Goal: Communication & Community: Answer question/provide support

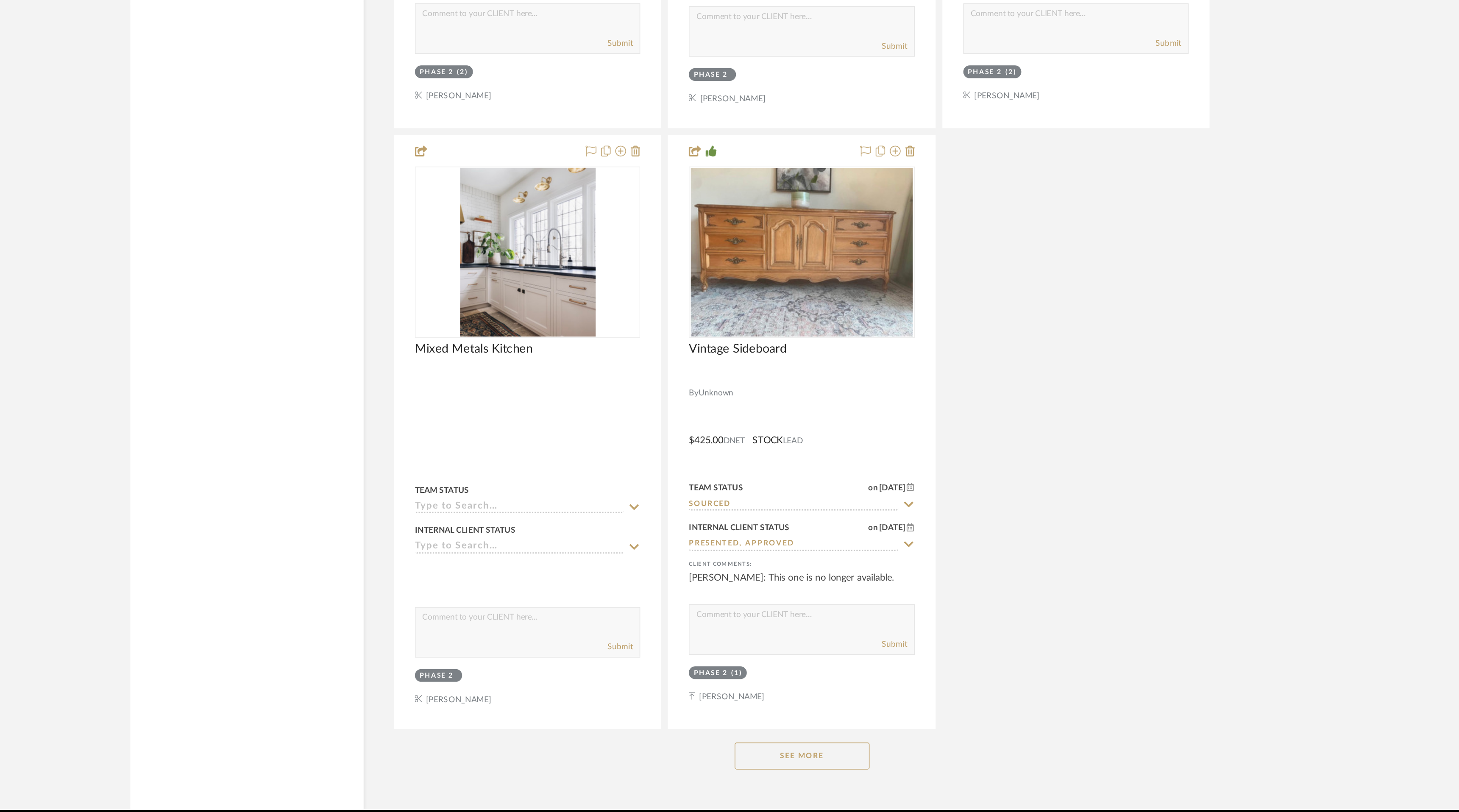
scroll to position [5085, 0]
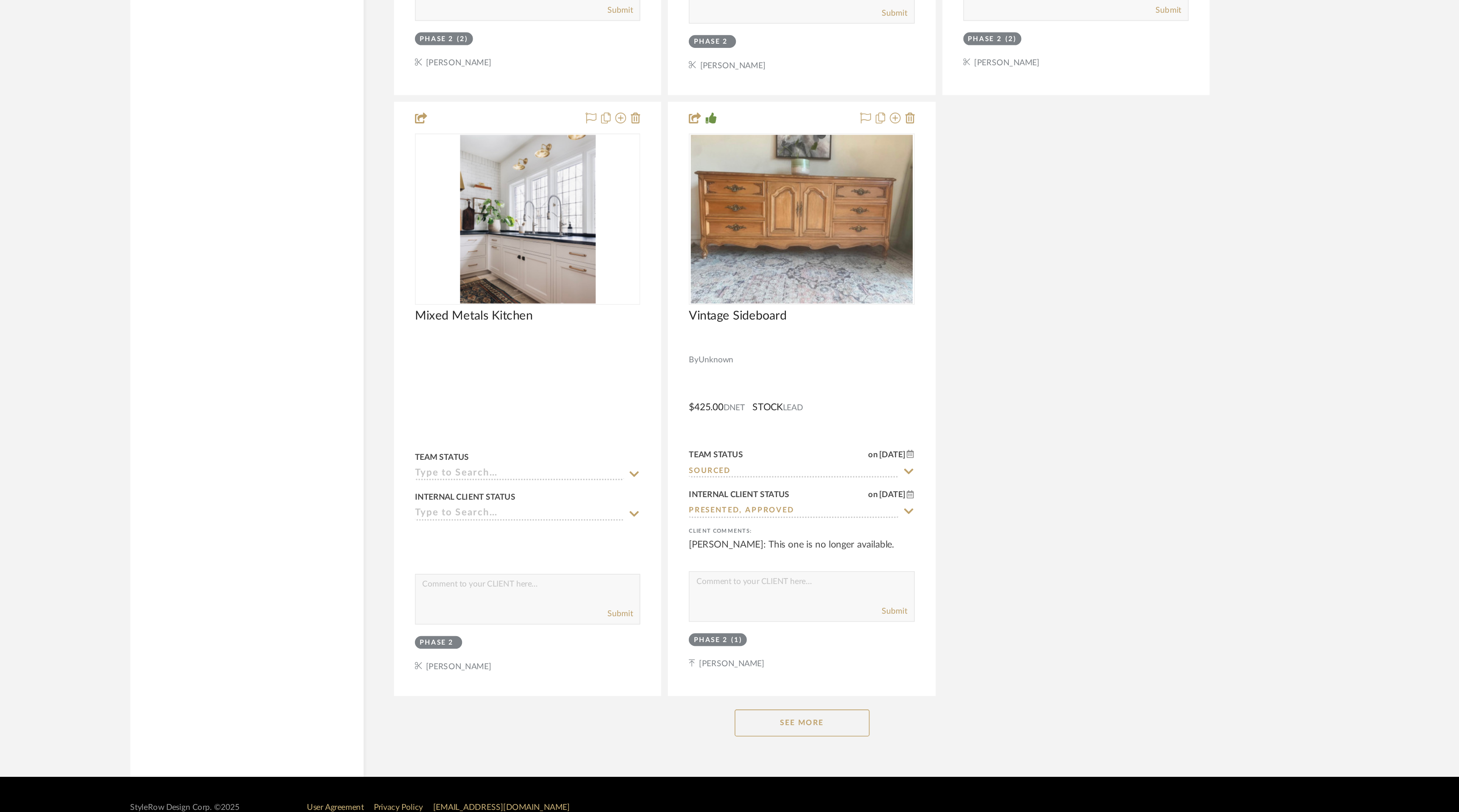
click at [818, 747] on button "See More" at bounding box center [813, 756] width 85 height 17
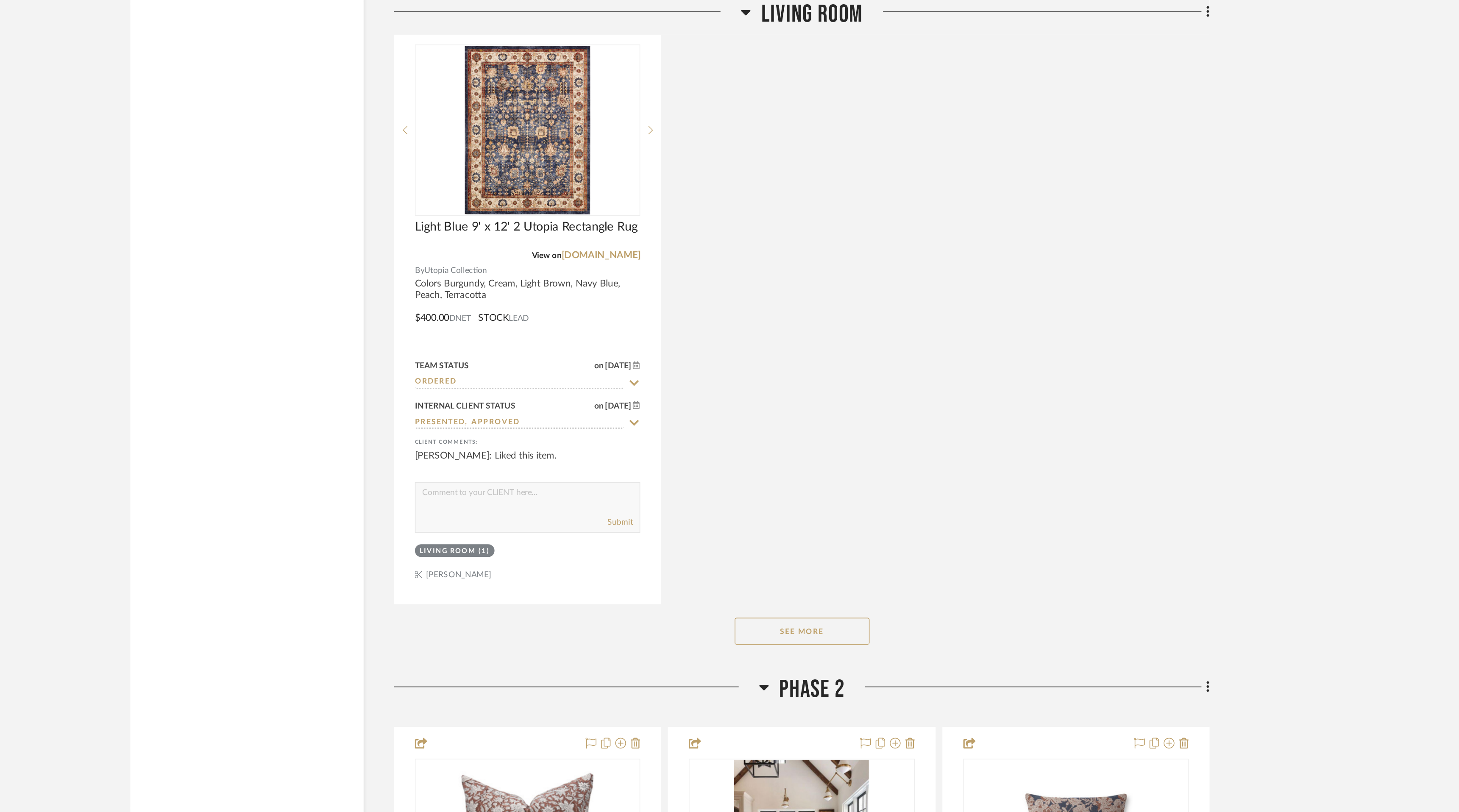
scroll to position [4146, 0]
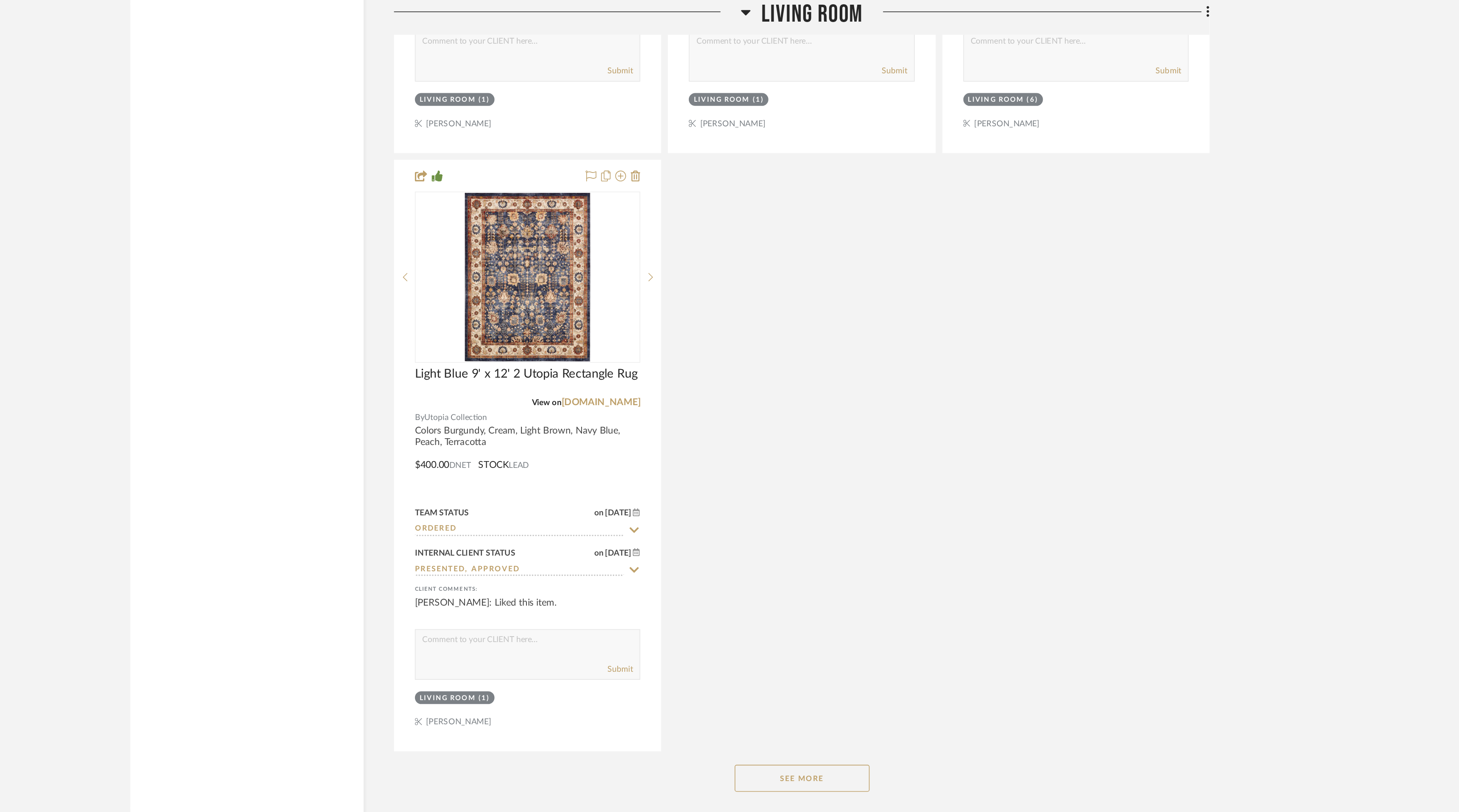
click at [816, 481] on button "See More" at bounding box center [813, 489] width 85 height 17
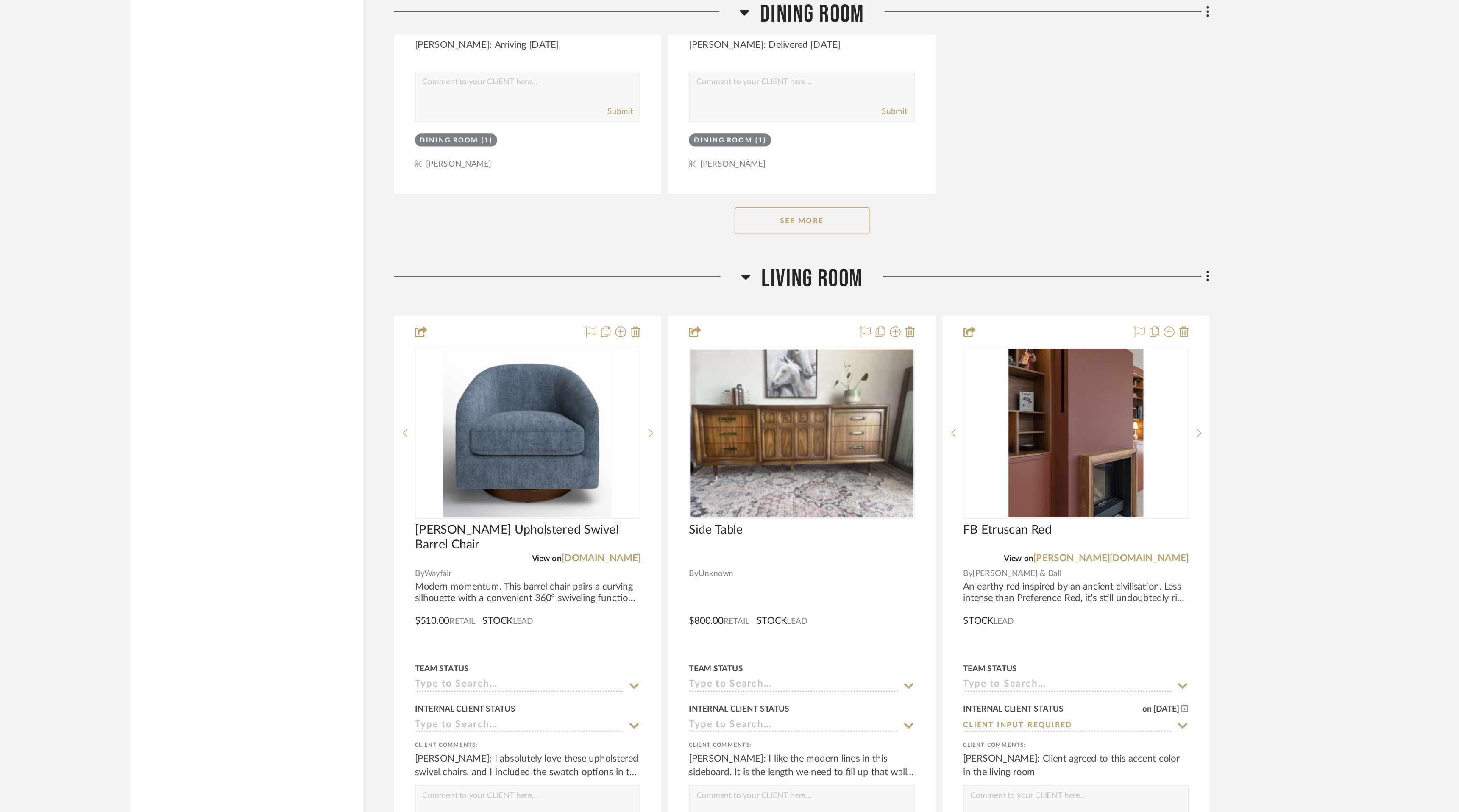
scroll to position [3292, 0]
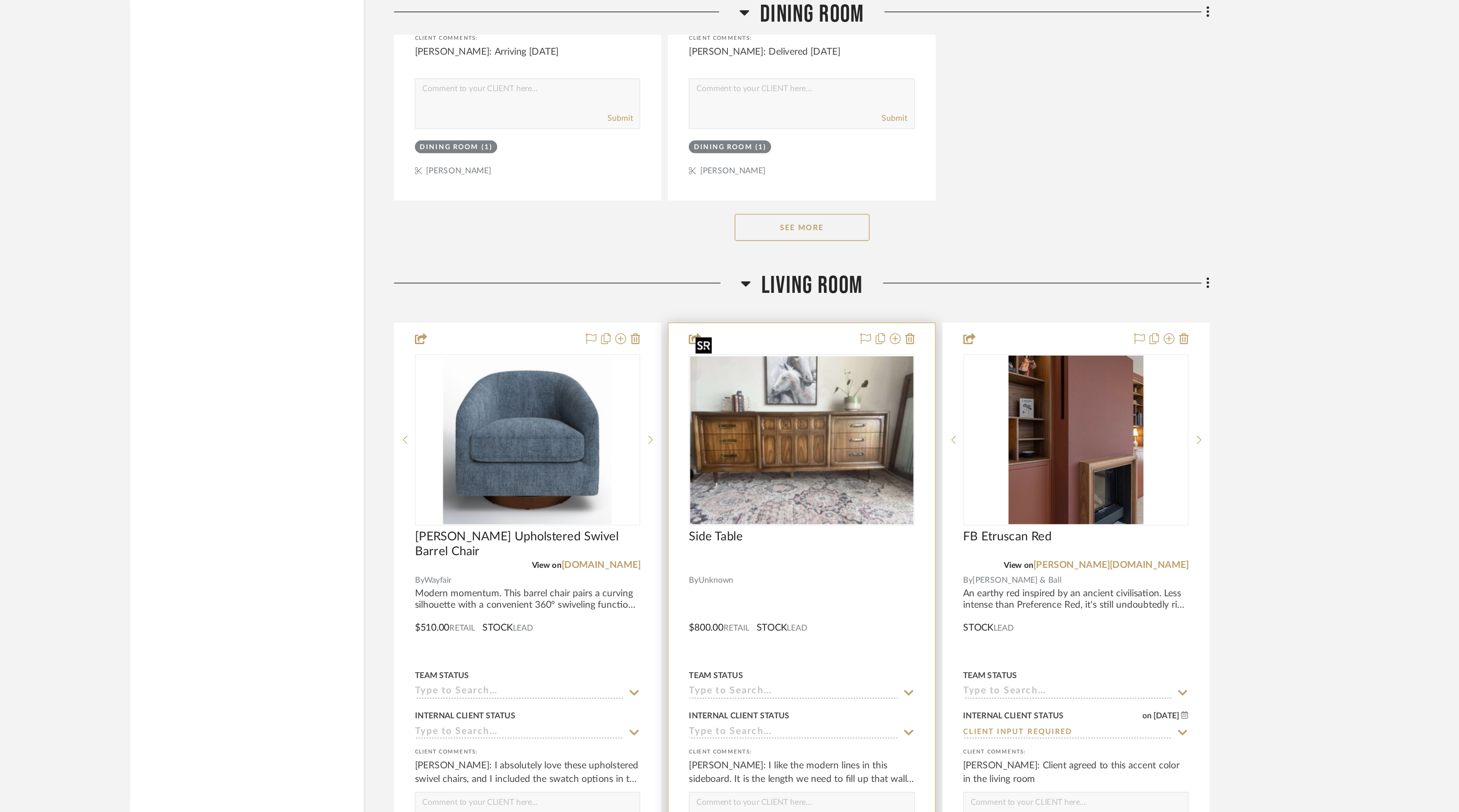
click at [830, 253] on img "0" at bounding box center [812, 276] width 140 height 105
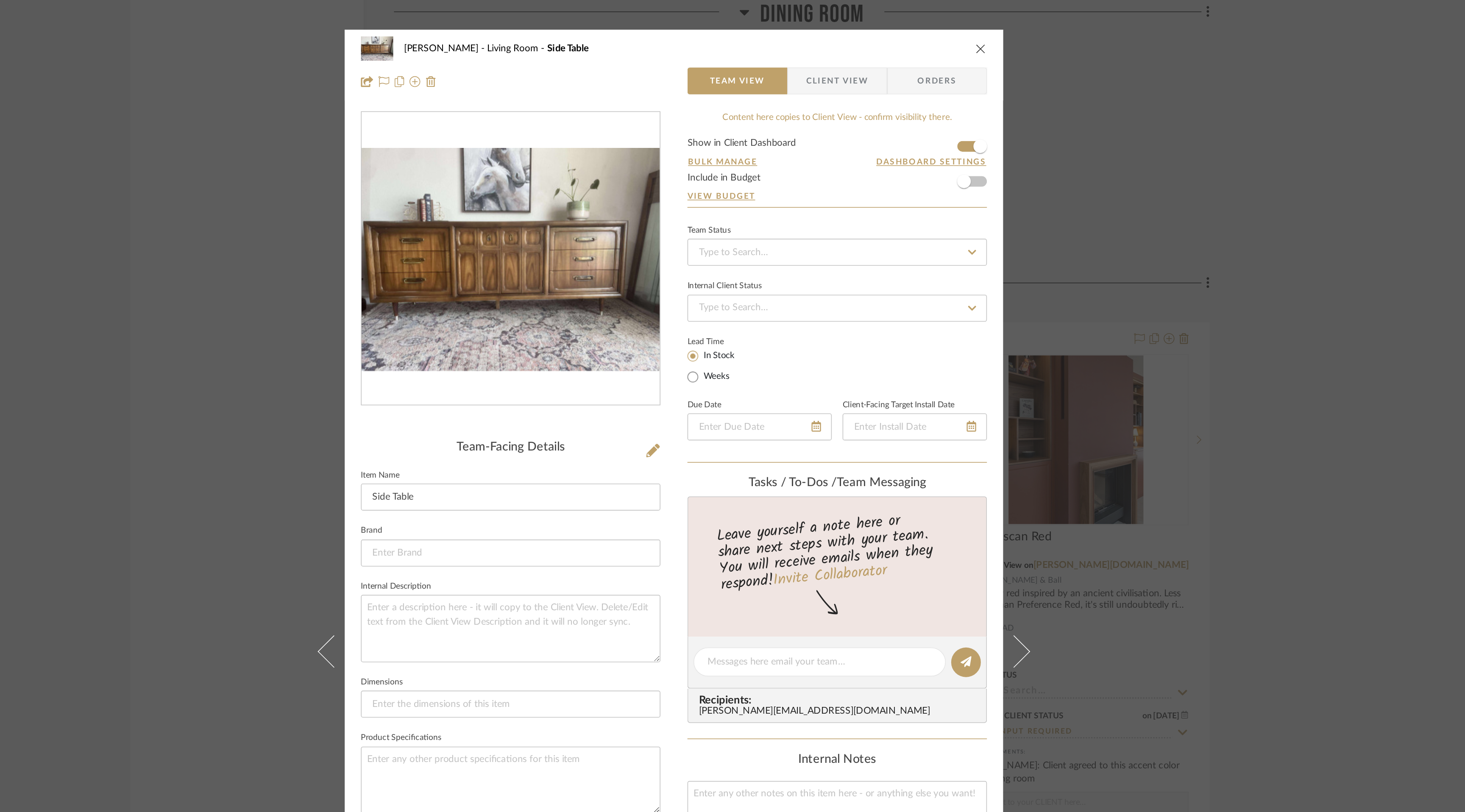
click at [832, 53] on span "Client View" at bounding box center [835, 51] width 39 height 17
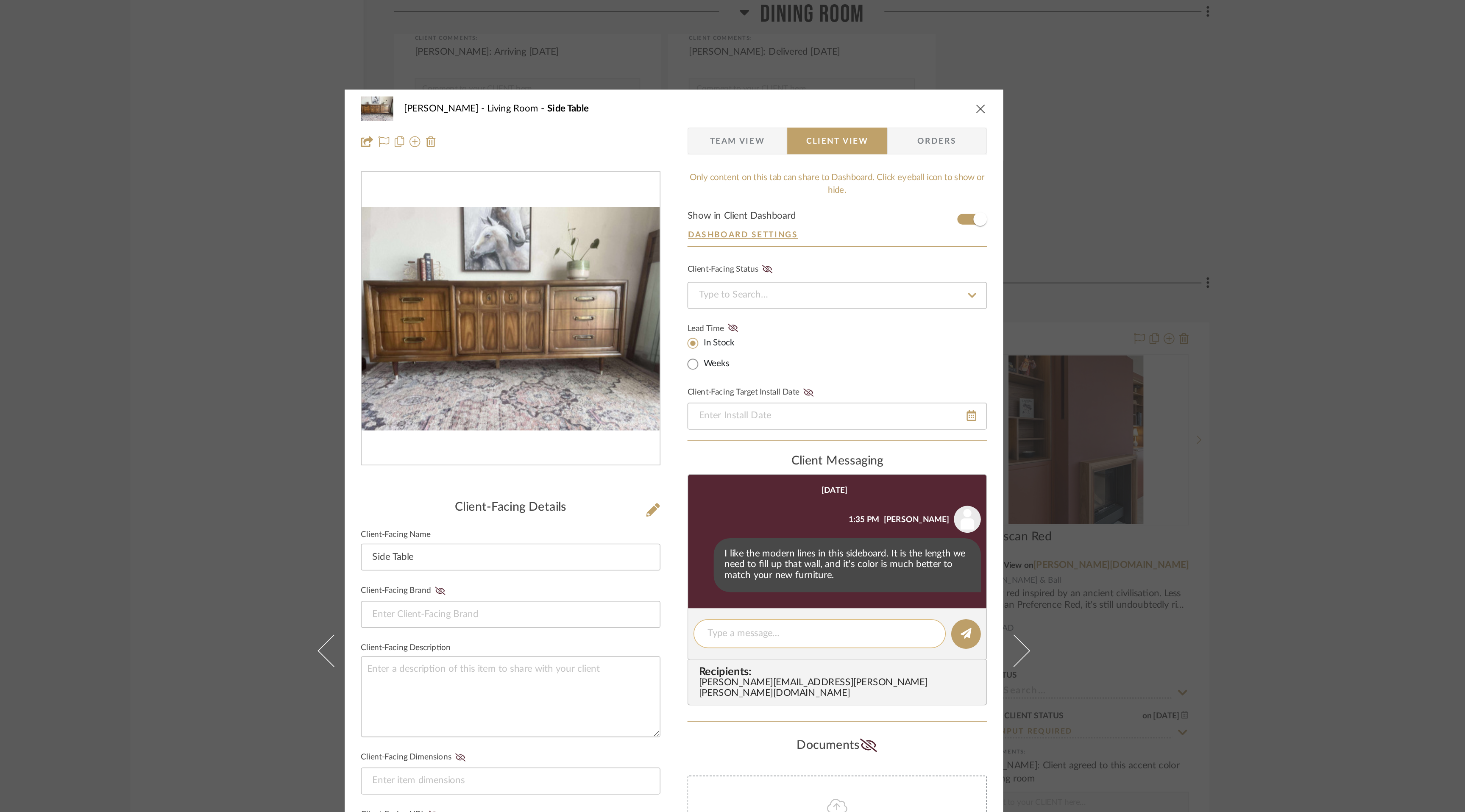
click at [835, 400] on textarea at bounding box center [824, 398] width 141 height 9
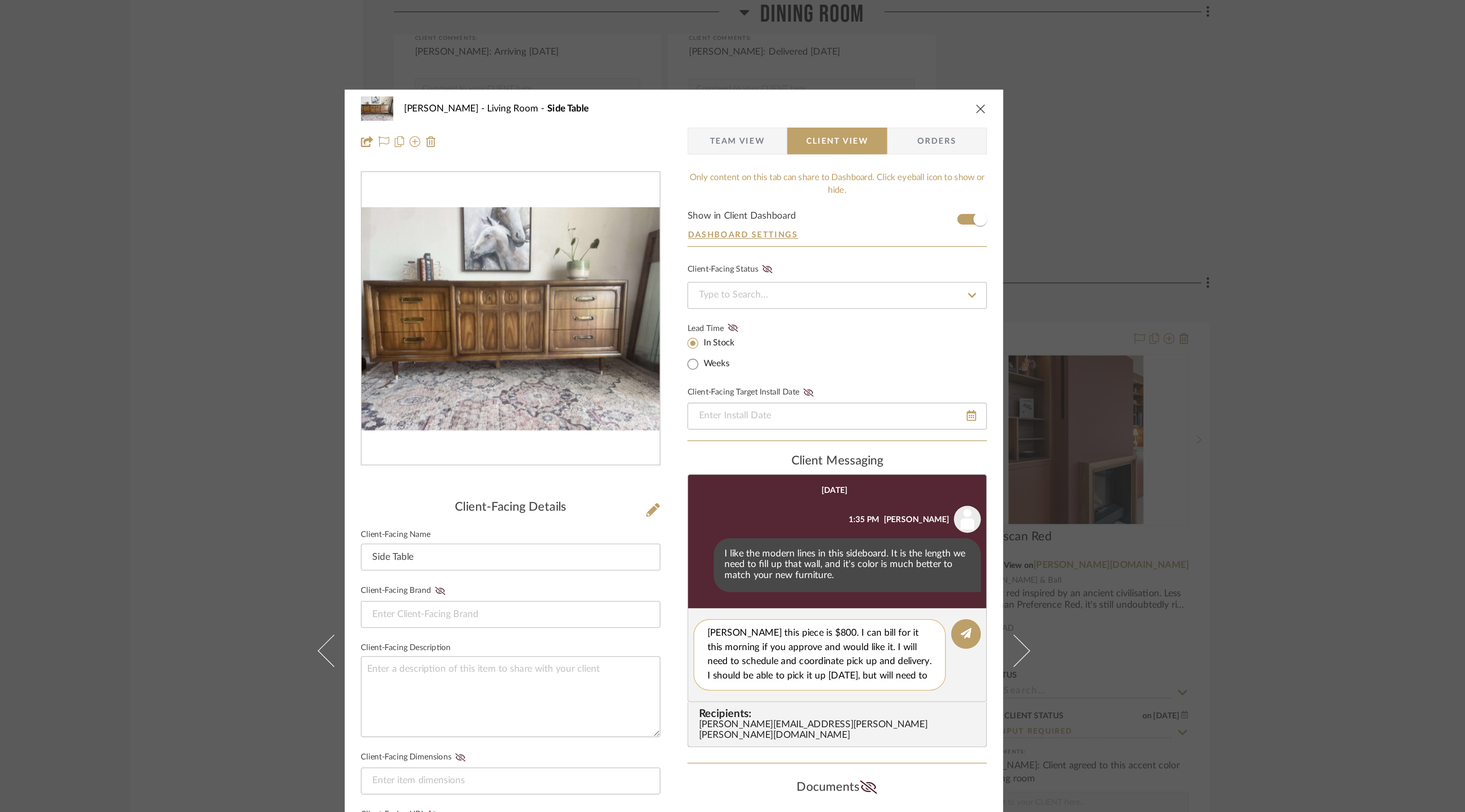
scroll to position [8, 0]
type textarea "[PERSON_NAME] this piece is $800. I can bill for it this morning if you approve…"
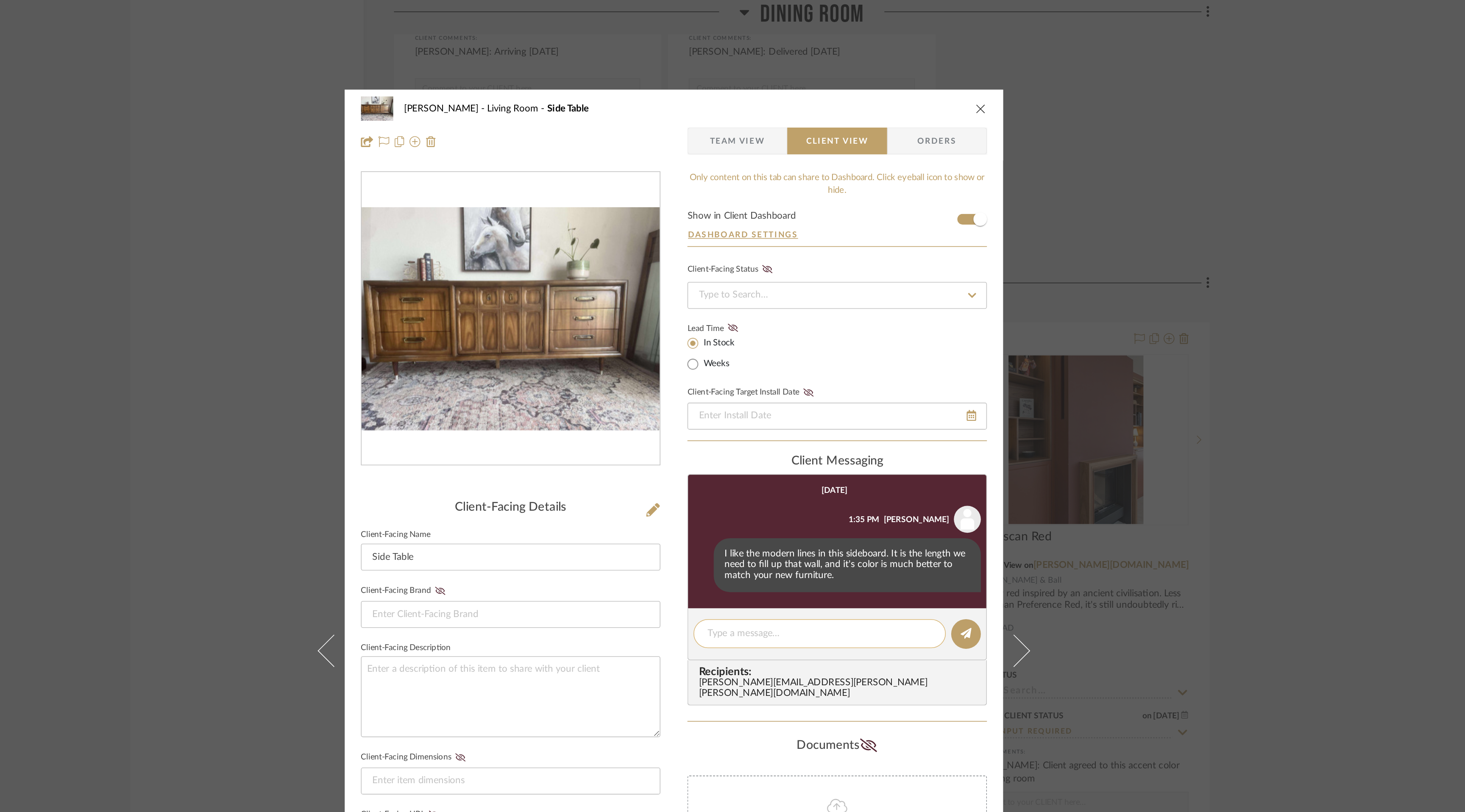
scroll to position [0, 0]
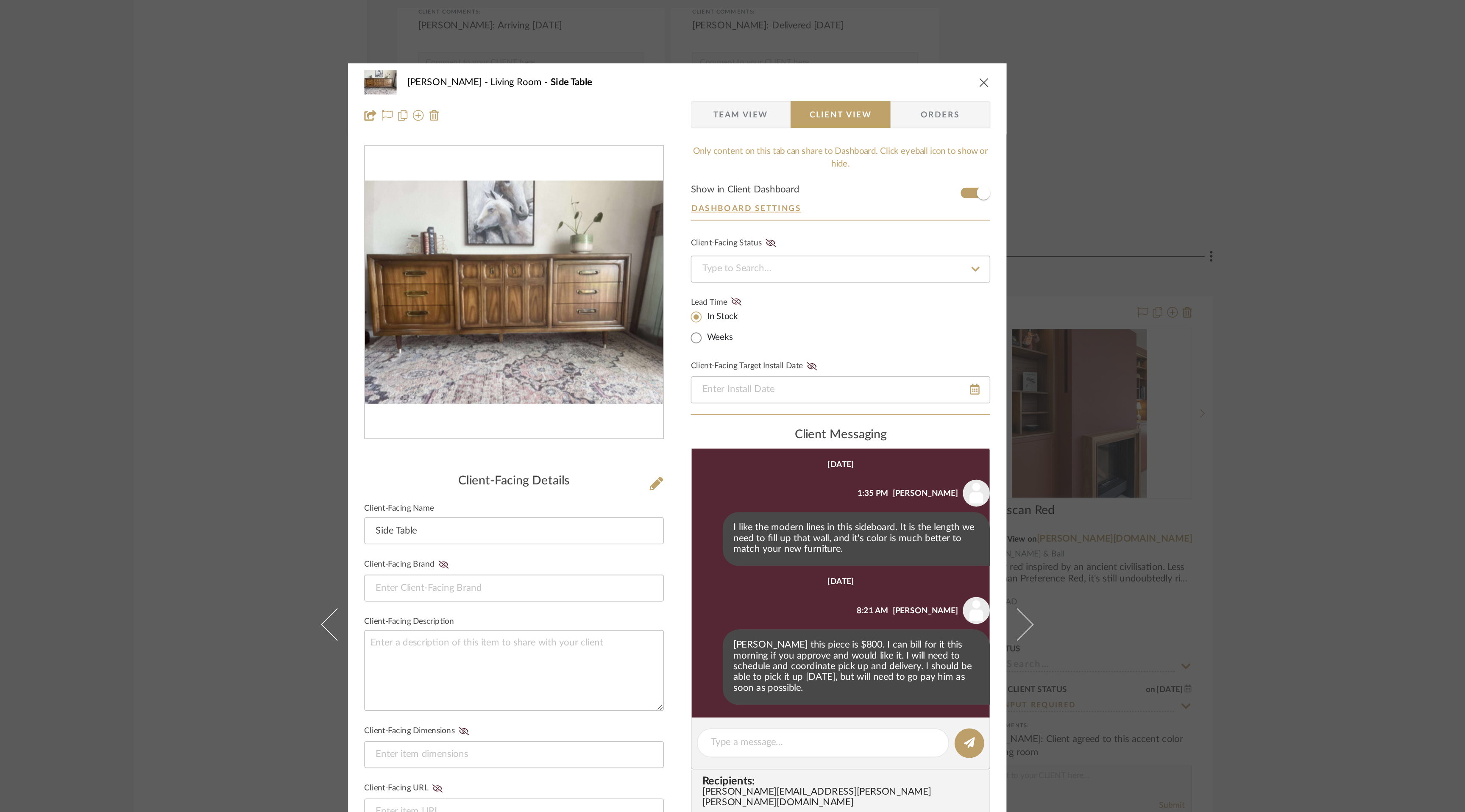
click at [923, 68] on icon "close" at bounding box center [925, 68] width 7 height 7
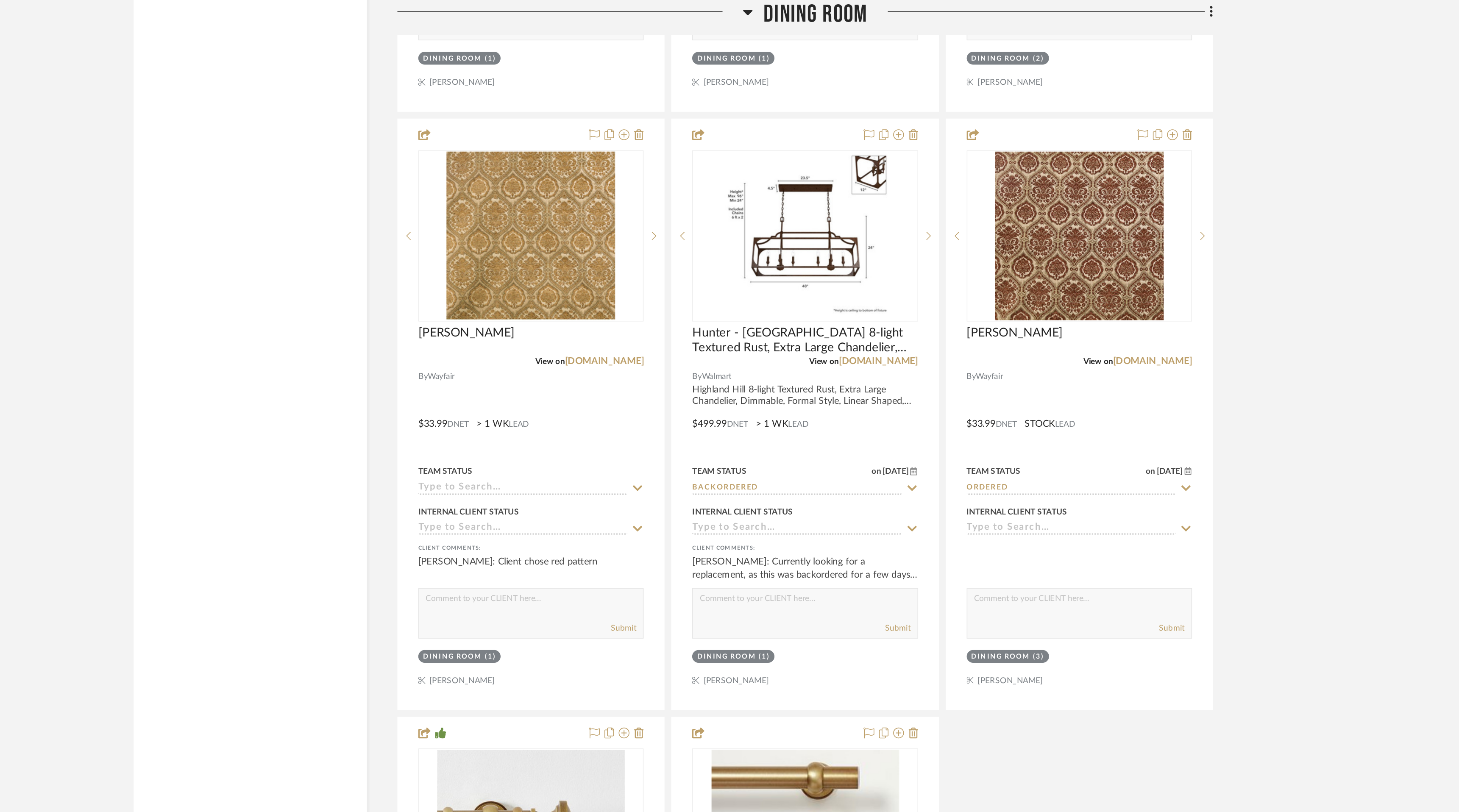
scroll to position [2501, 0]
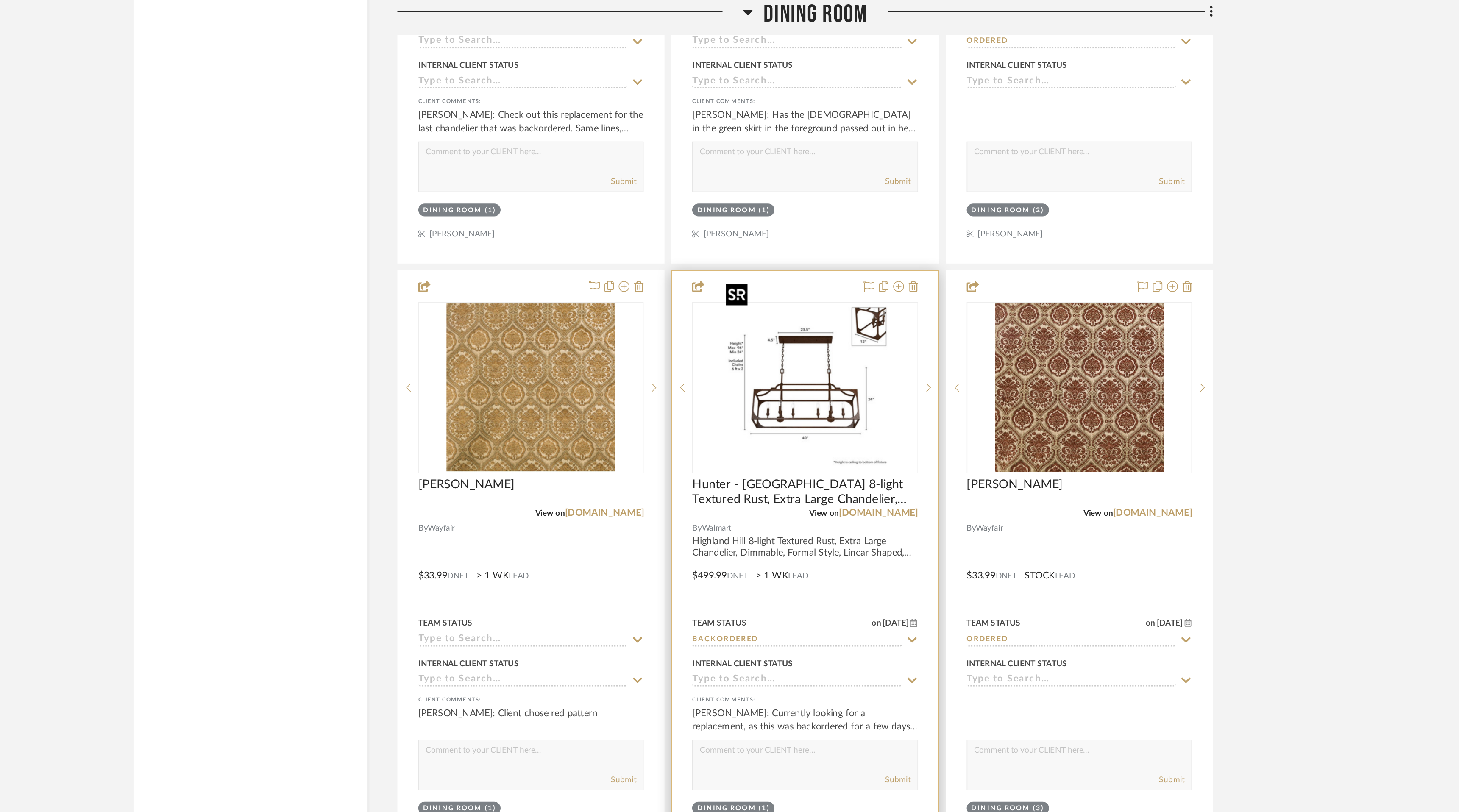
click at [809, 206] on img "0" at bounding box center [812, 244] width 106 height 106
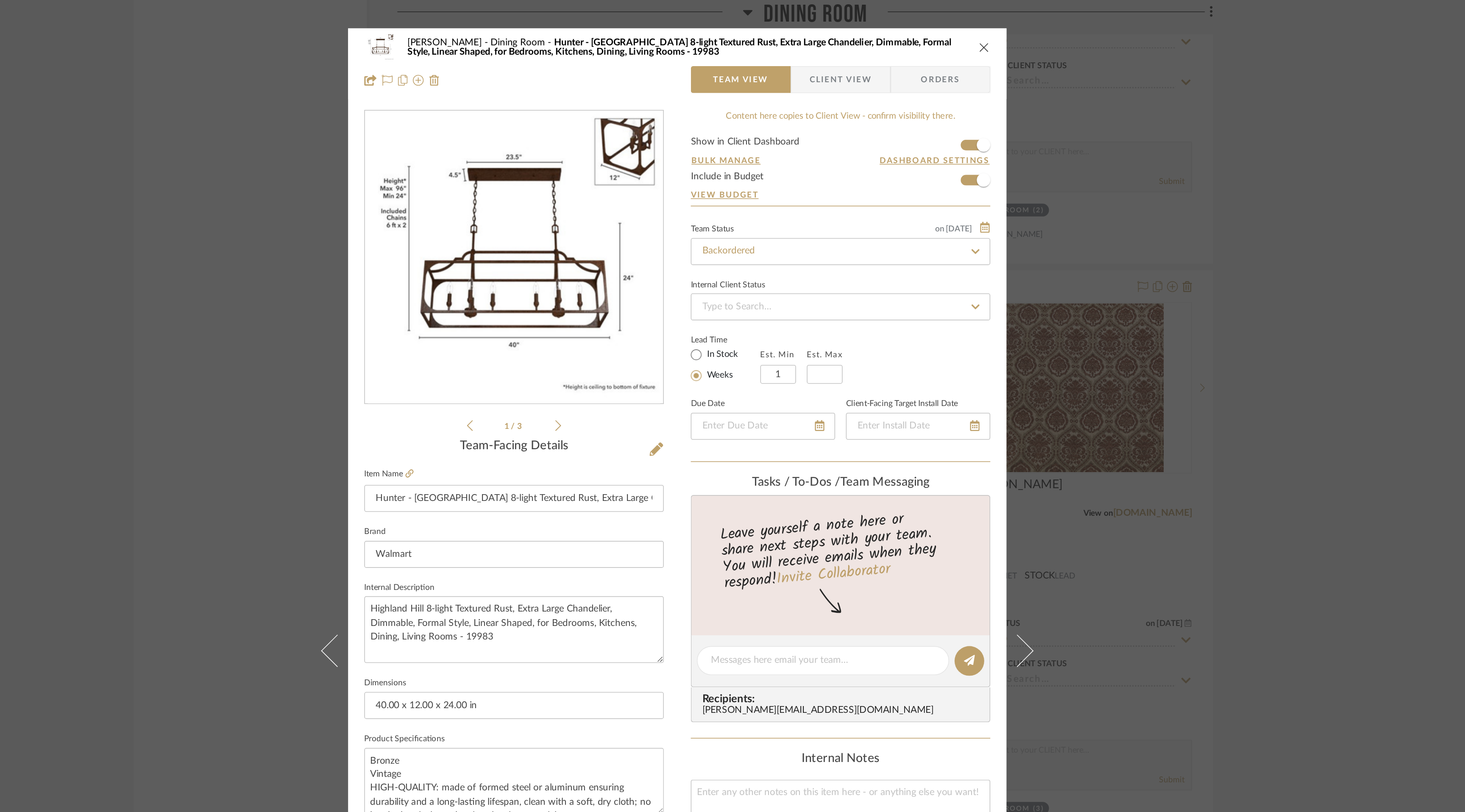
click at [911, 92] on form "Show in Client Dashboard Bulk Manage Dashboard Settings Include in Budget View …" at bounding box center [835, 108] width 189 height 44
click at [910, 91] on form "Show in Client Dashboard Bulk Manage Dashboard Settings Include in Budget View …" at bounding box center [835, 108] width 189 height 44
click at [923, 92] on span "button" at bounding box center [925, 91] width 8 height 8
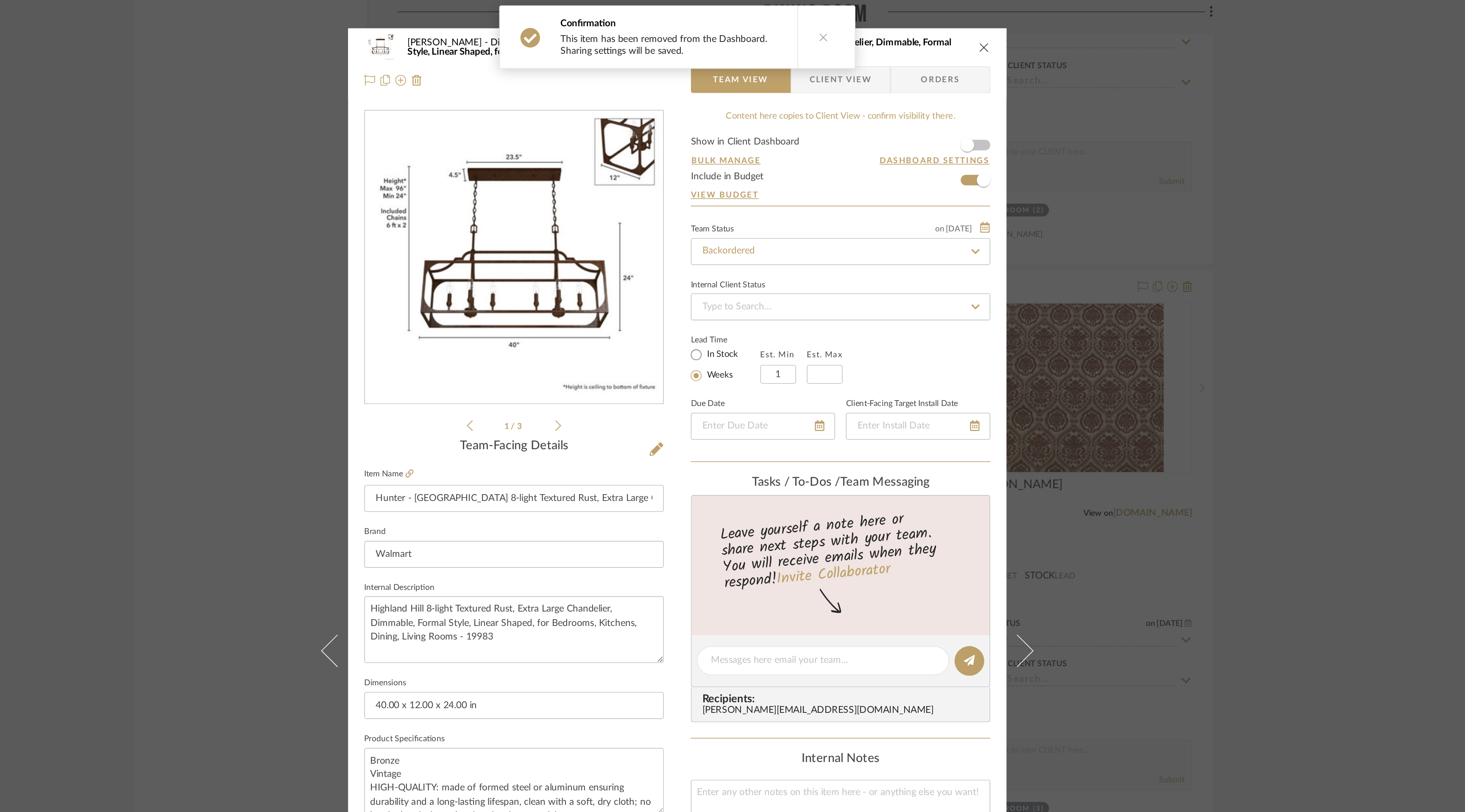
click at [922, 29] on icon "close" at bounding box center [925, 29] width 7 height 7
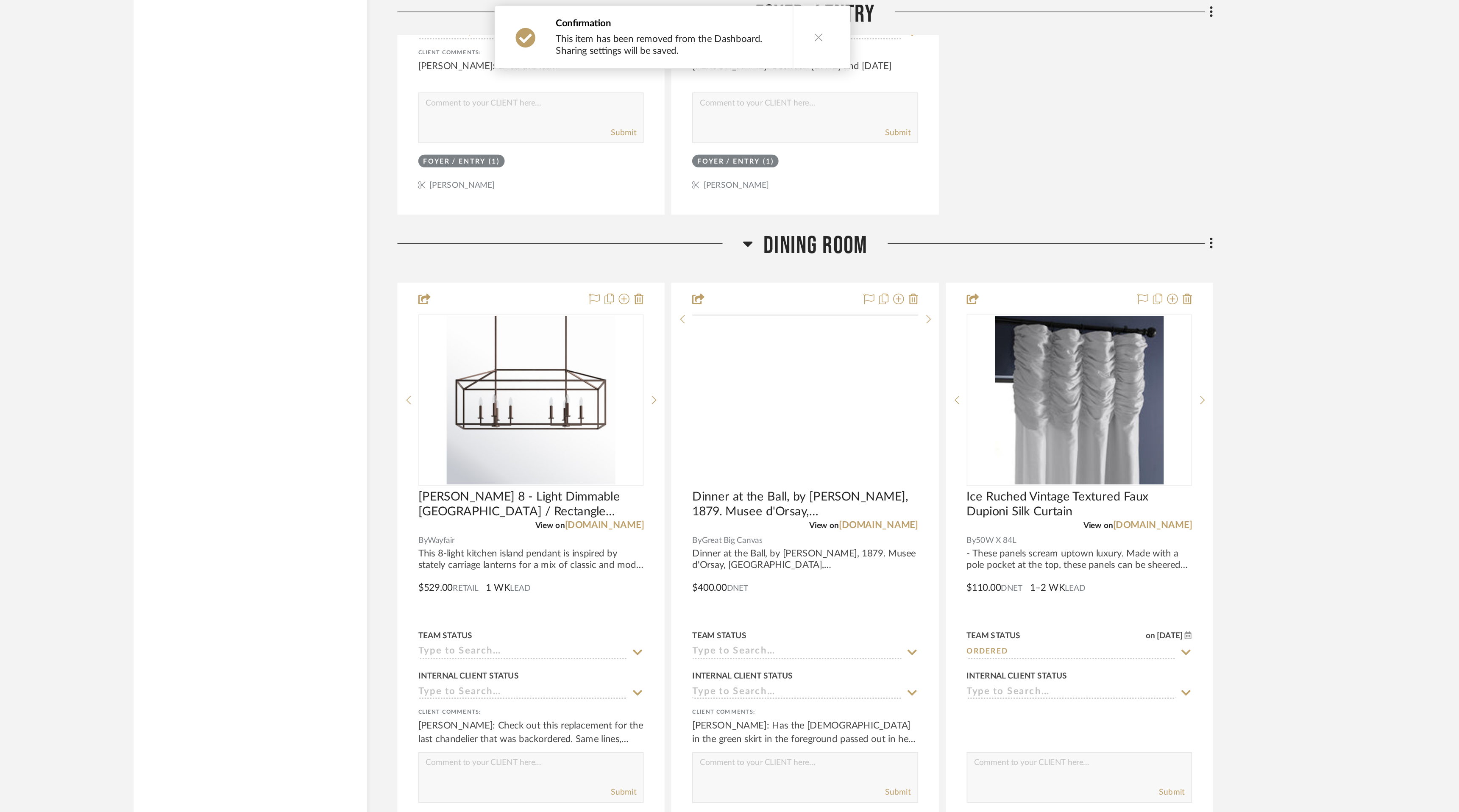
scroll to position [2077, 0]
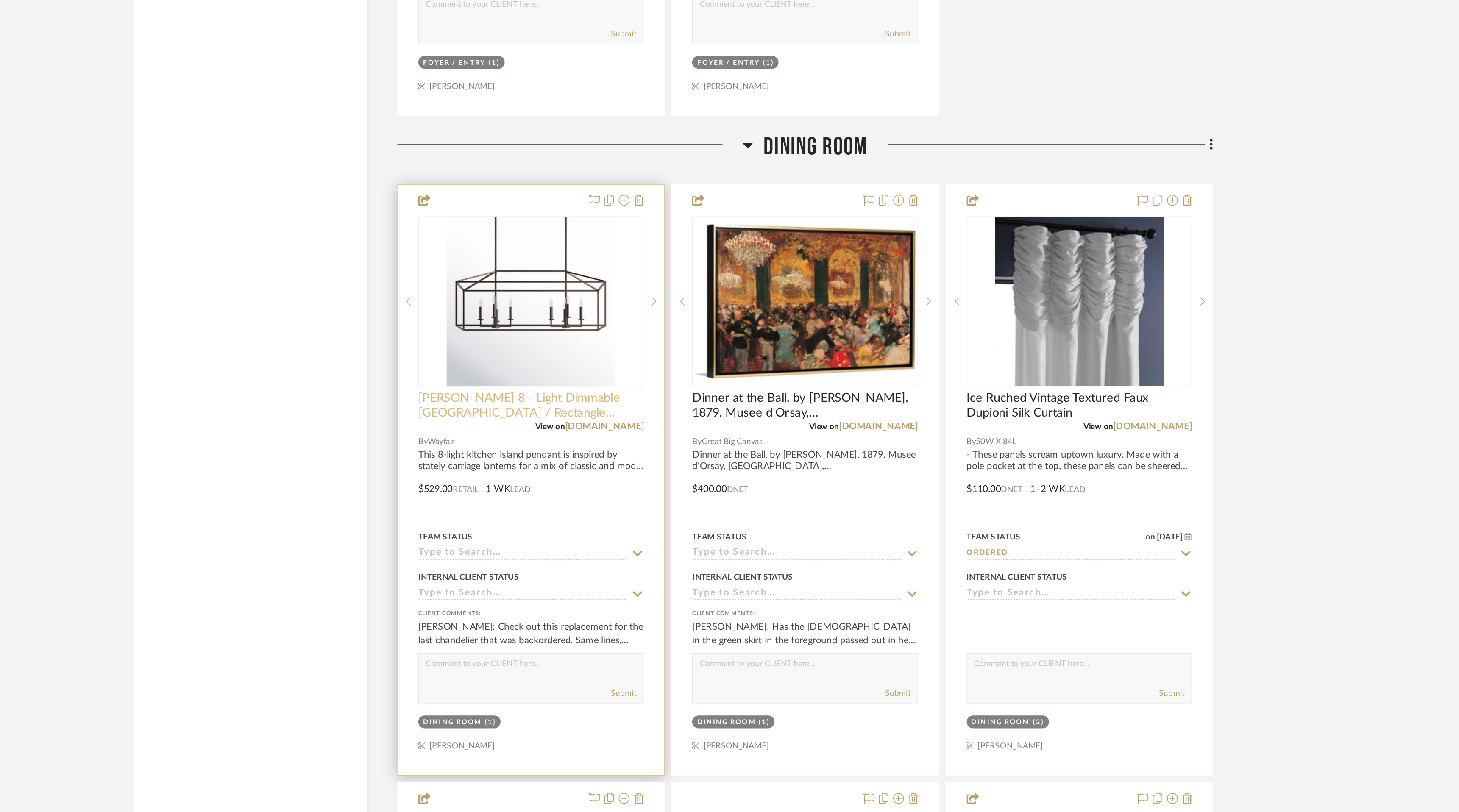
click at [638, 348] on span "[PERSON_NAME] 8 - Light Dimmable [GEOGRAPHIC_DATA] / Rectangle Chandelier" at bounding box center [640, 357] width 142 height 18
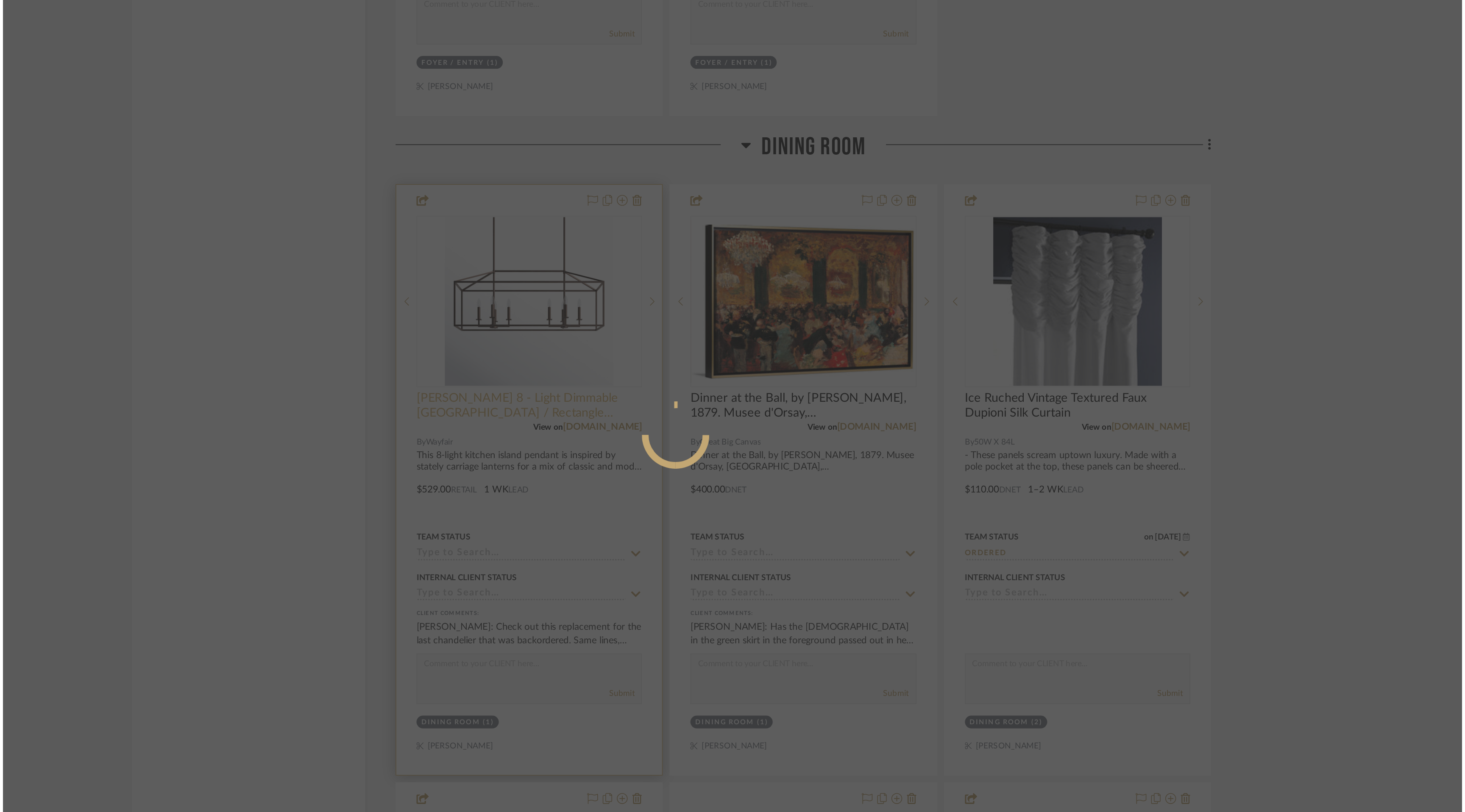
scroll to position [0, 0]
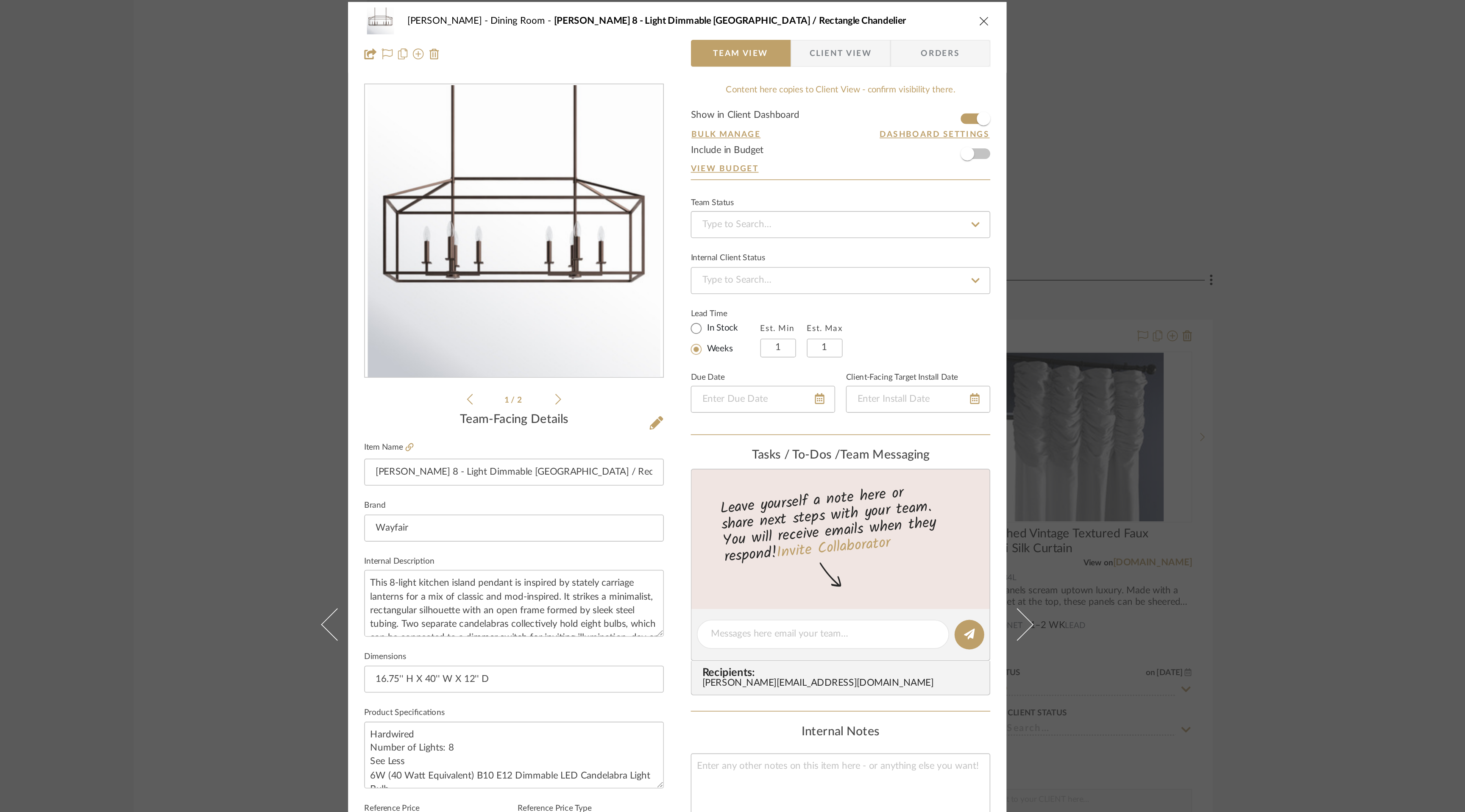
click at [844, 53] on span "Client View" at bounding box center [835, 50] width 39 height 17
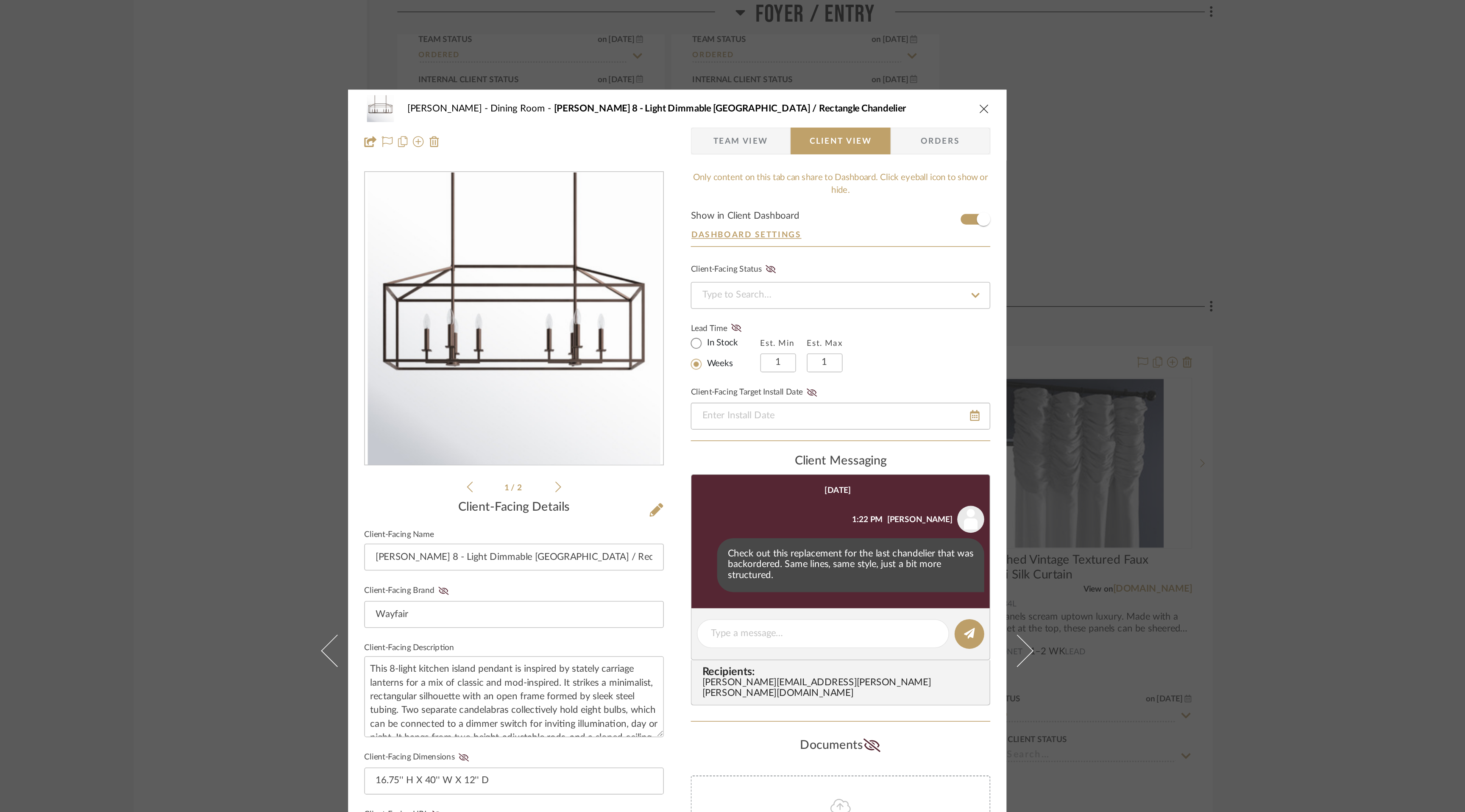
click at [922, 70] on icon "close" at bounding box center [925, 68] width 7 height 7
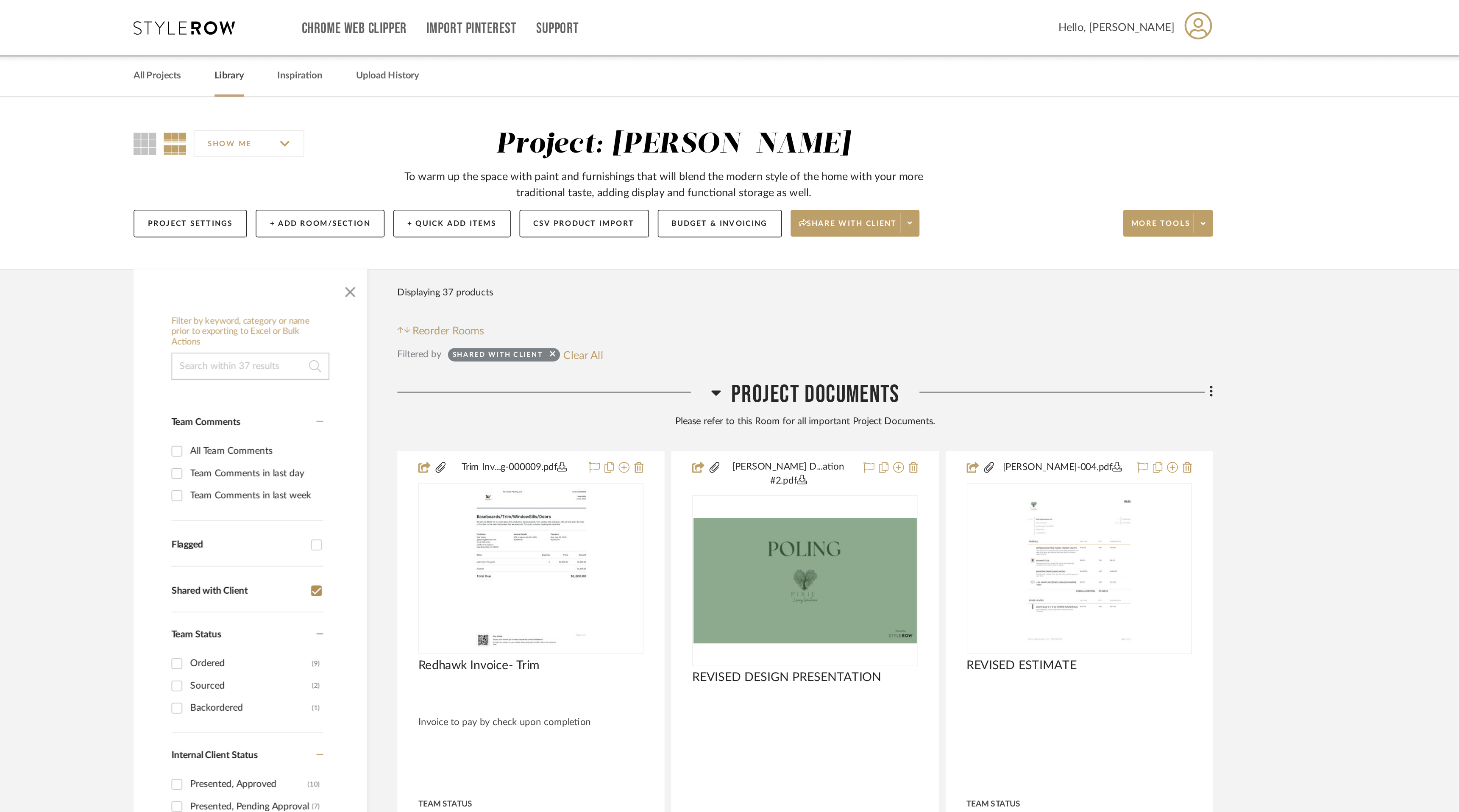
click at [452, 52] on link "Library" at bounding box center [451, 48] width 18 height 12
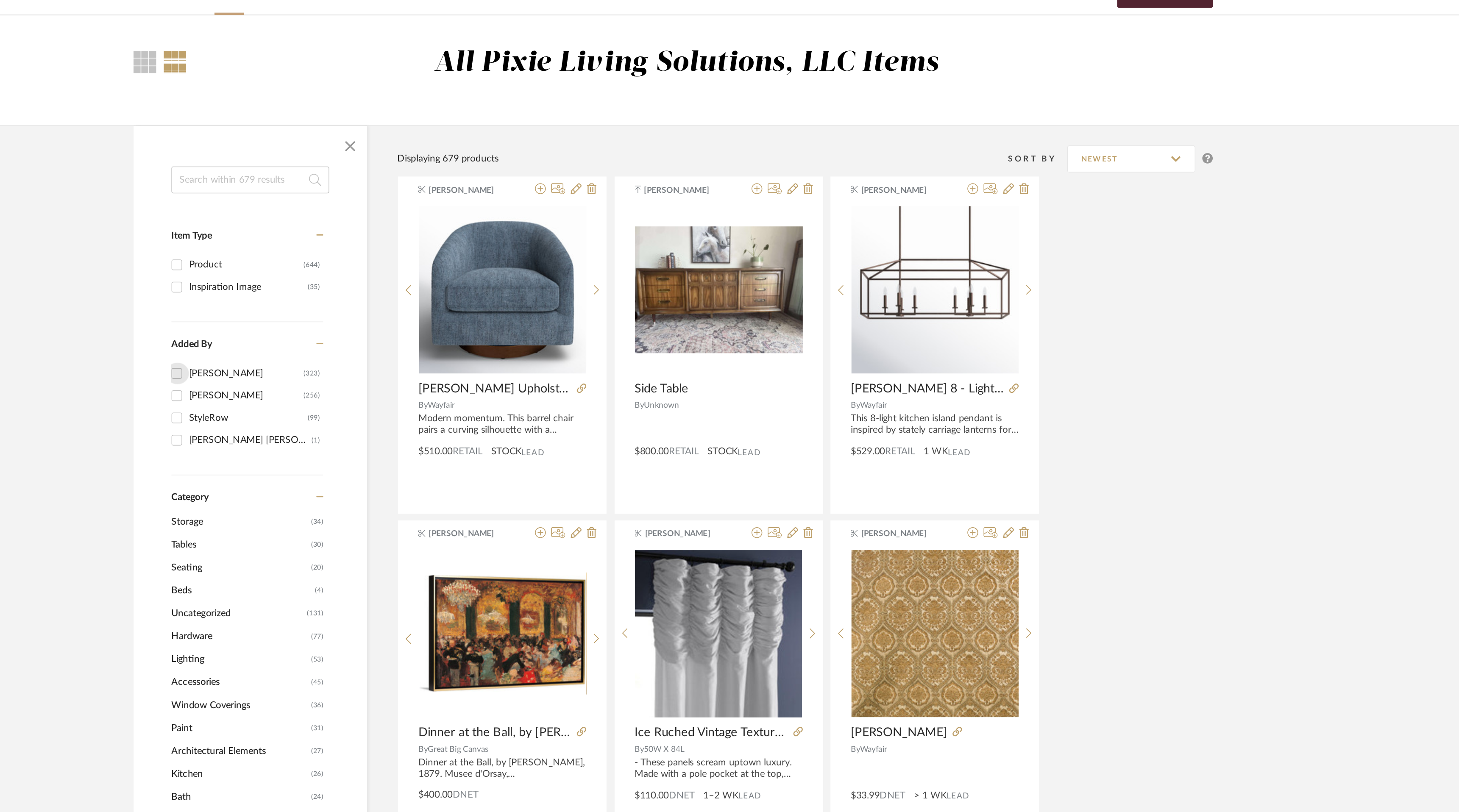
click at [418, 284] on input "[PERSON_NAME] (323)" at bounding box center [418, 286] width 13 height 13
checkbox input "true"
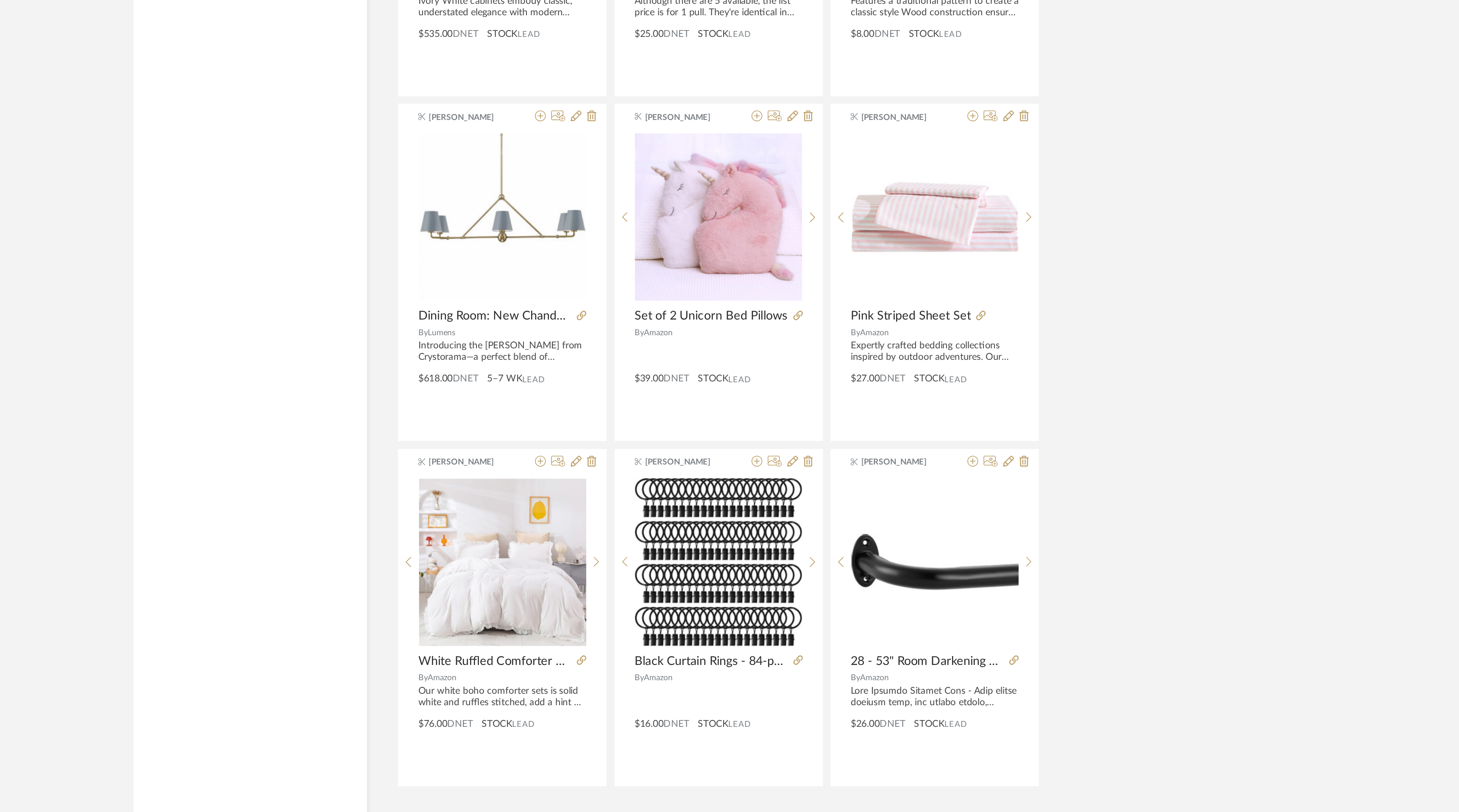
scroll to position [2062, 0]
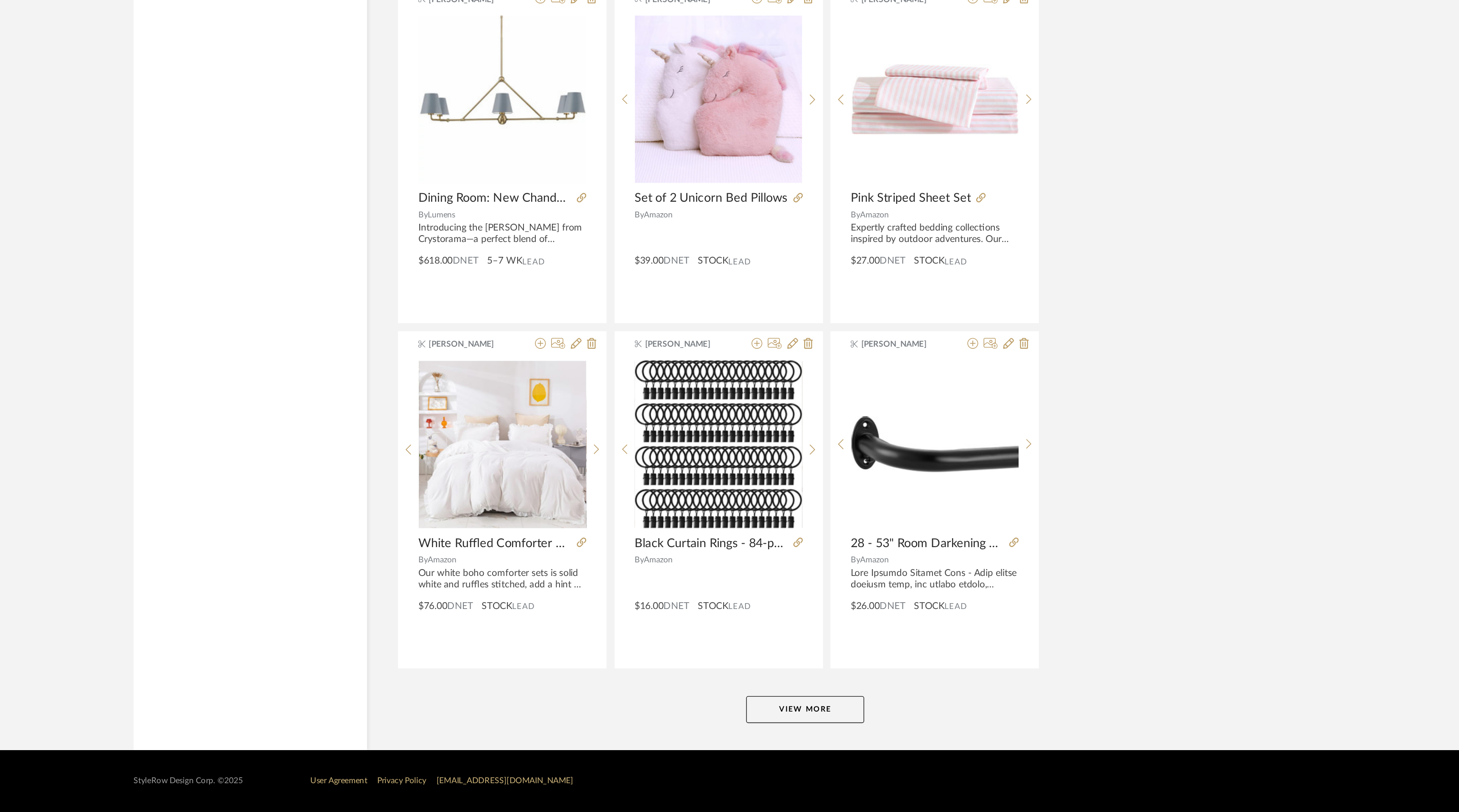
click at [806, 747] on button "View More" at bounding box center [813, 747] width 75 height 17
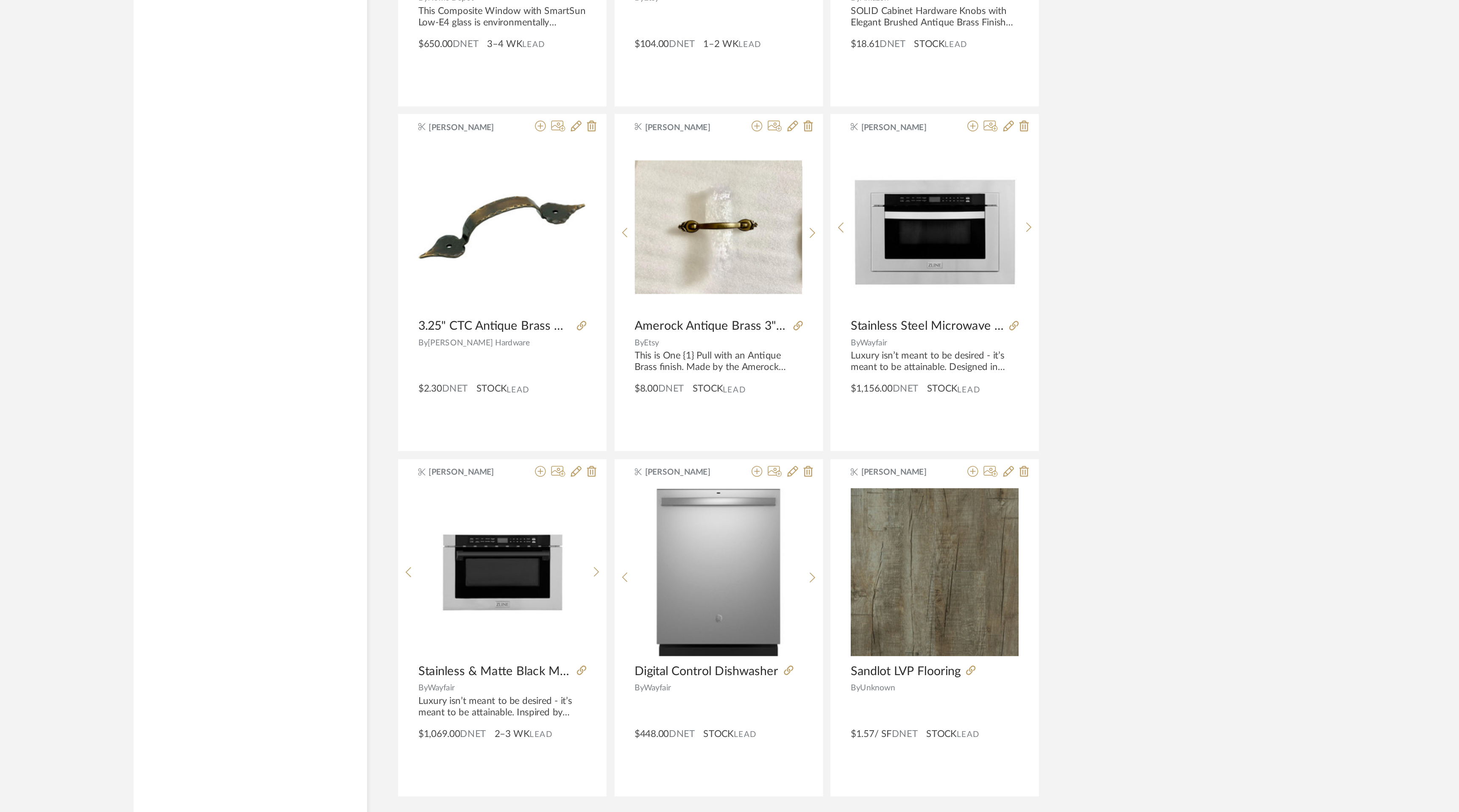
scroll to position [4663, 0]
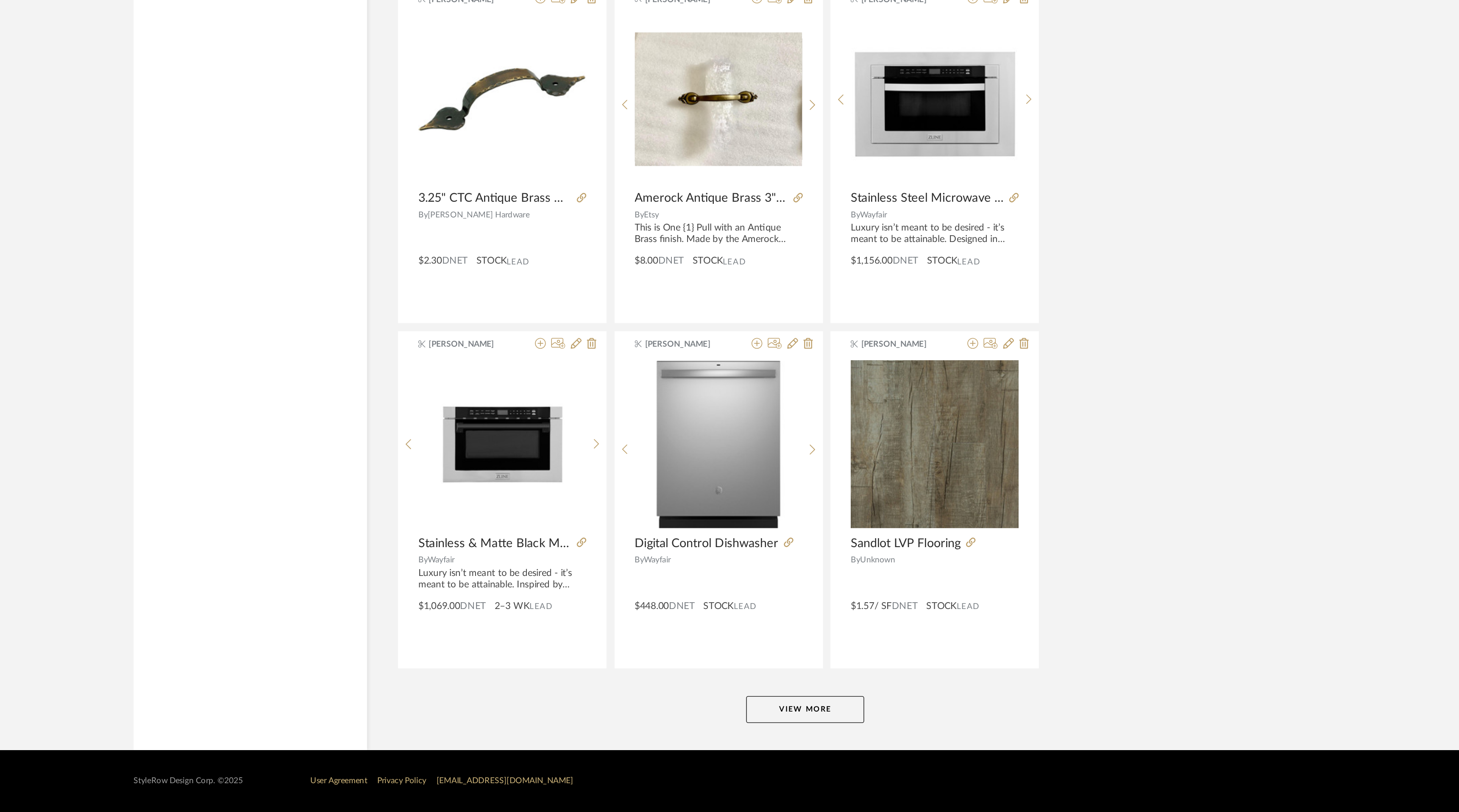
click at [813, 747] on button "View More" at bounding box center [813, 747] width 75 height 17
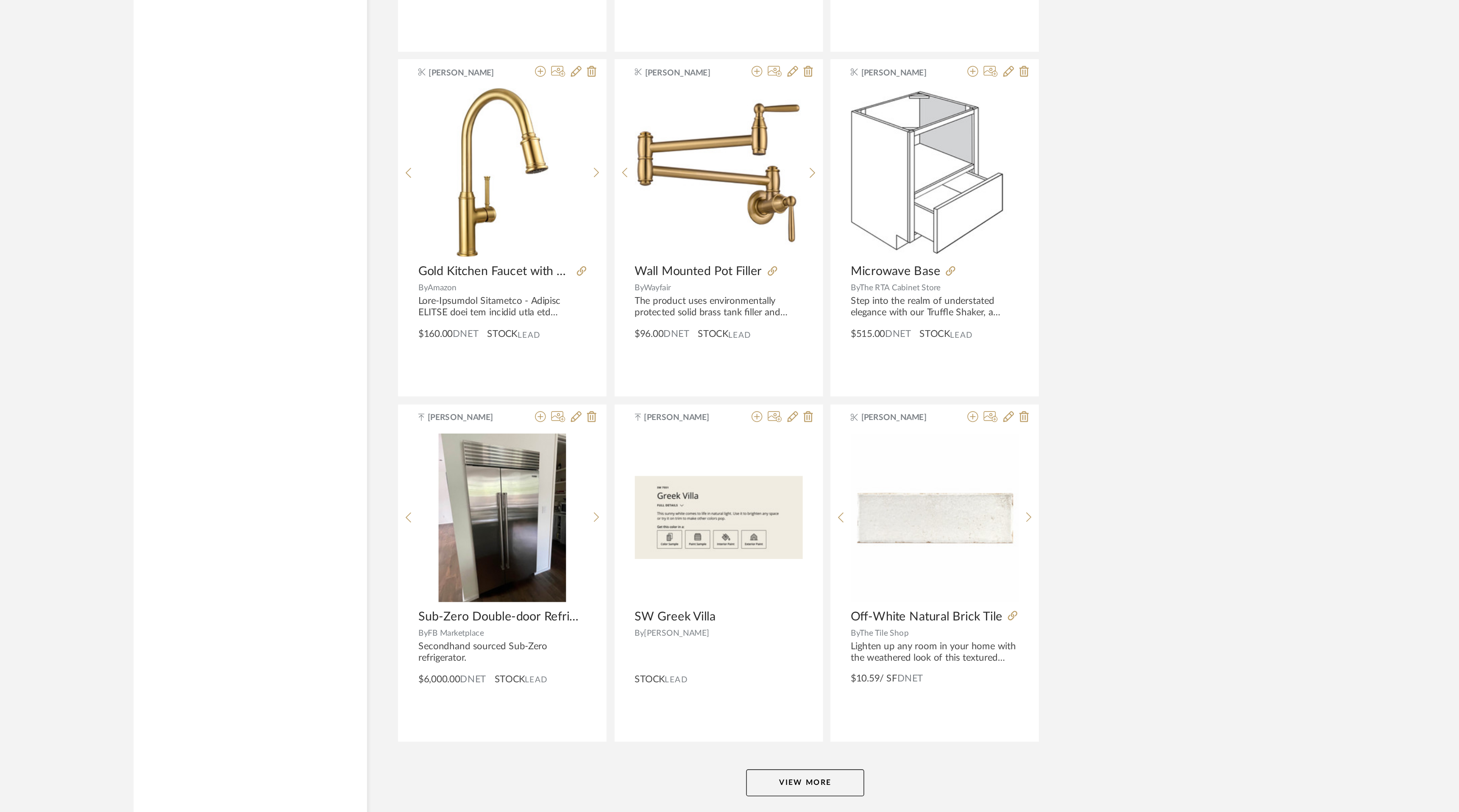
scroll to position [7265, 0]
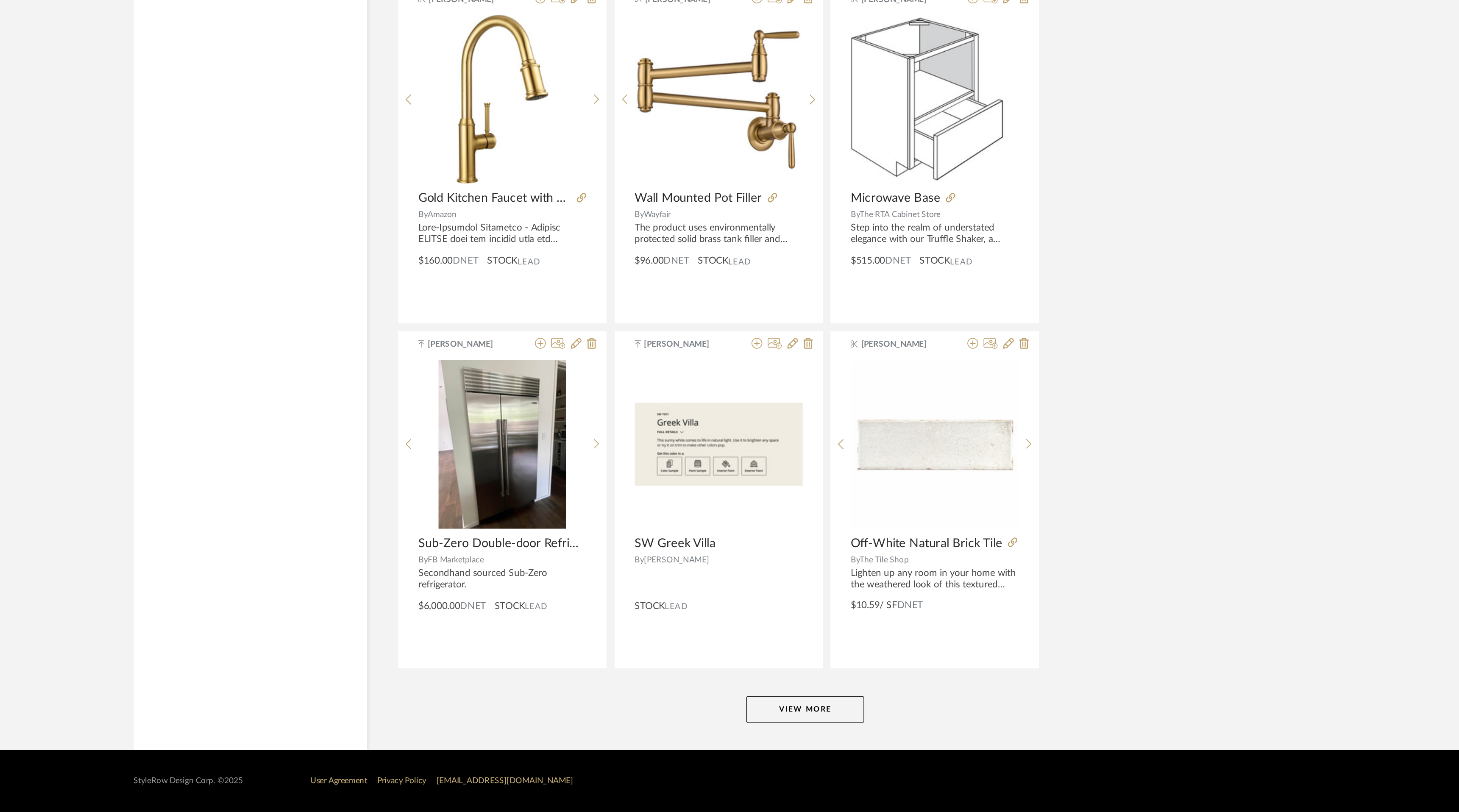
click at [810, 753] on button "View More" at bounding box center [813, 747] width 75 height 17
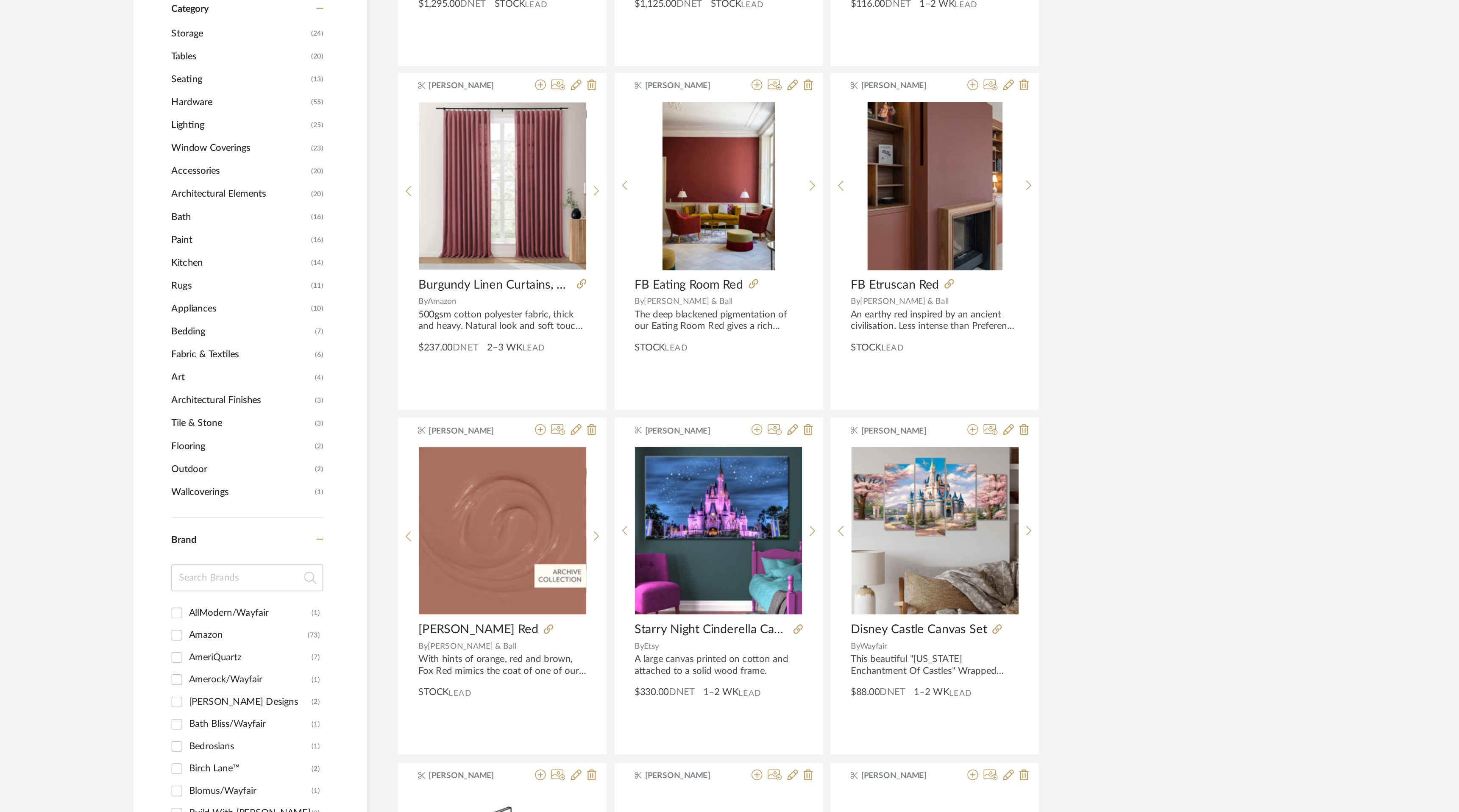
scroll to position [0, 0]
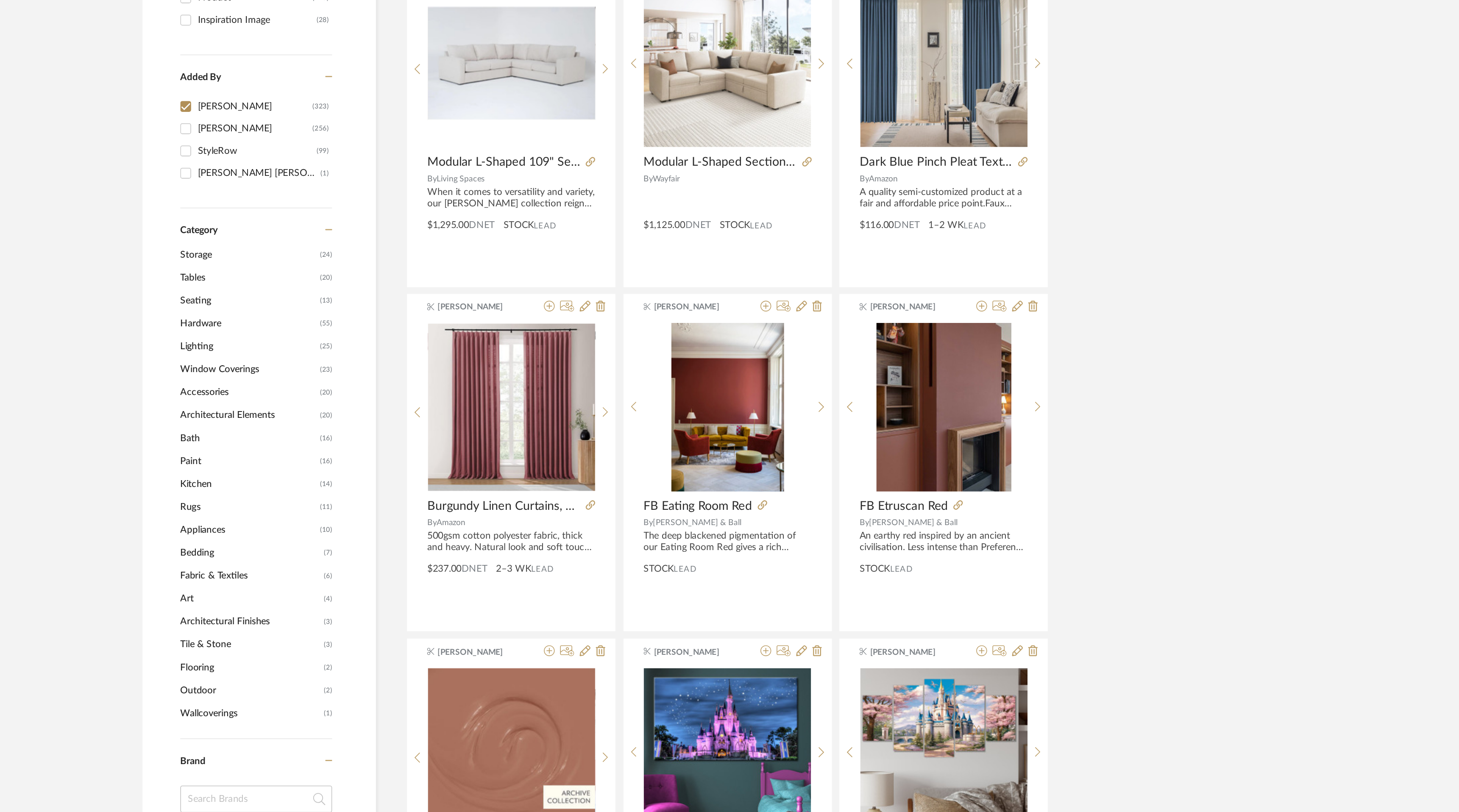
click at [424, 407] on span "Seating" at bounding box center [458, 407] width 85 height 14
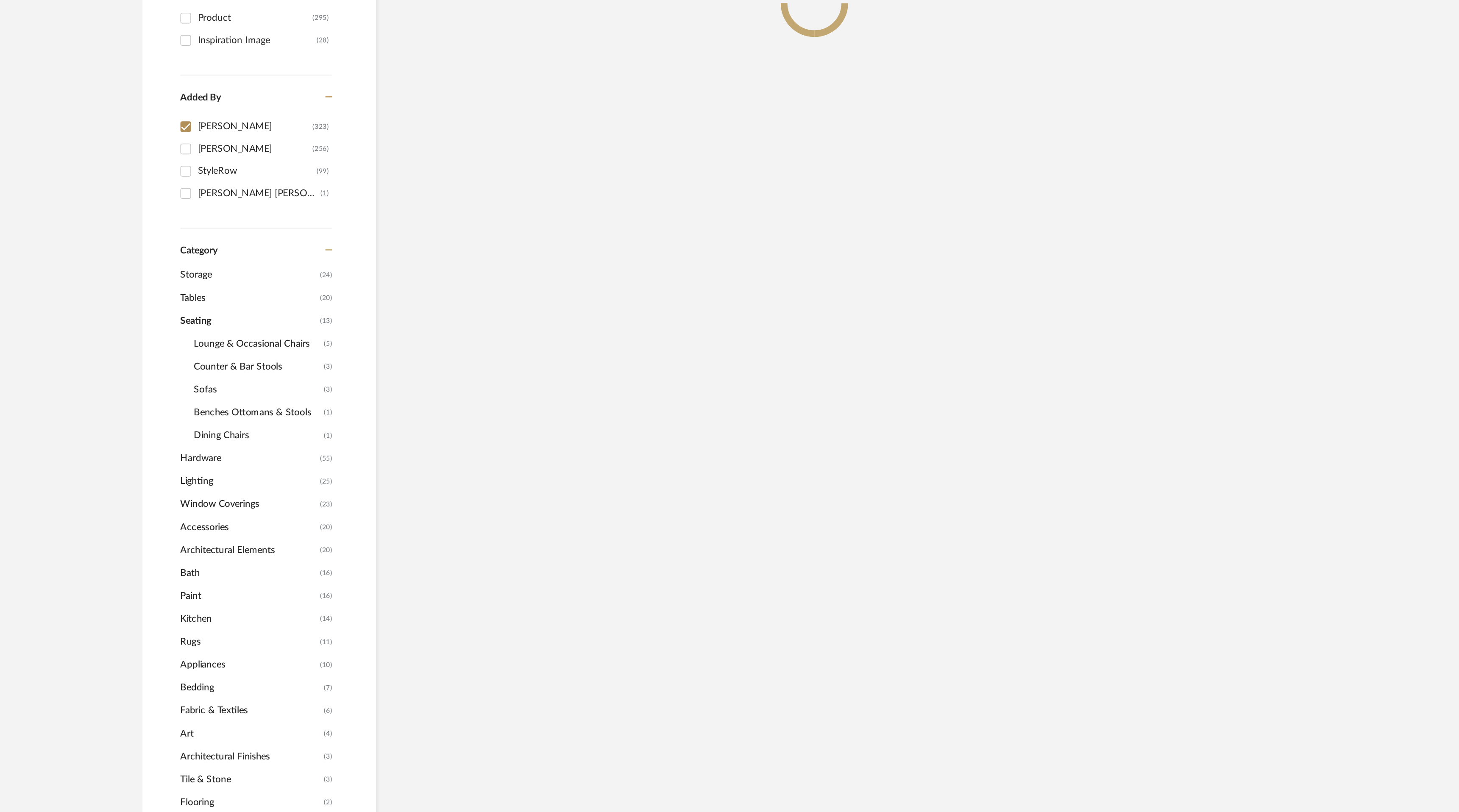
scroll to position [13, 0]
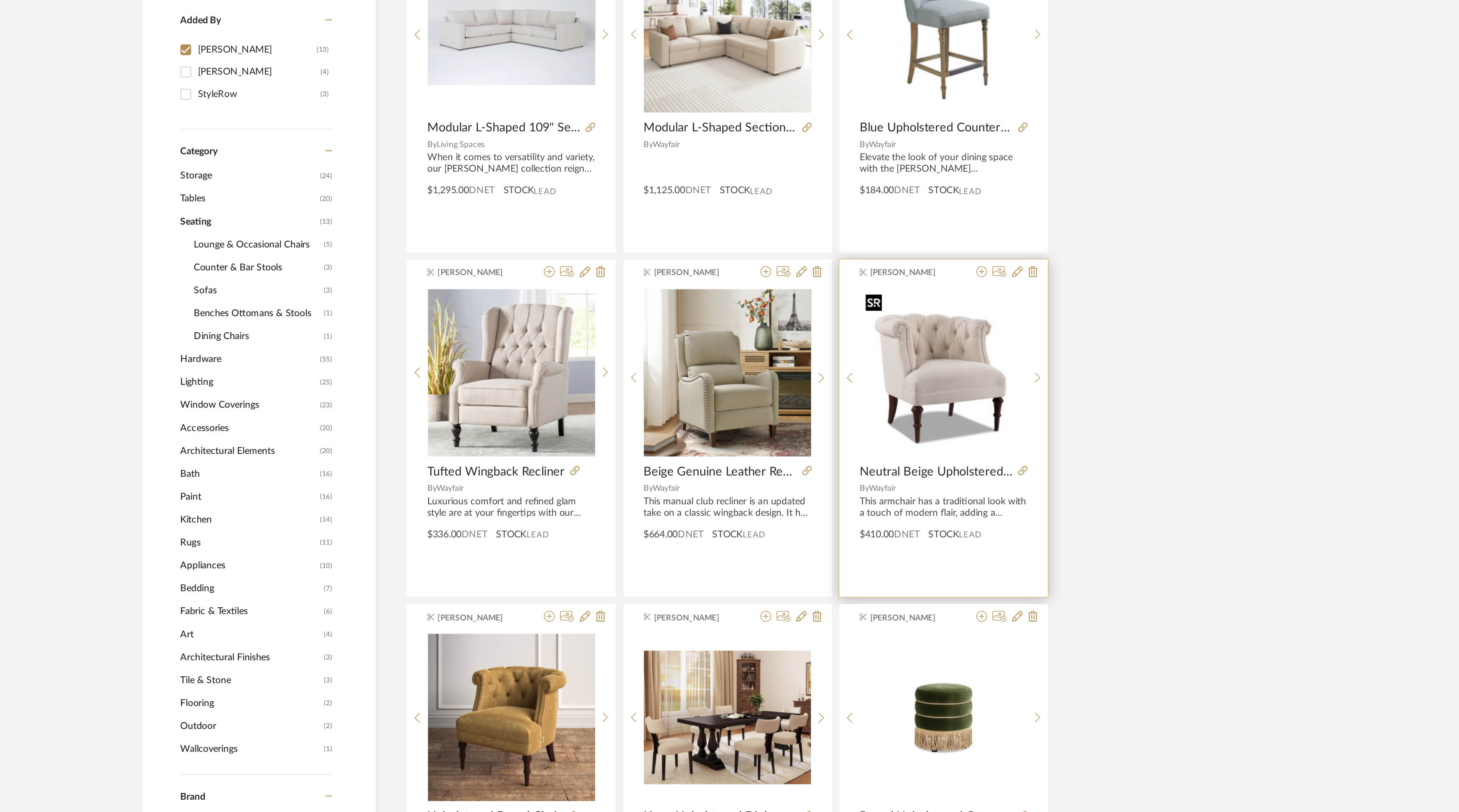
click at [889, 490] on img "0" at bounding box center [893, 474] width 105 height 105
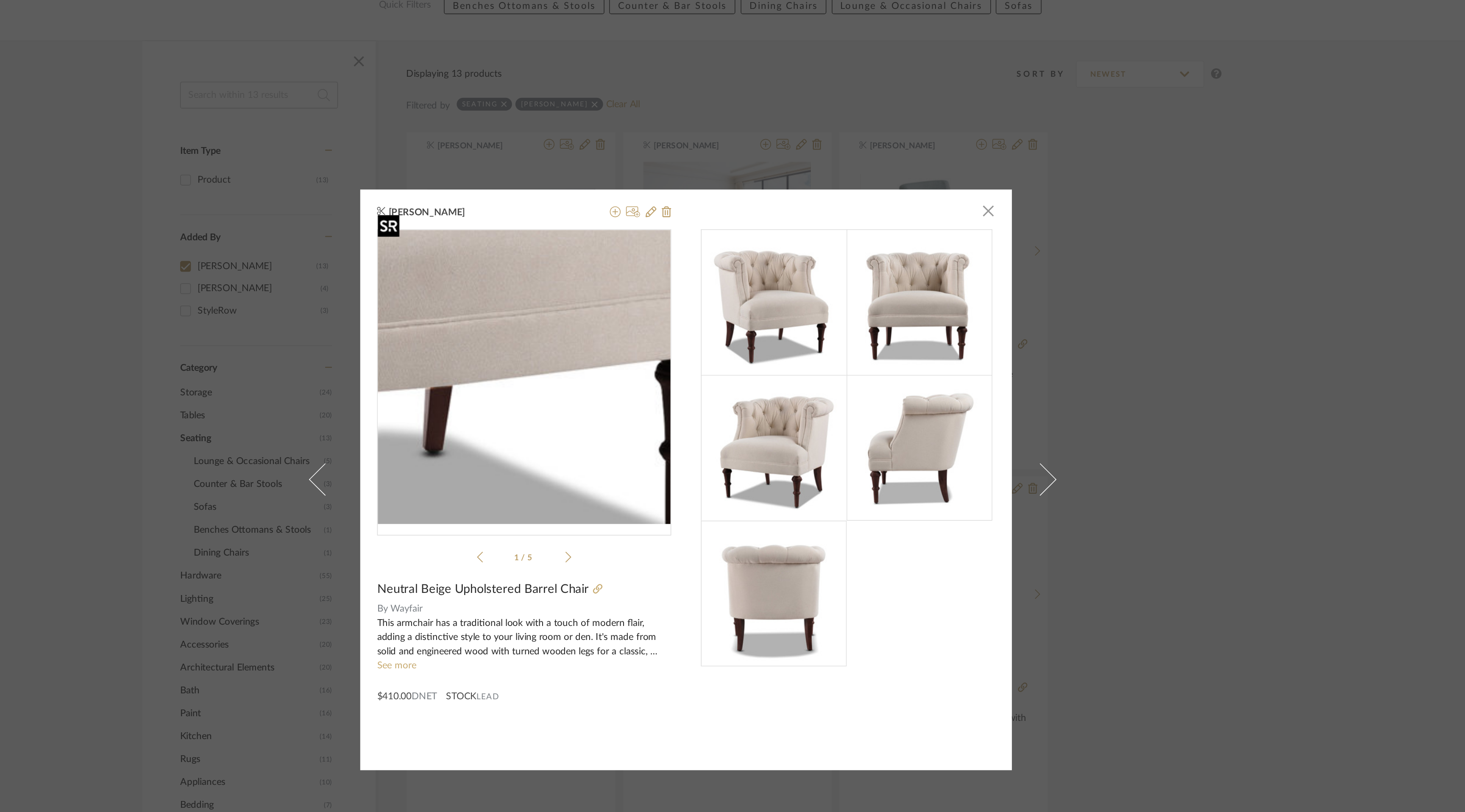
click at [654, 373] on img "0" at bounding box center [630, 341] width 185 height 185
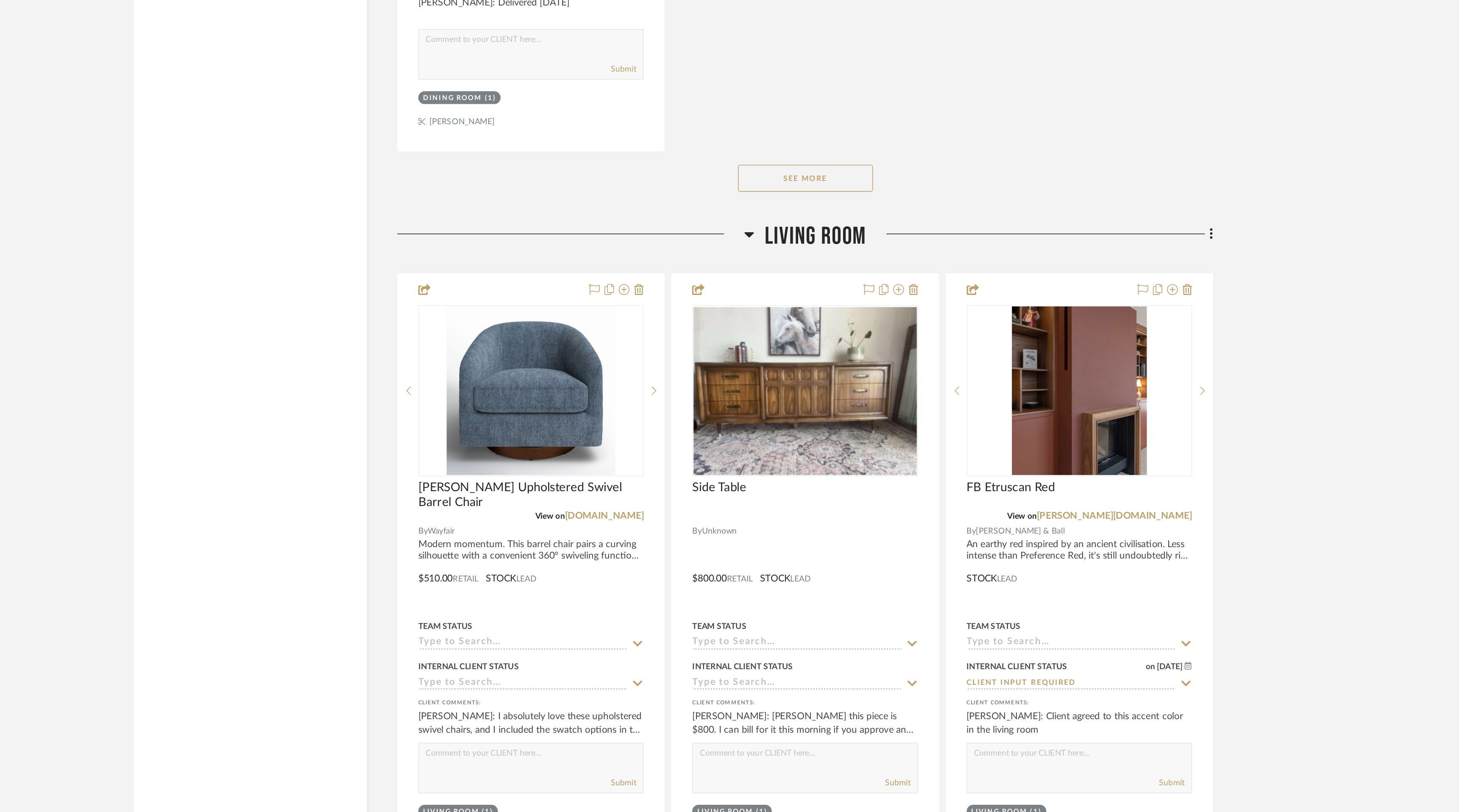
scroll to position [3095, 0]
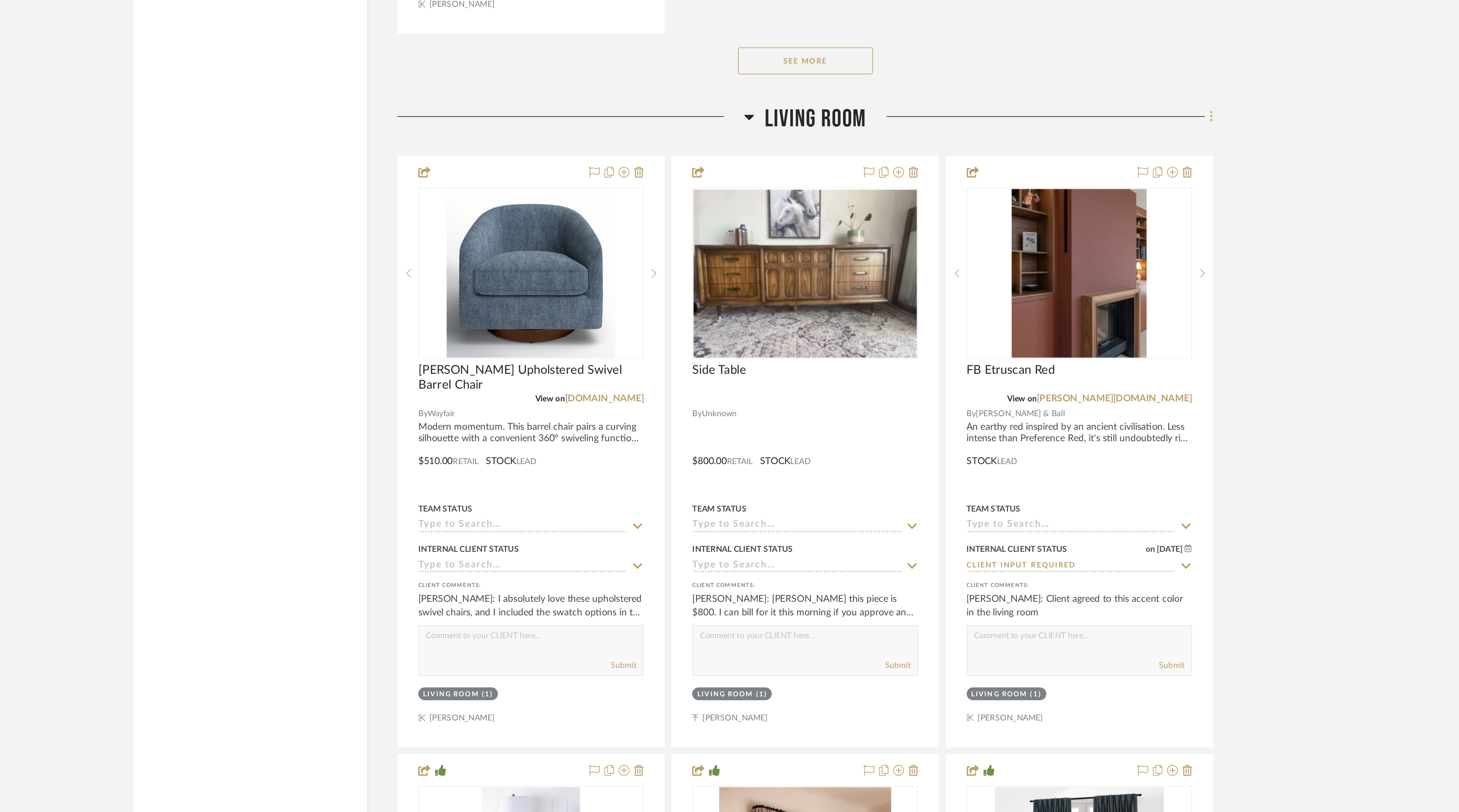
click at [1067, 370] on icon at bounding box center [1068, 375] width 3 height 9
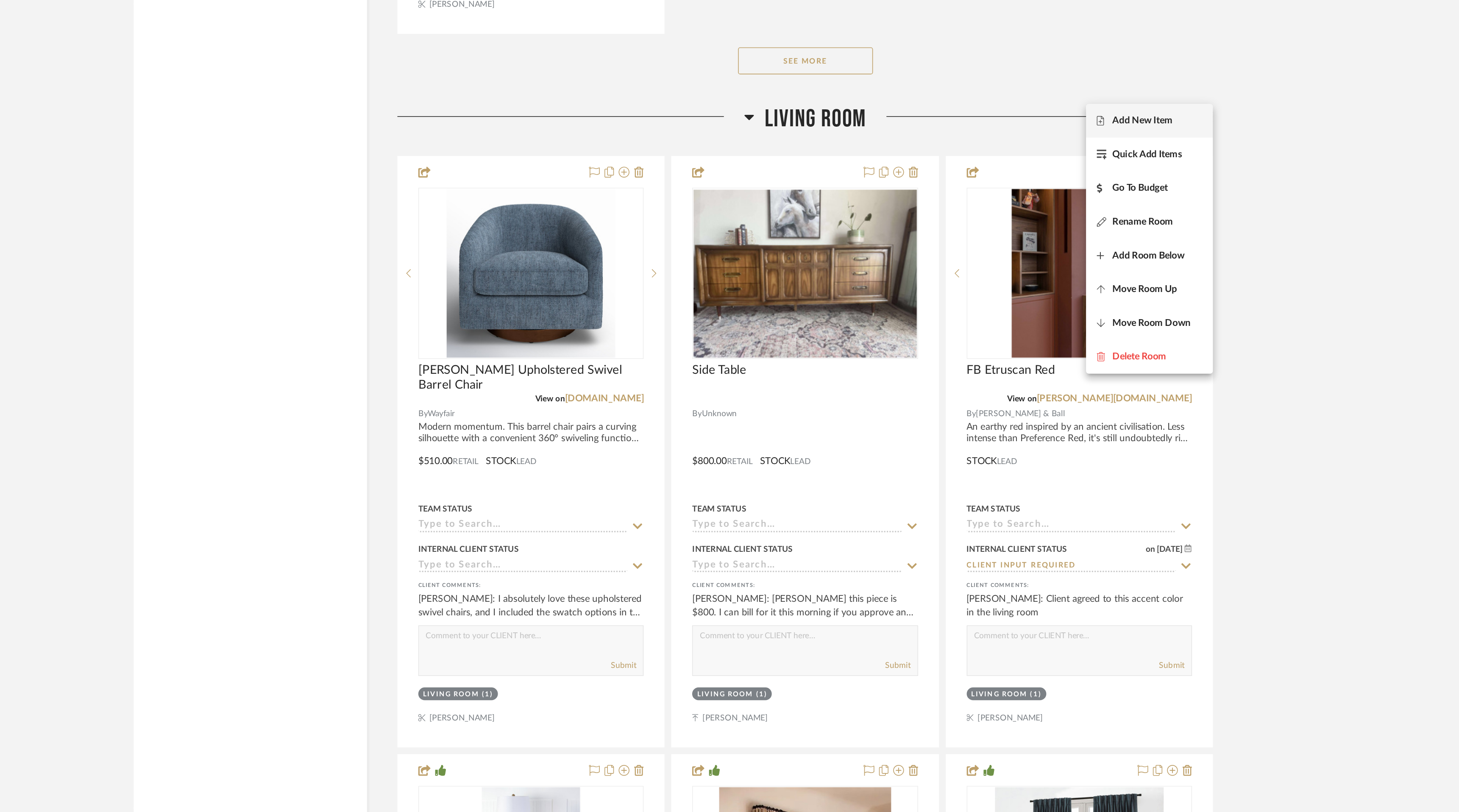
click at [1047, 376] on span "Add New Item" at bounding box center [1029, 378] width 66 height 8
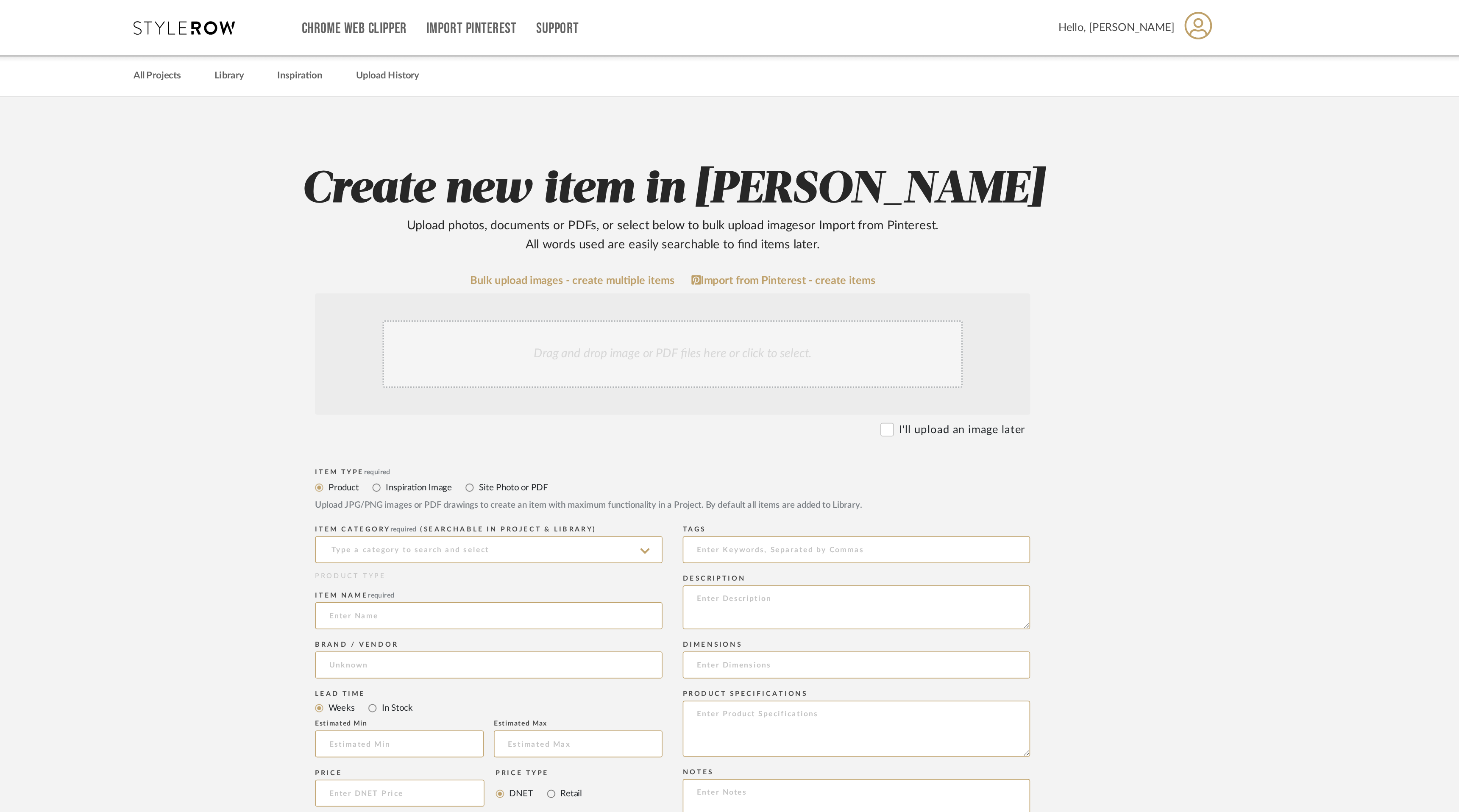
click at [691, 231] on div "Drag and drop image or PDF files here or click to select." at bounding box center [729, 222] width 365 height 43
click at [670, 178] on link "Bulk upload images - create multiple items" at bounding box center [666, 176] width 128 height 8
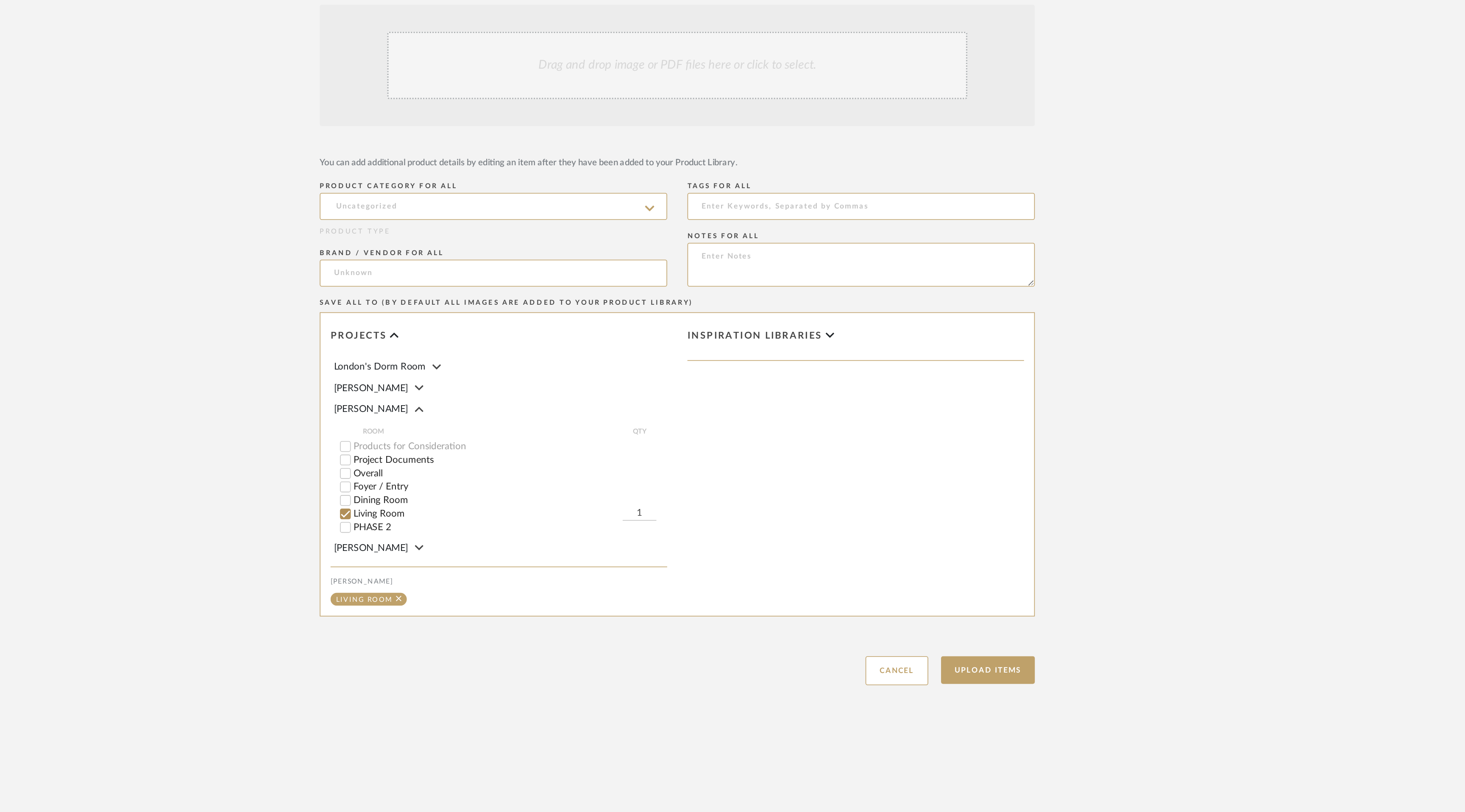
click at [822, 359] on span "Inspiration libraries" at bounding box center [781, 360] width 85 height 8
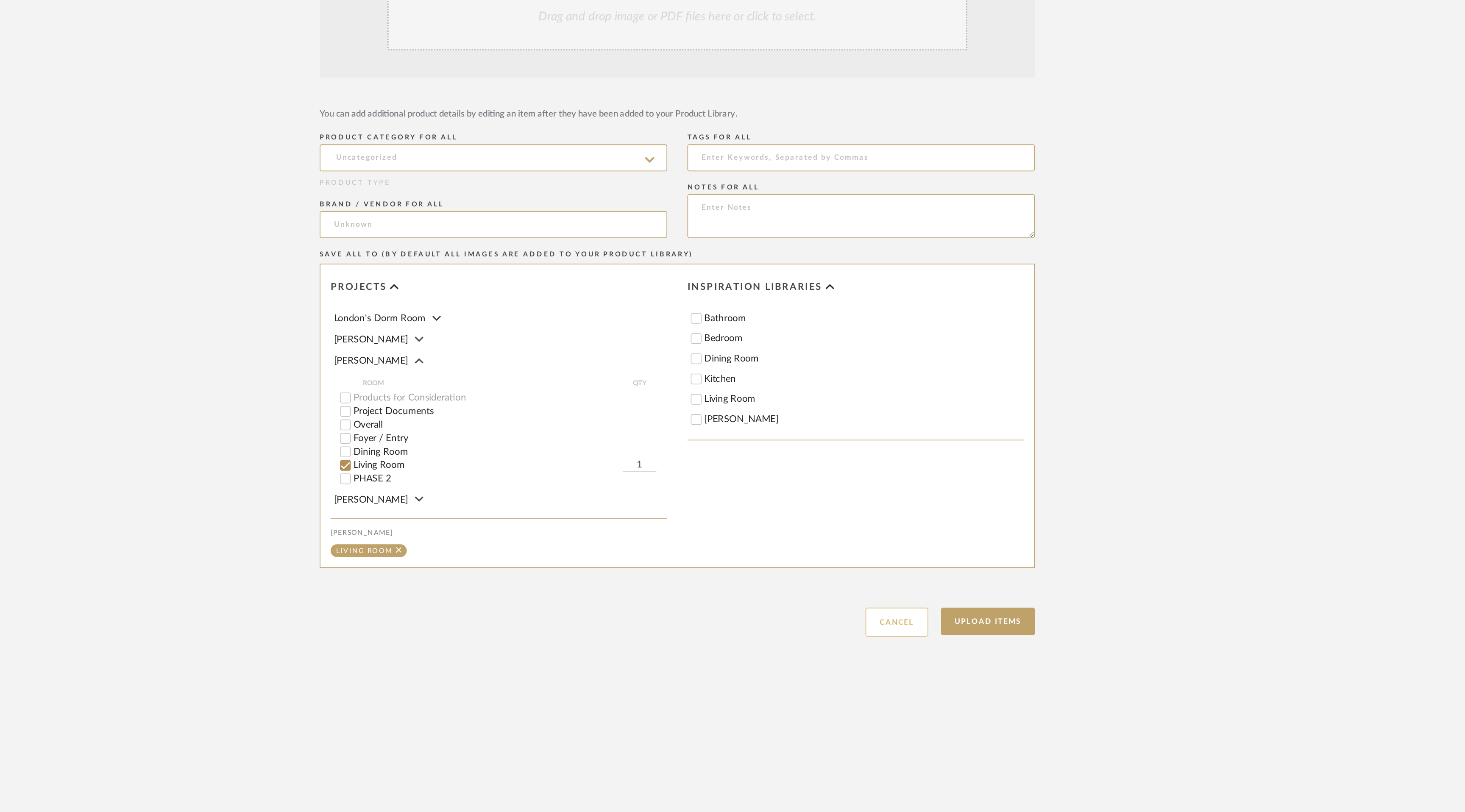
click at [873, 568] on button "Cancel" at bounding box center [870, 571] width 39 height 18
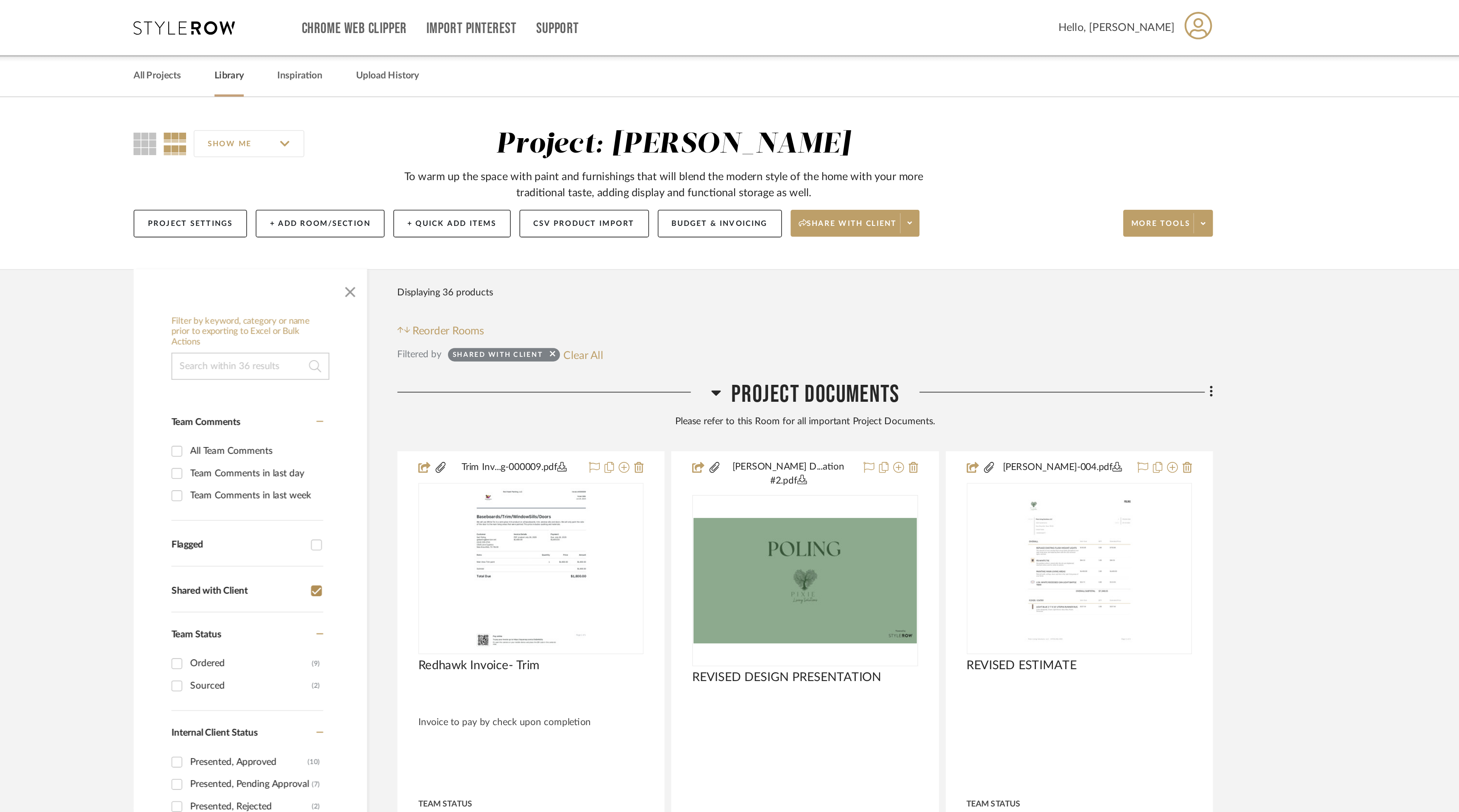
click at [453, 50] on link "Library" at bounding box center [451, 48] width 18 height 12
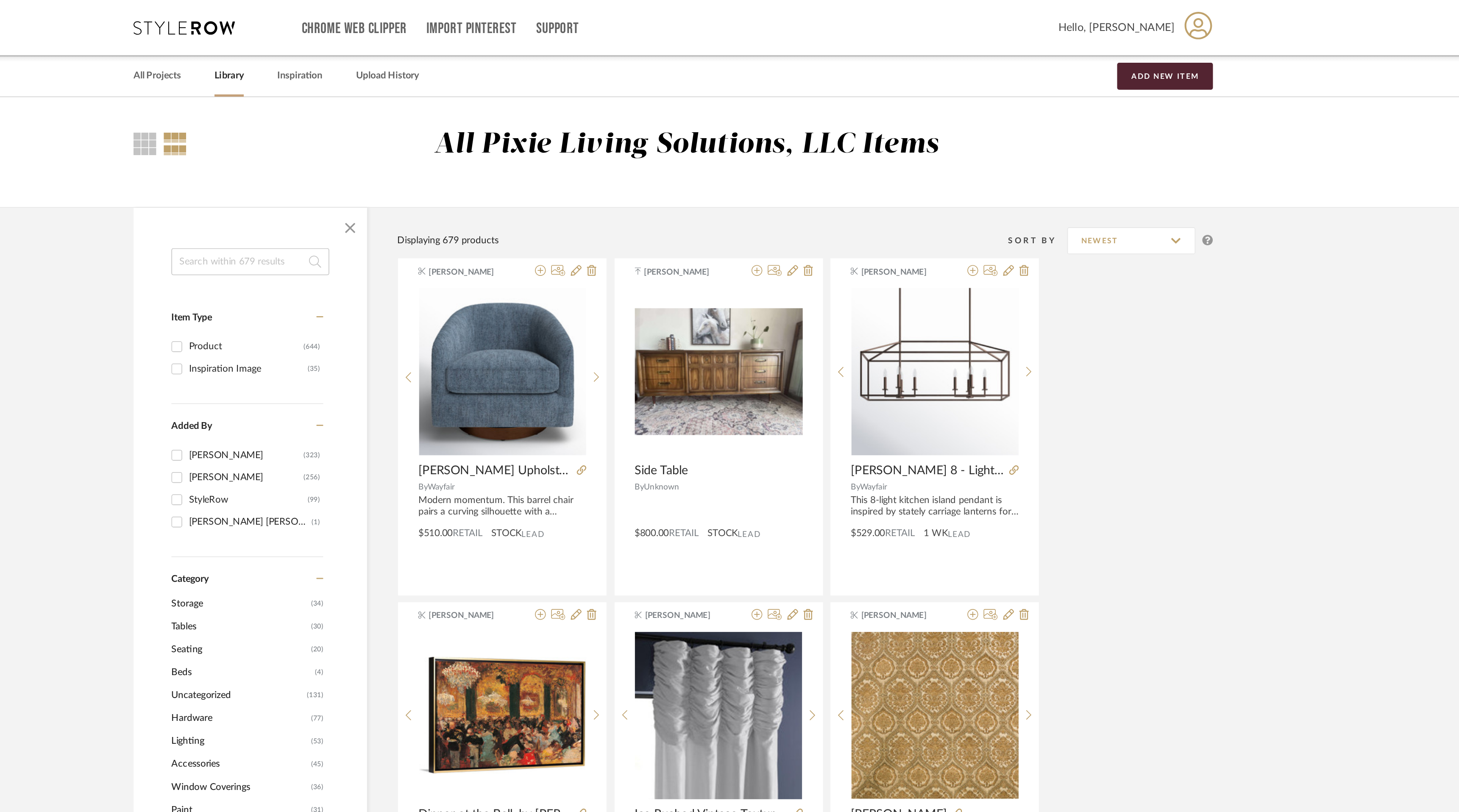
click at [442, 403] on span "Seating" at bounding box center [458, 407] width 85 height 14
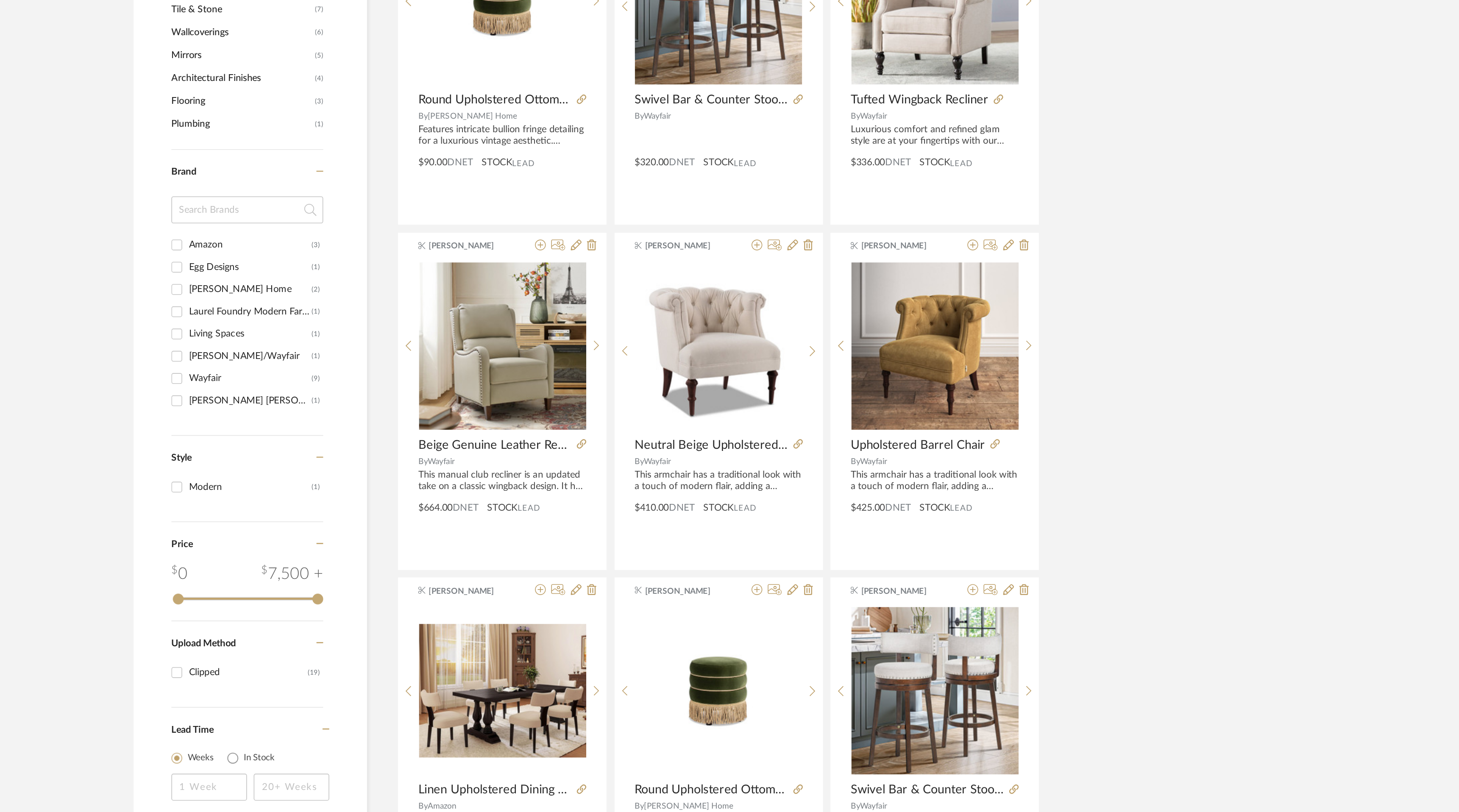
scroll to position [404, 0]
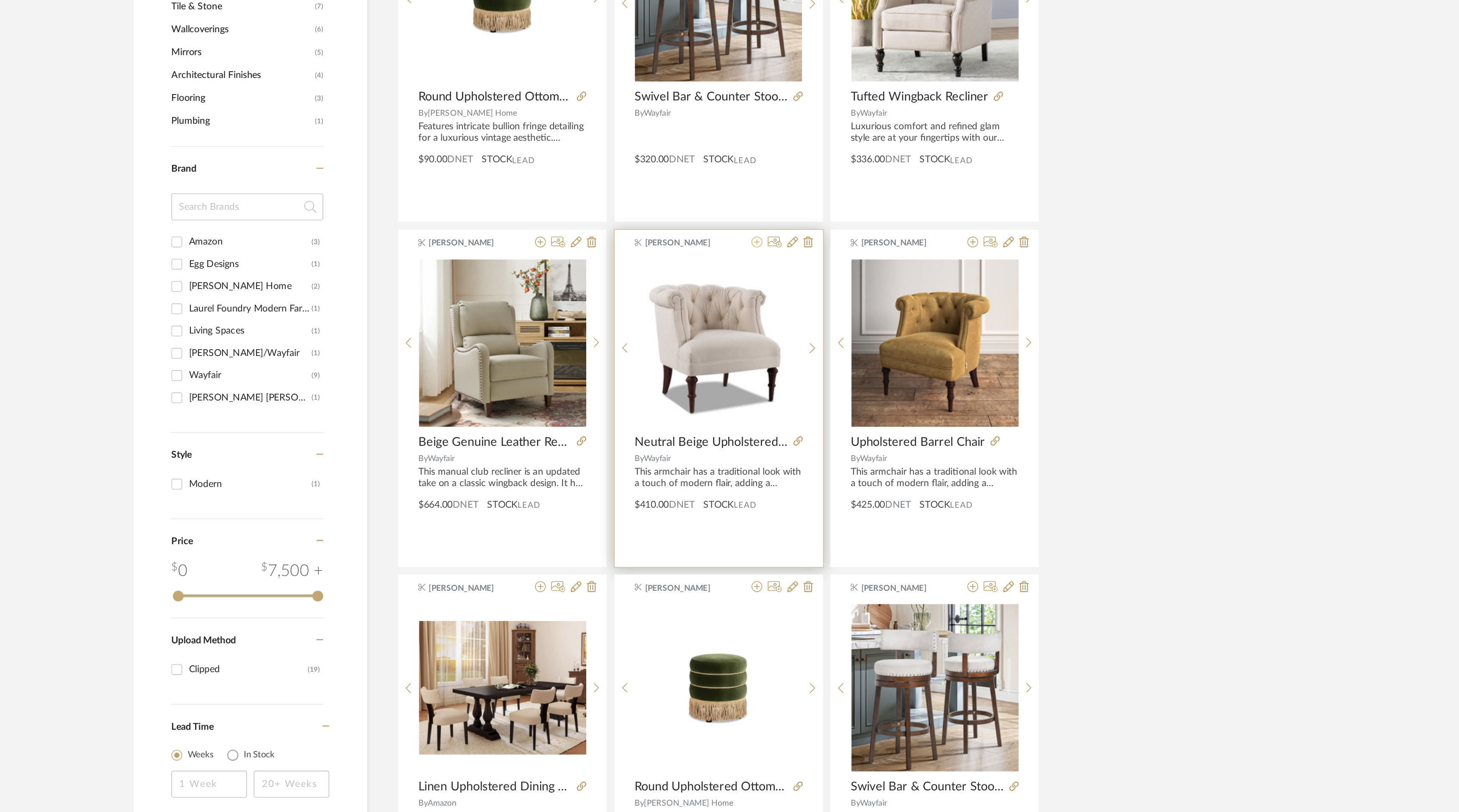
click at [783, 456] on icon at bounding box center [783, 454] width 7 height 7
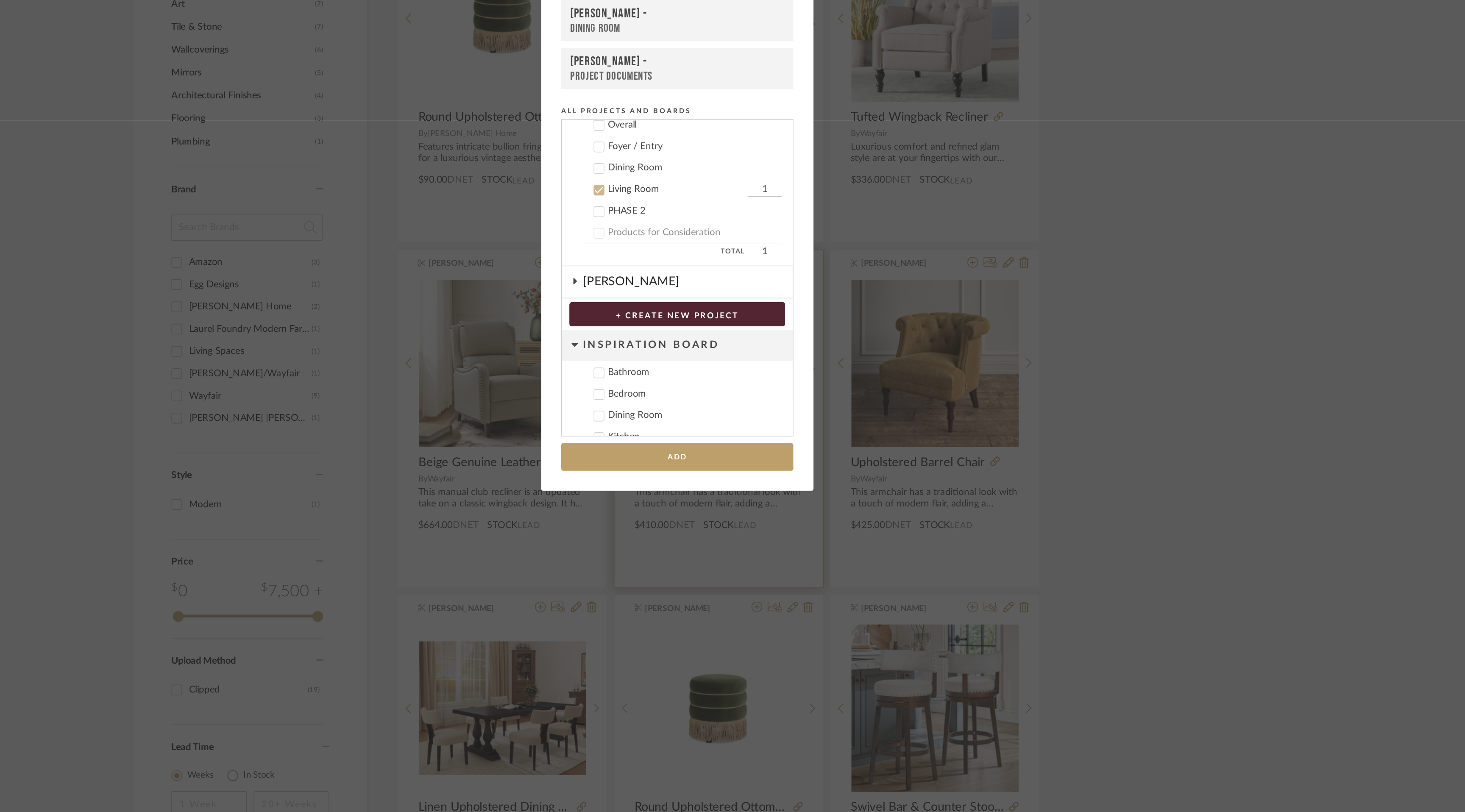
scroll to position [0, 0]
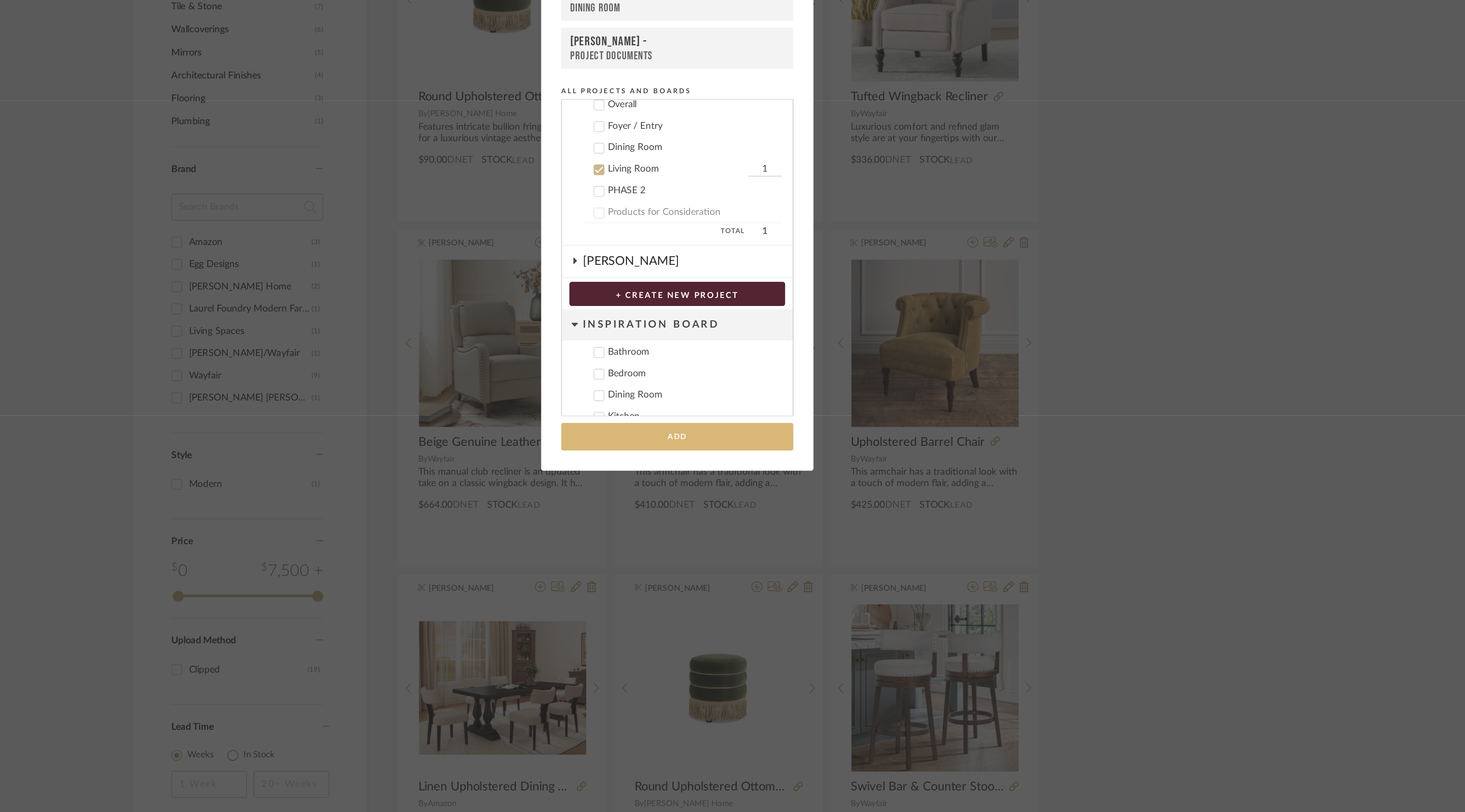
click at [751, 577] on button "Add" at bounding box center [732, 576] width 146 height 18
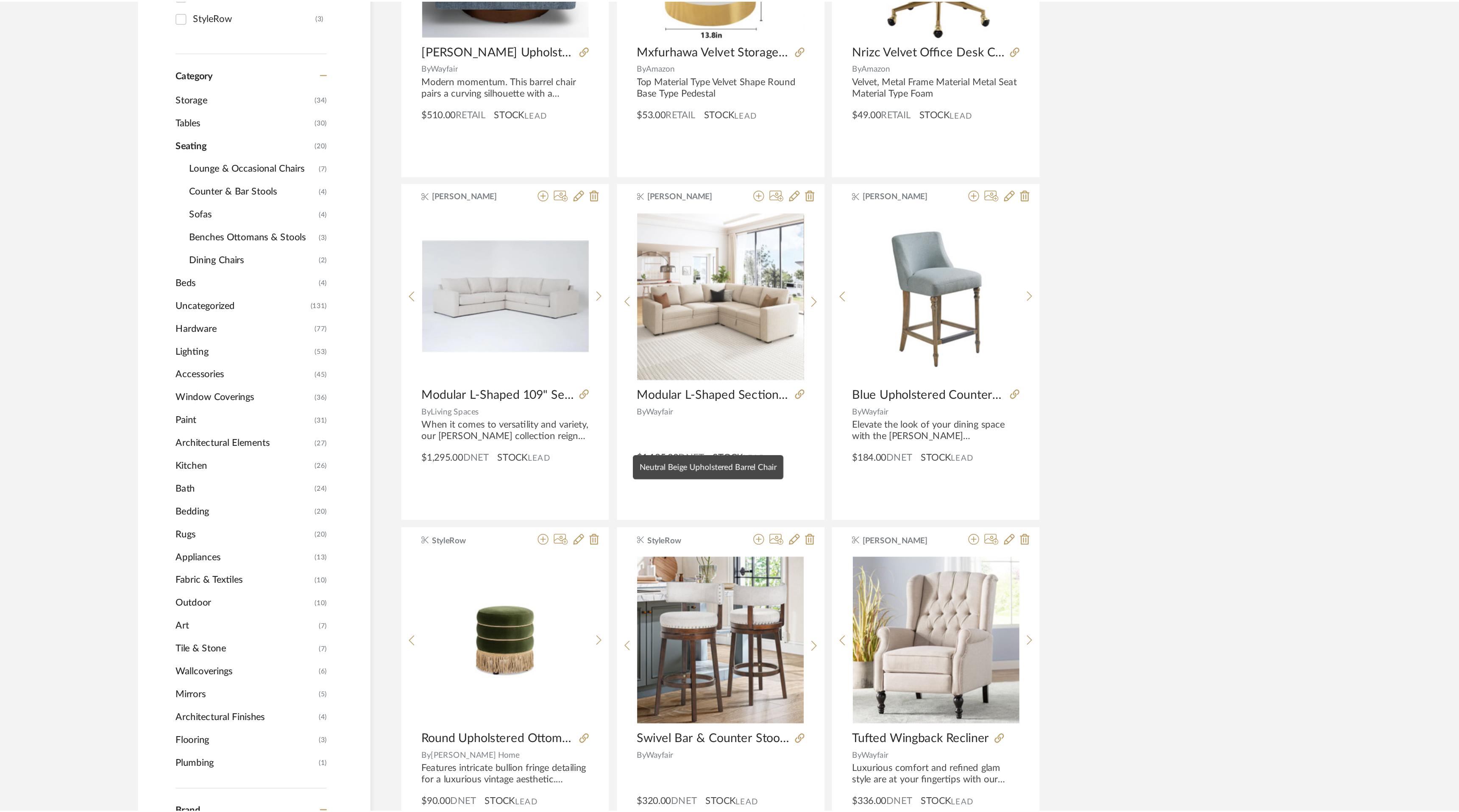
scroll to position [404, 0]
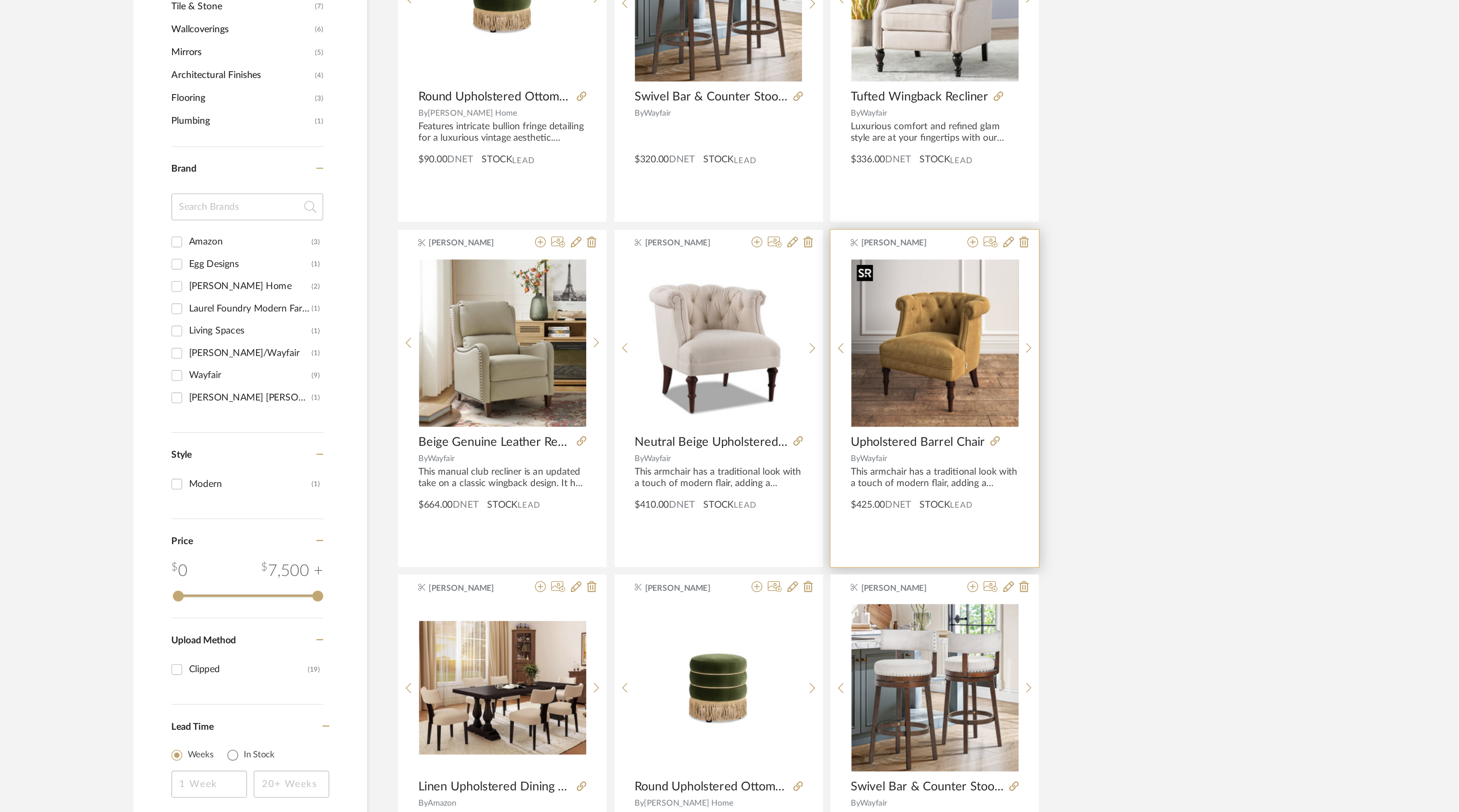
click at [898, 535] on img "0" at bounding box center [893, 517] width 105 height 105
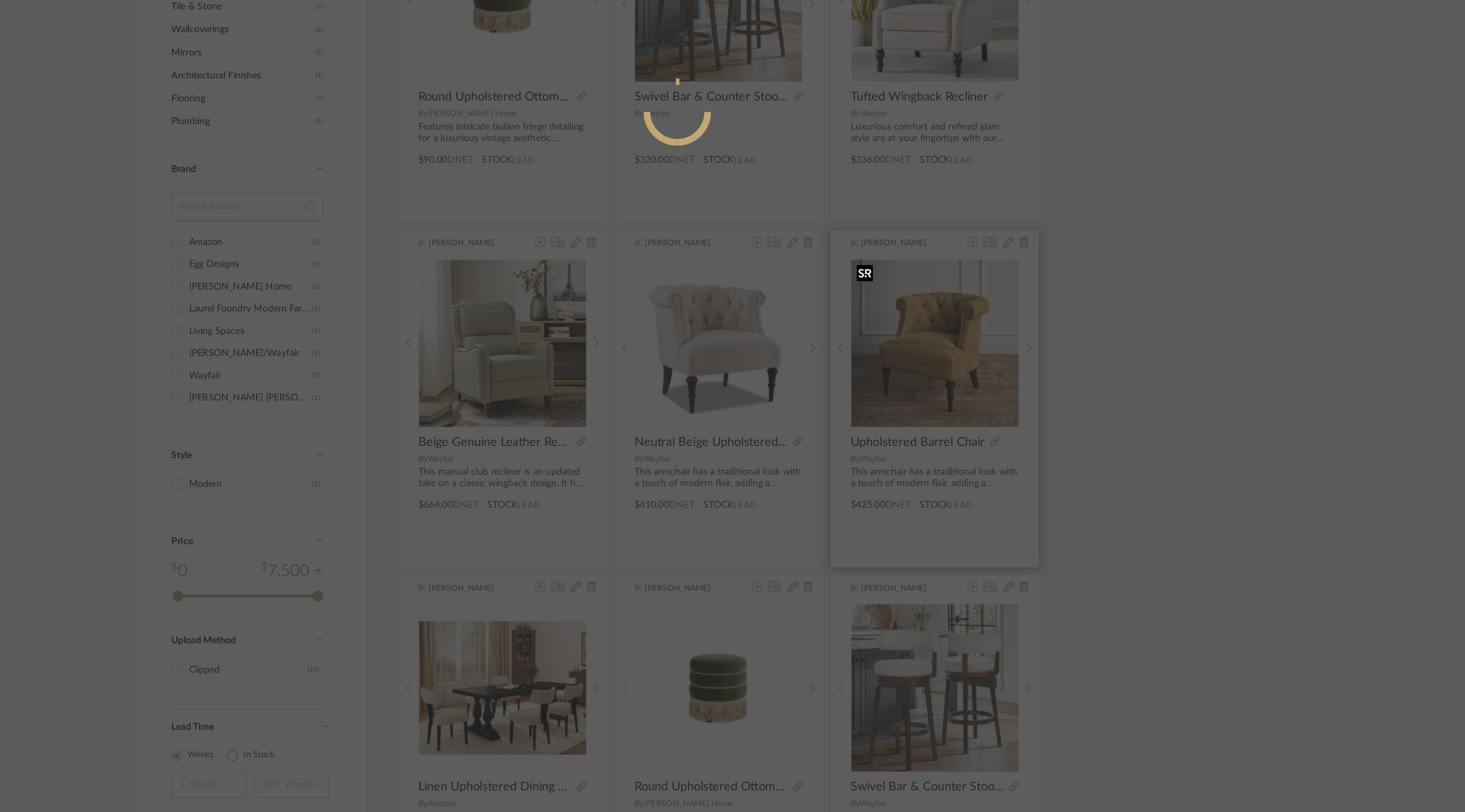
scroll to position [0, 0]
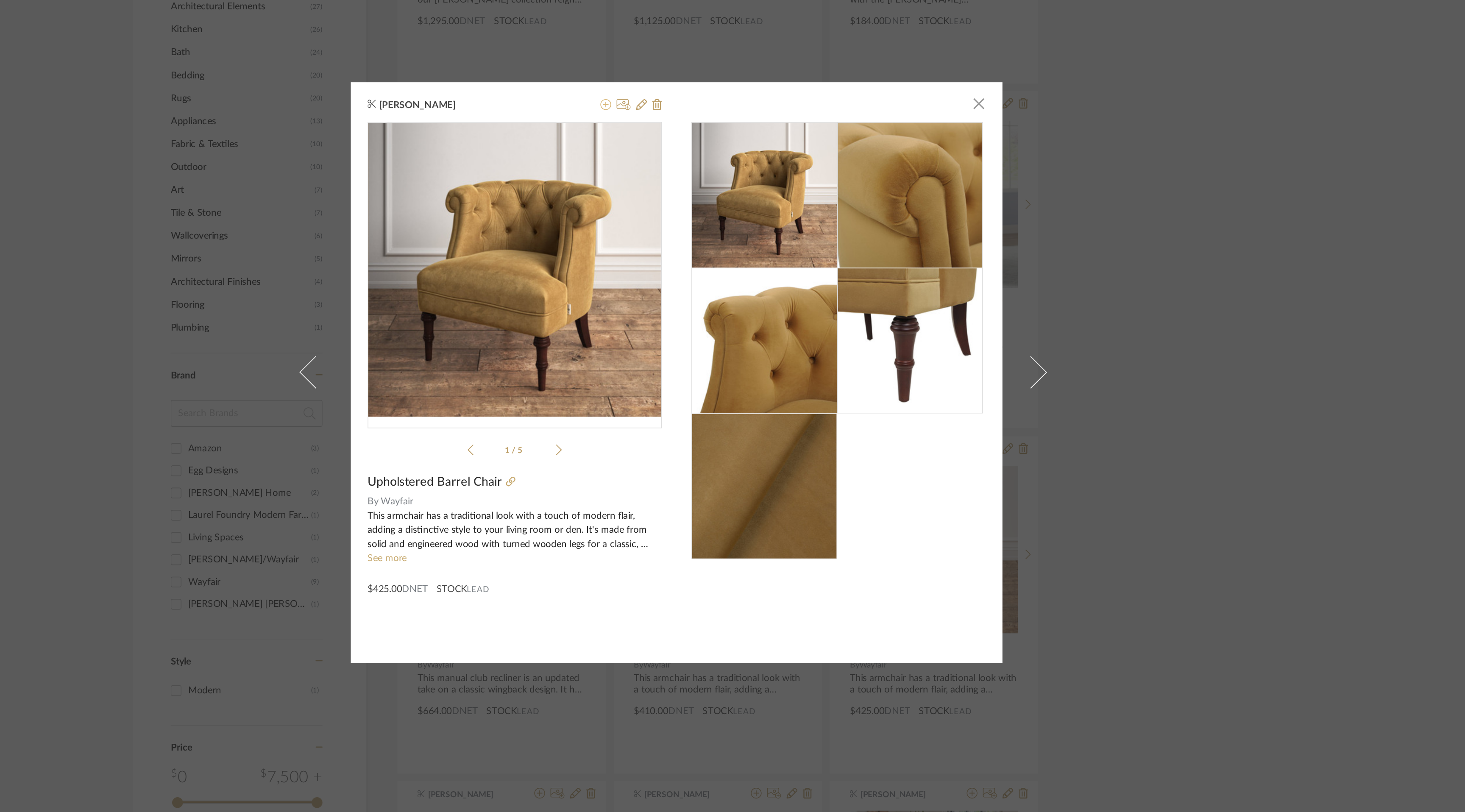
click at [686, 240] on icon at bounding box center [688, 238] width 7 height 7
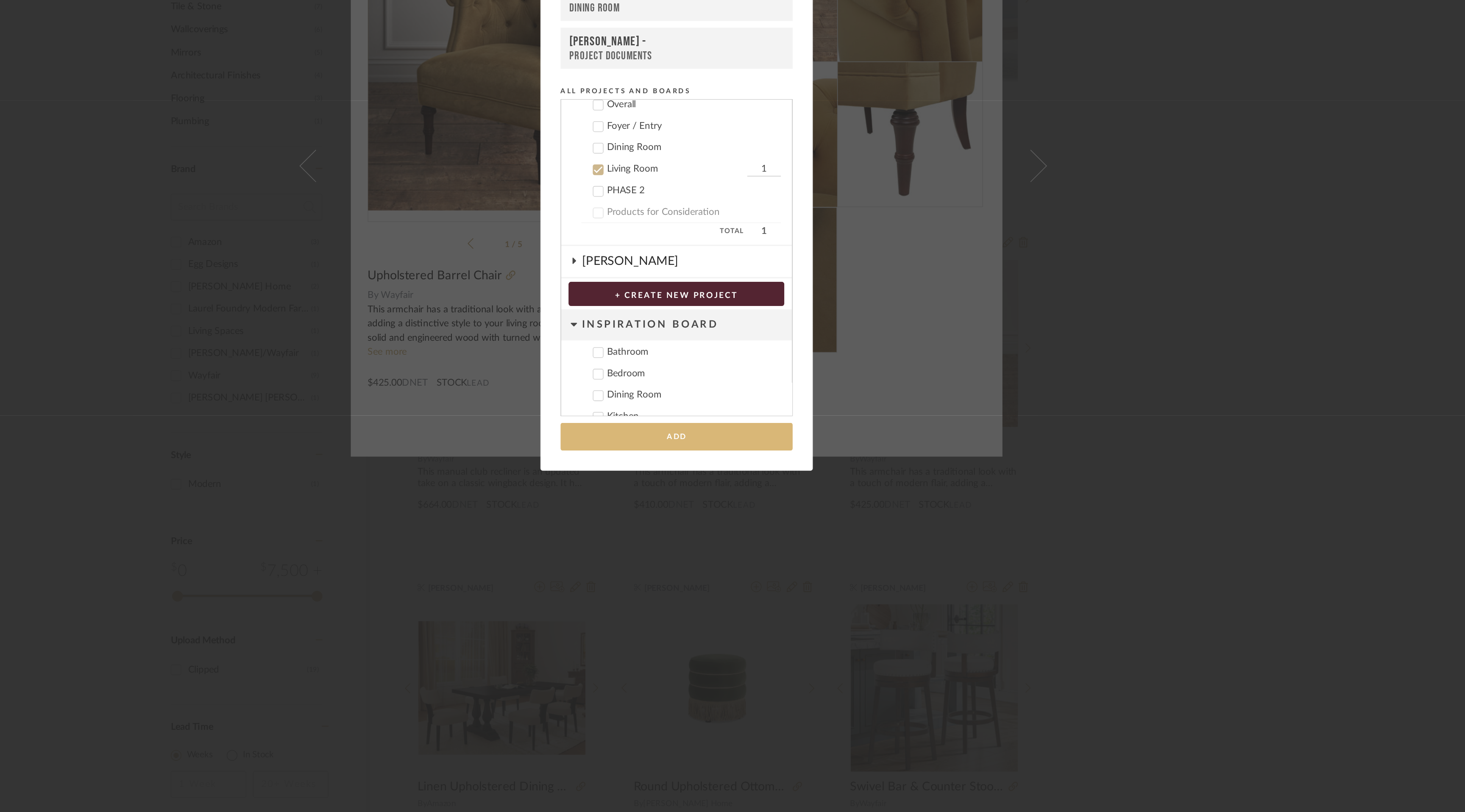
click at [725, 576] on button "Add" at bounding box center [732, 576] width 146 height 18
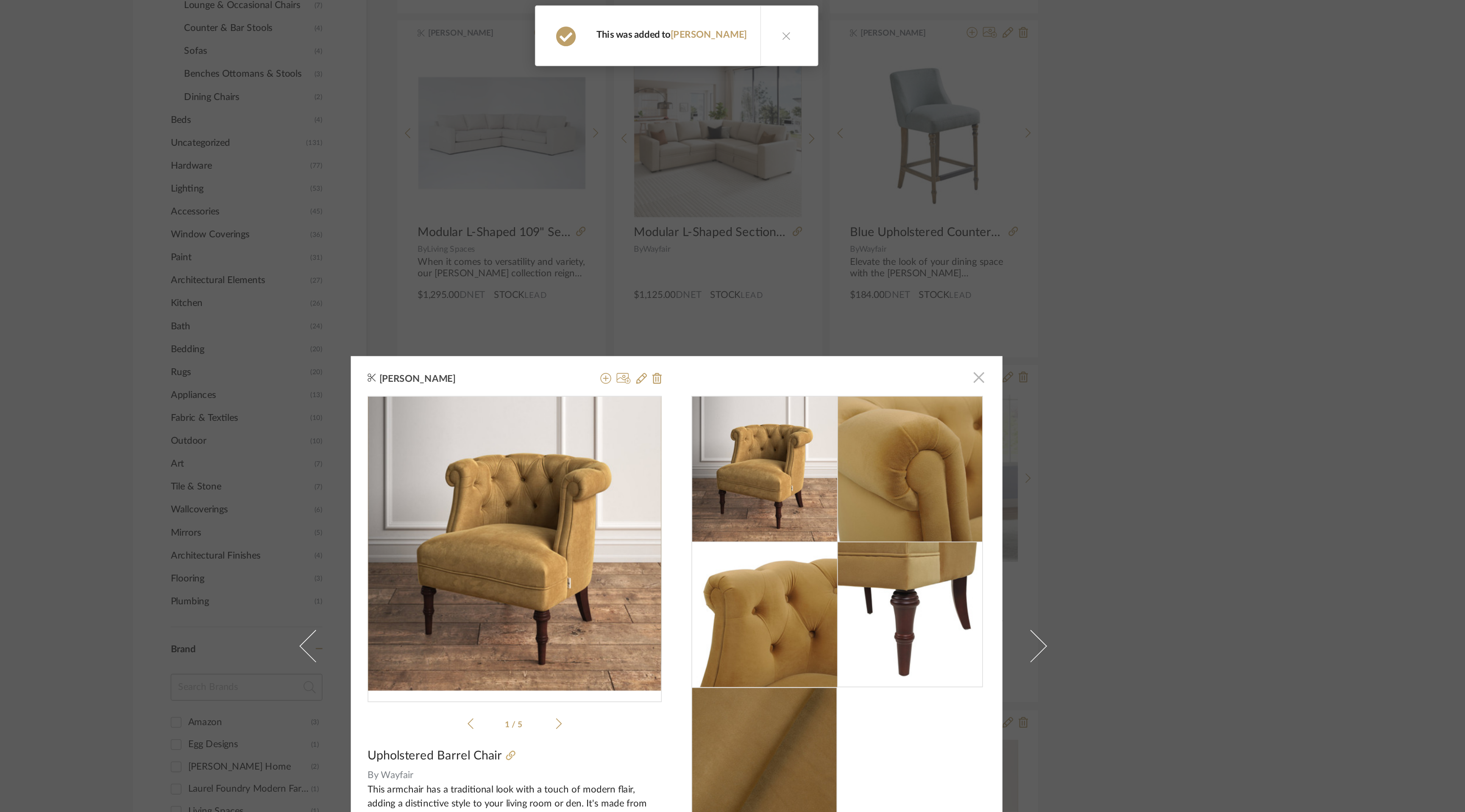
click at [919, 239] on span "button" at bounding box center [922, 237] width 17 height 17
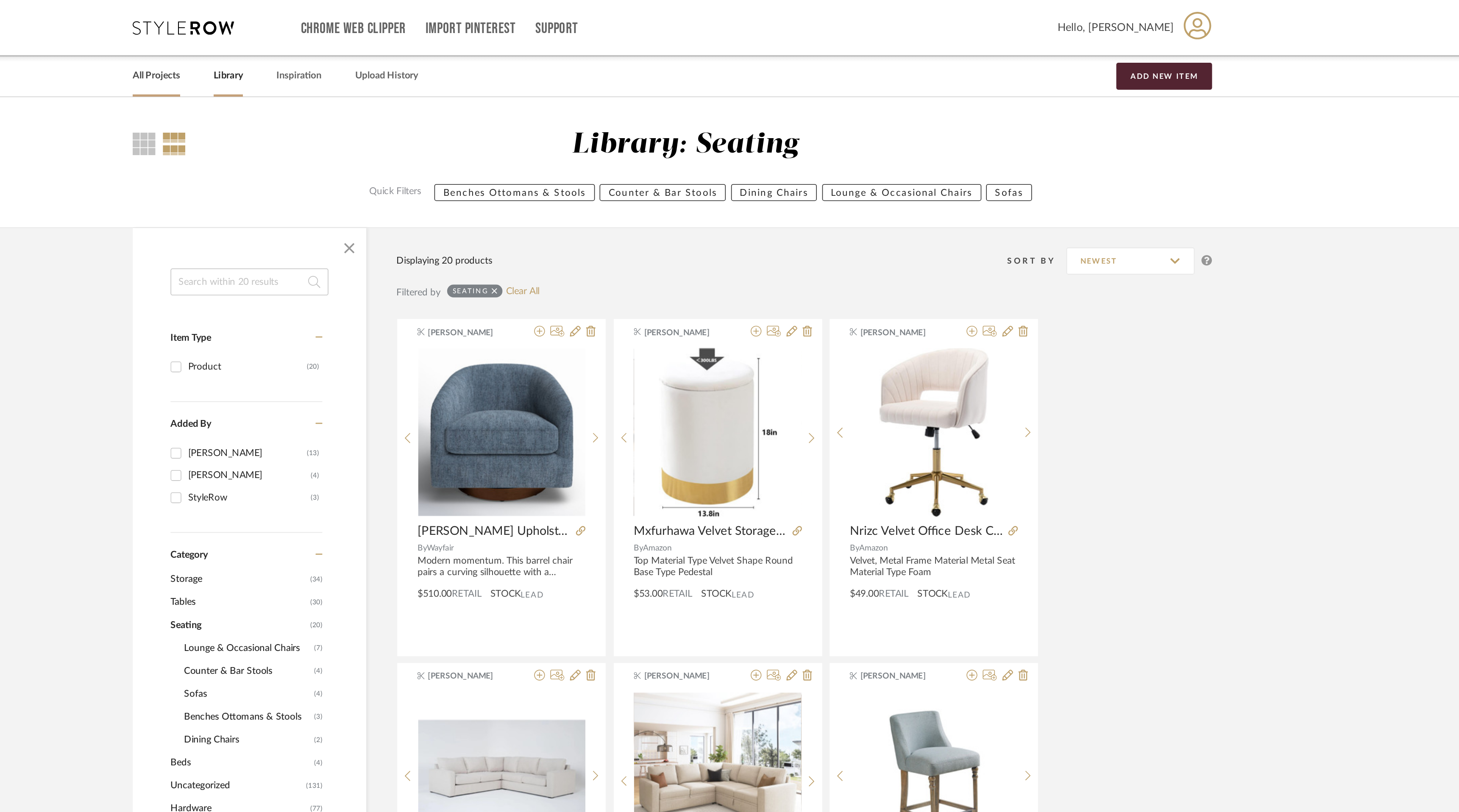
click at [404, 46] on link "All Projects" at bounding box center [405, 48] width 29 height 12
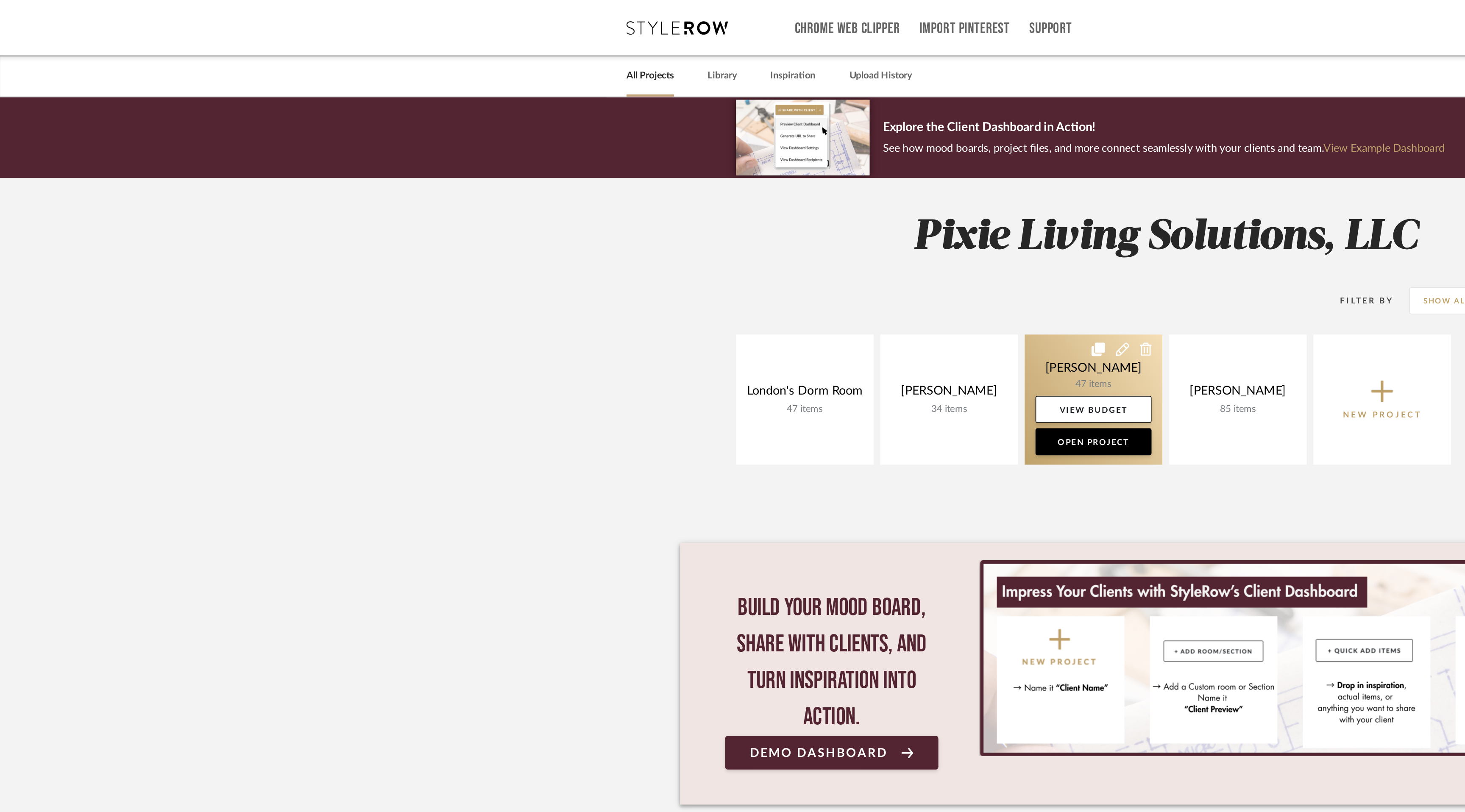
click at [682, 238] on link at bounding box center [686, 251] width 86 height 82
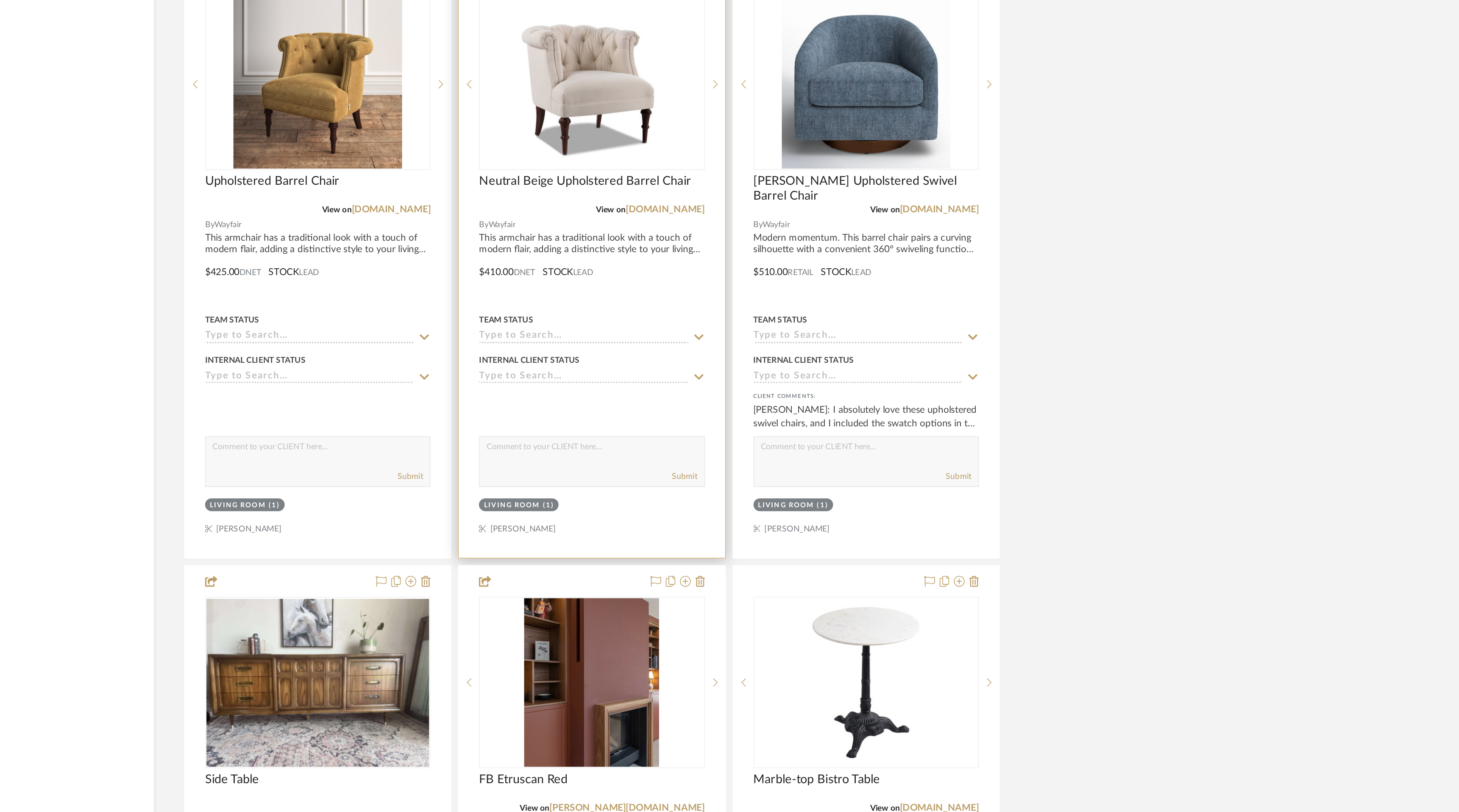
scroll to position [3600, 0]
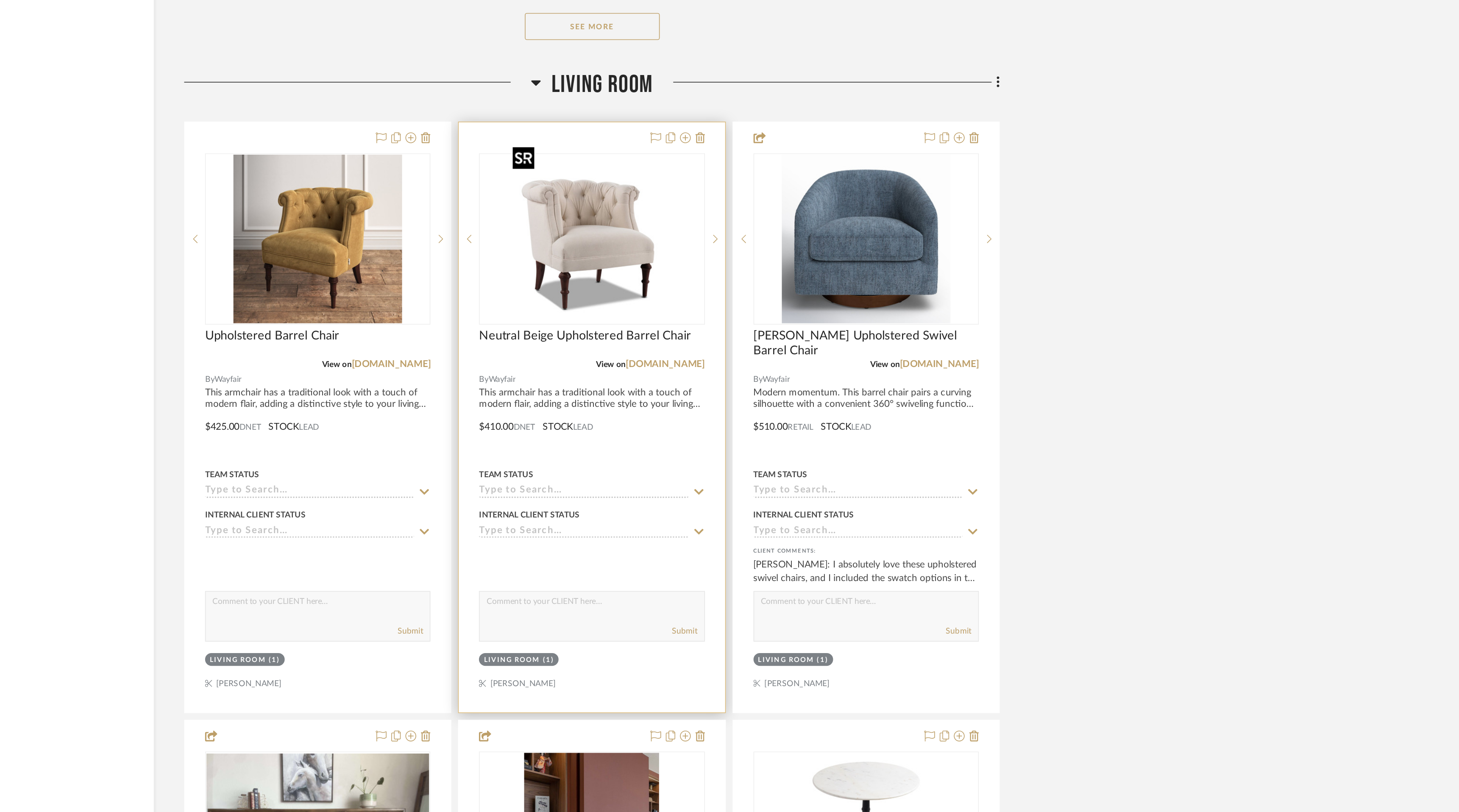
click at [817, 354] on img "0" at bounding box center [819, 355] width 106 height 106
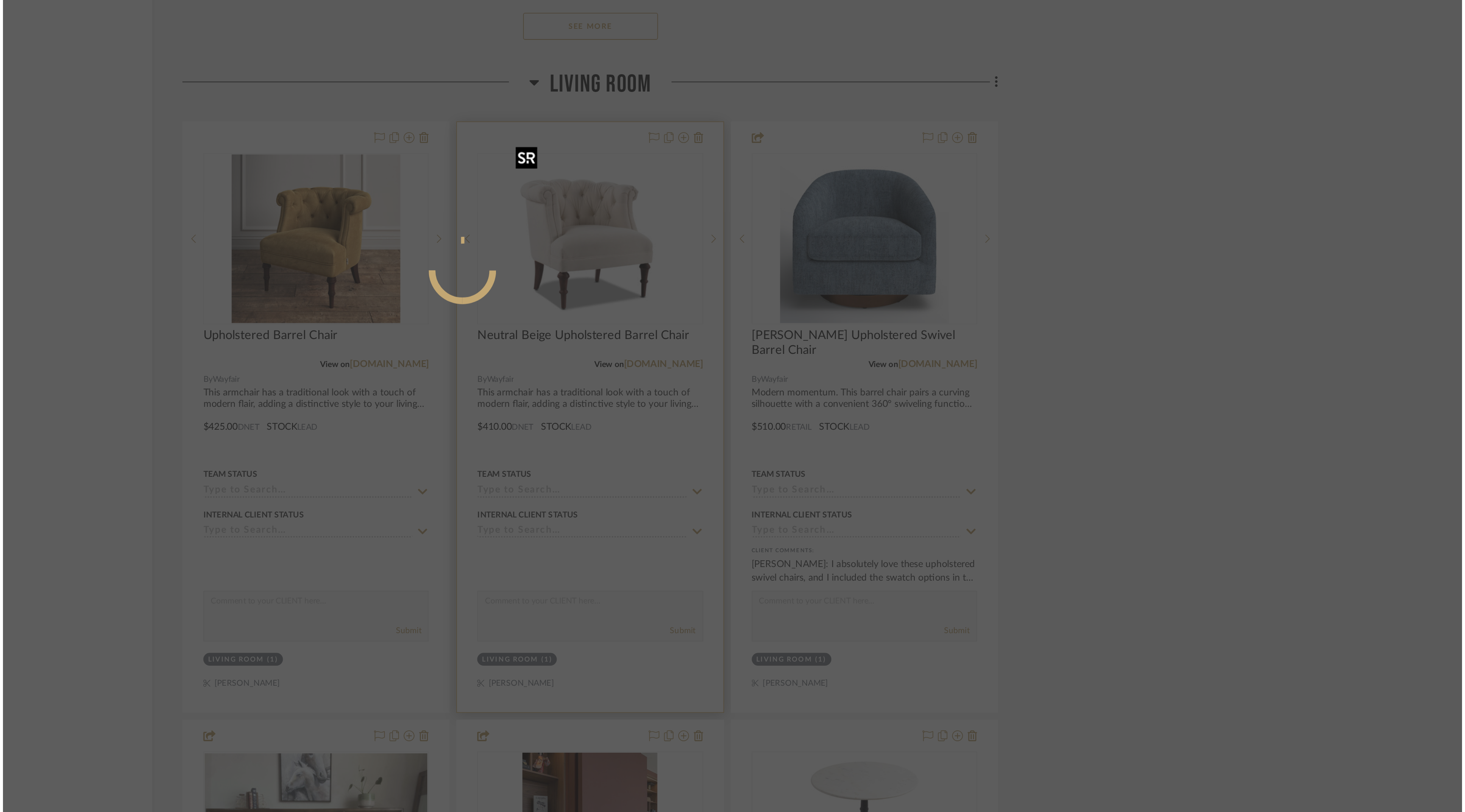
scroll to position [0, 0]
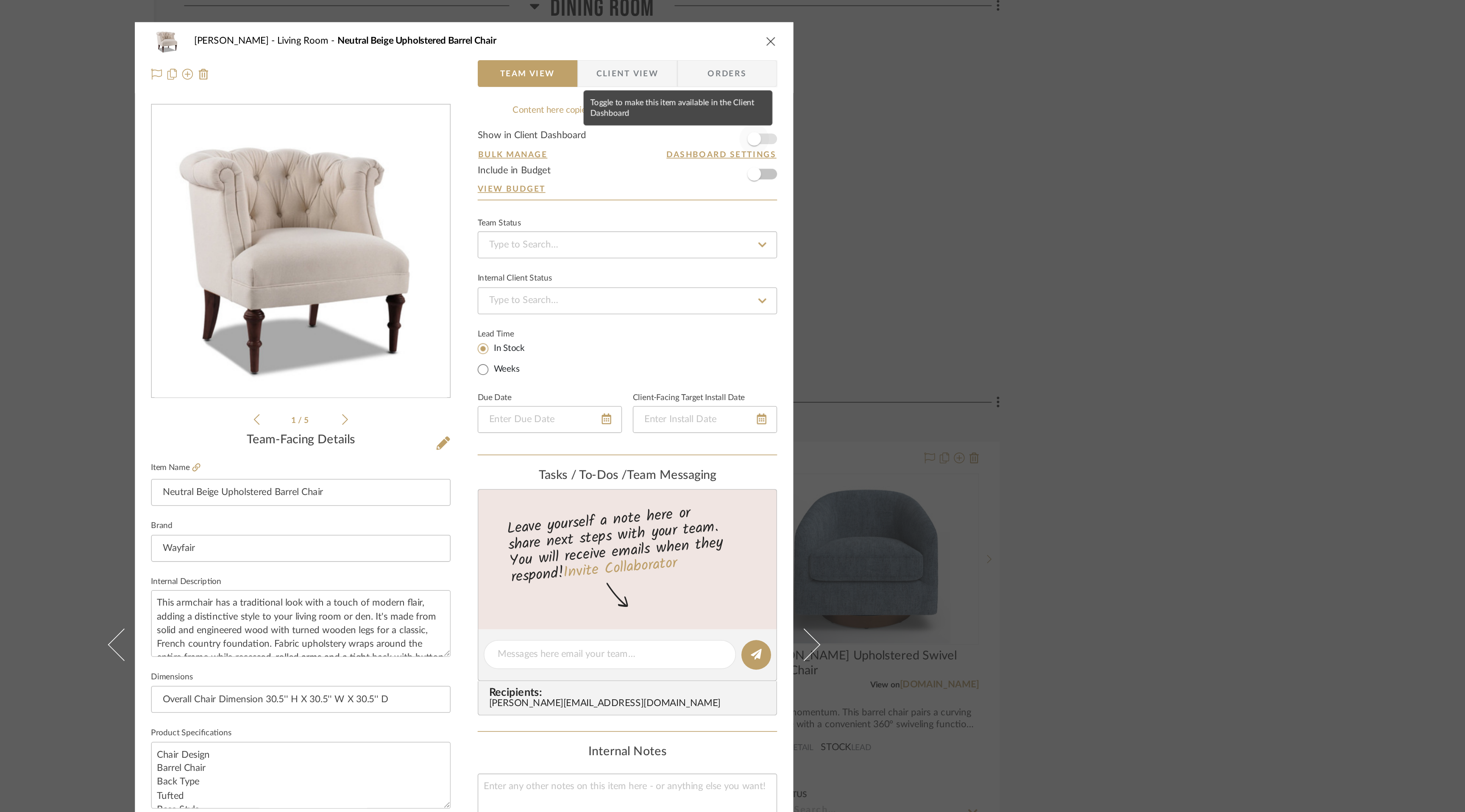
click at [920, 94] on span "button" at bounding box center [914, 91] width 18 height 18
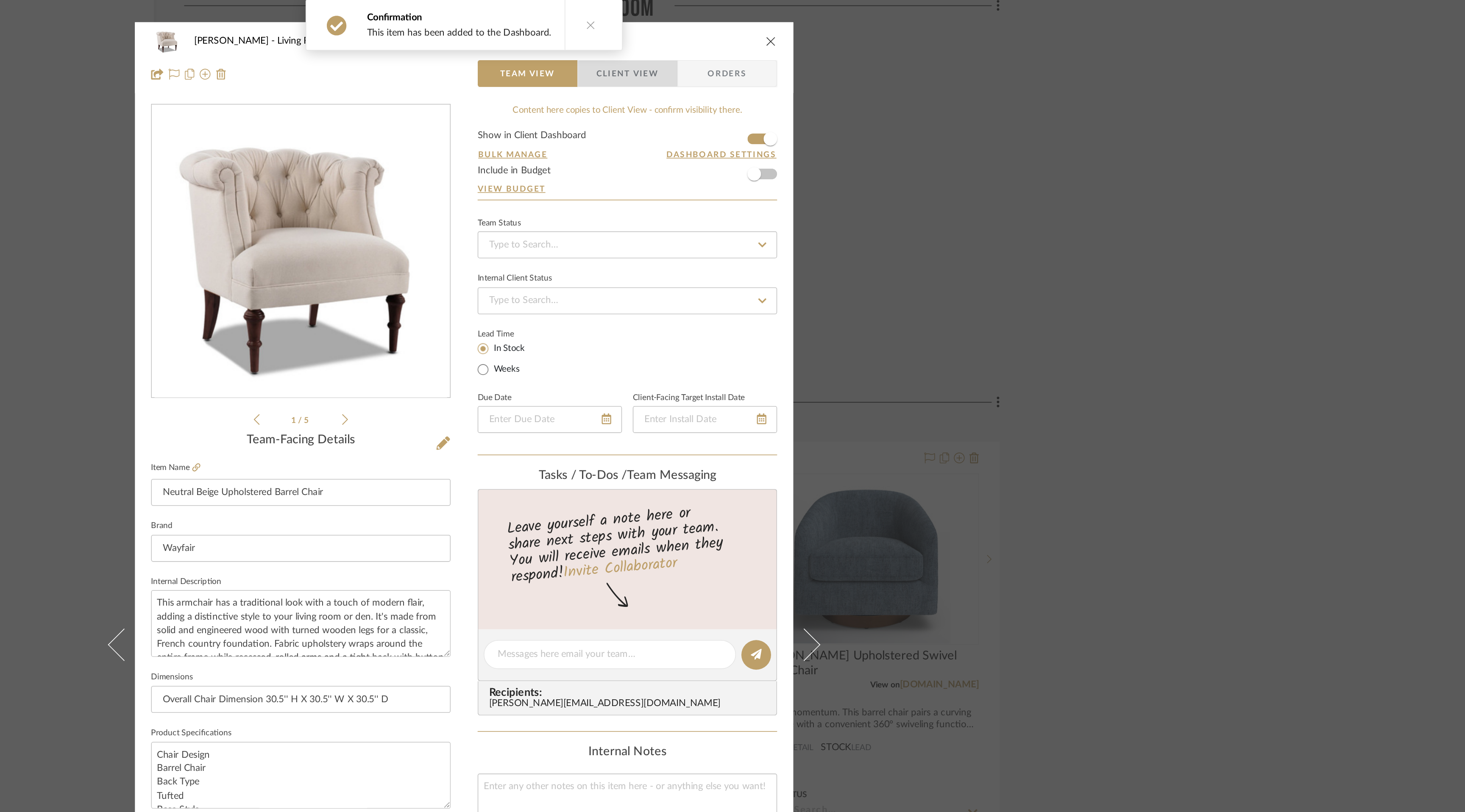
click at [845, 51] on span "Client View" at bounding box center [835, 50] width 39 height 17
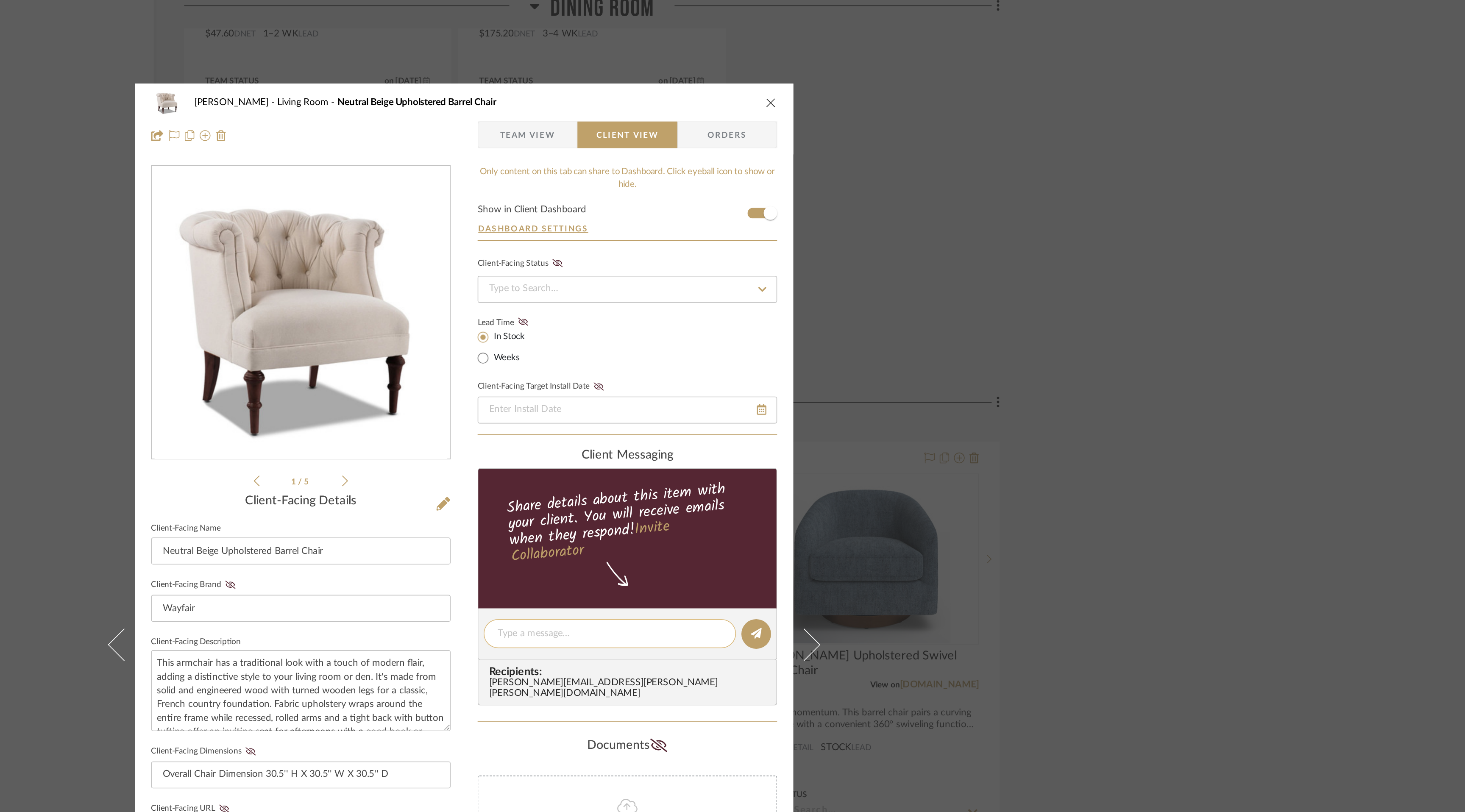
click at [821, 404] on textarea at bounding box center [824, 401] width 141 height 9
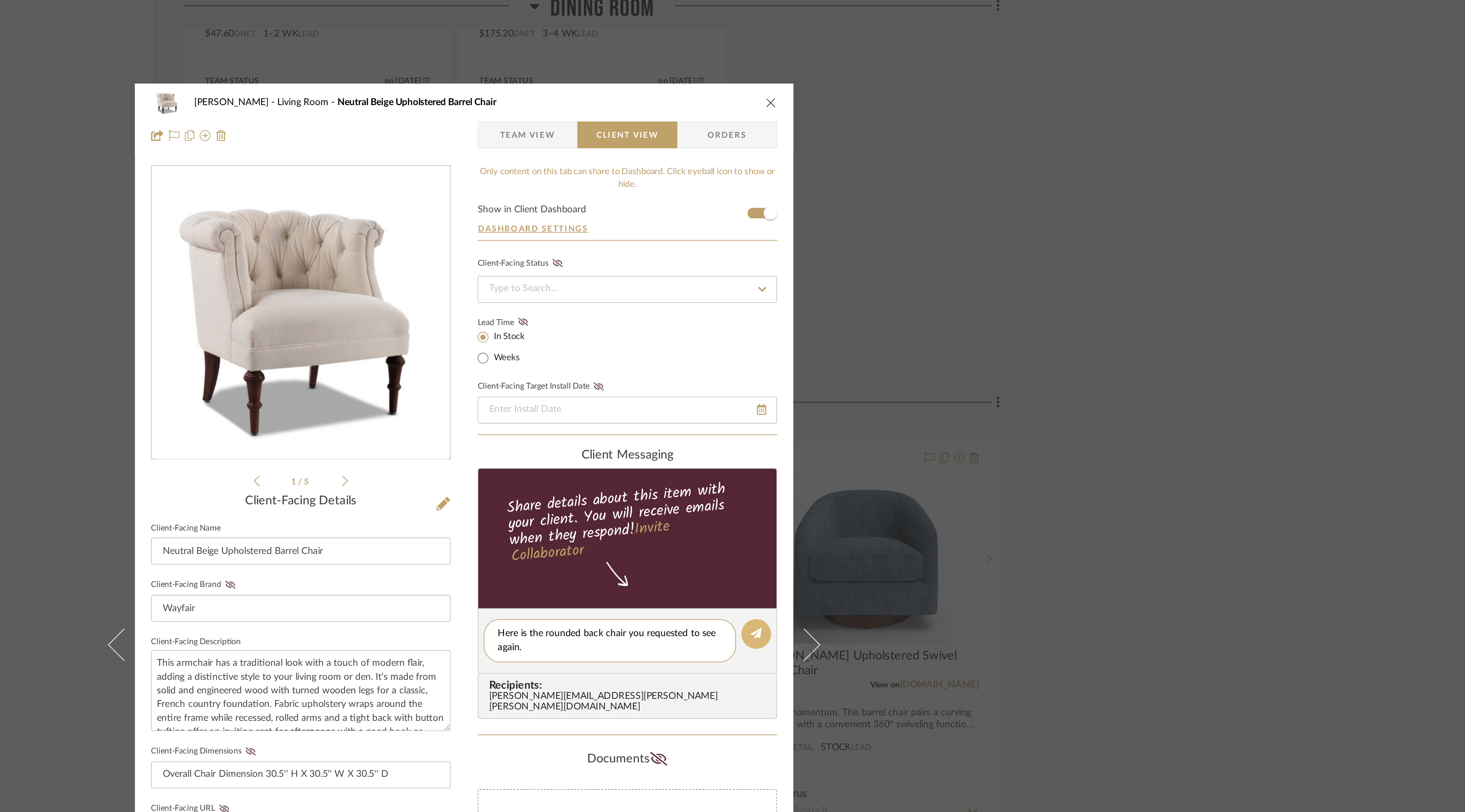
type textarea "Here is the rounded back chair you requested to see again."
click at [913, 401] on icon at bounding box center [916, 401] width 7 height 7
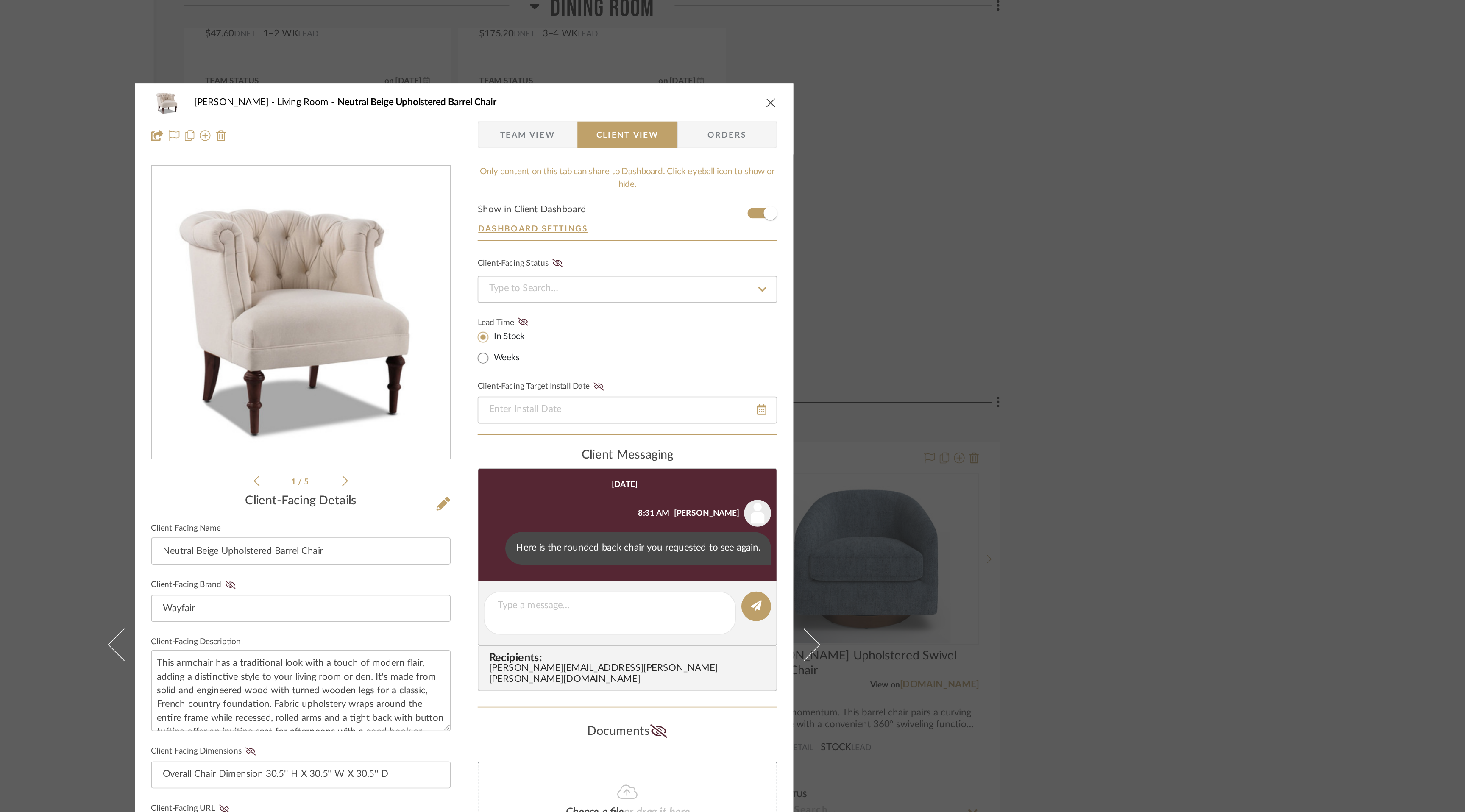
click at [922, 68] on icon "close" at bounding box center [925, 68] width 7 height 7
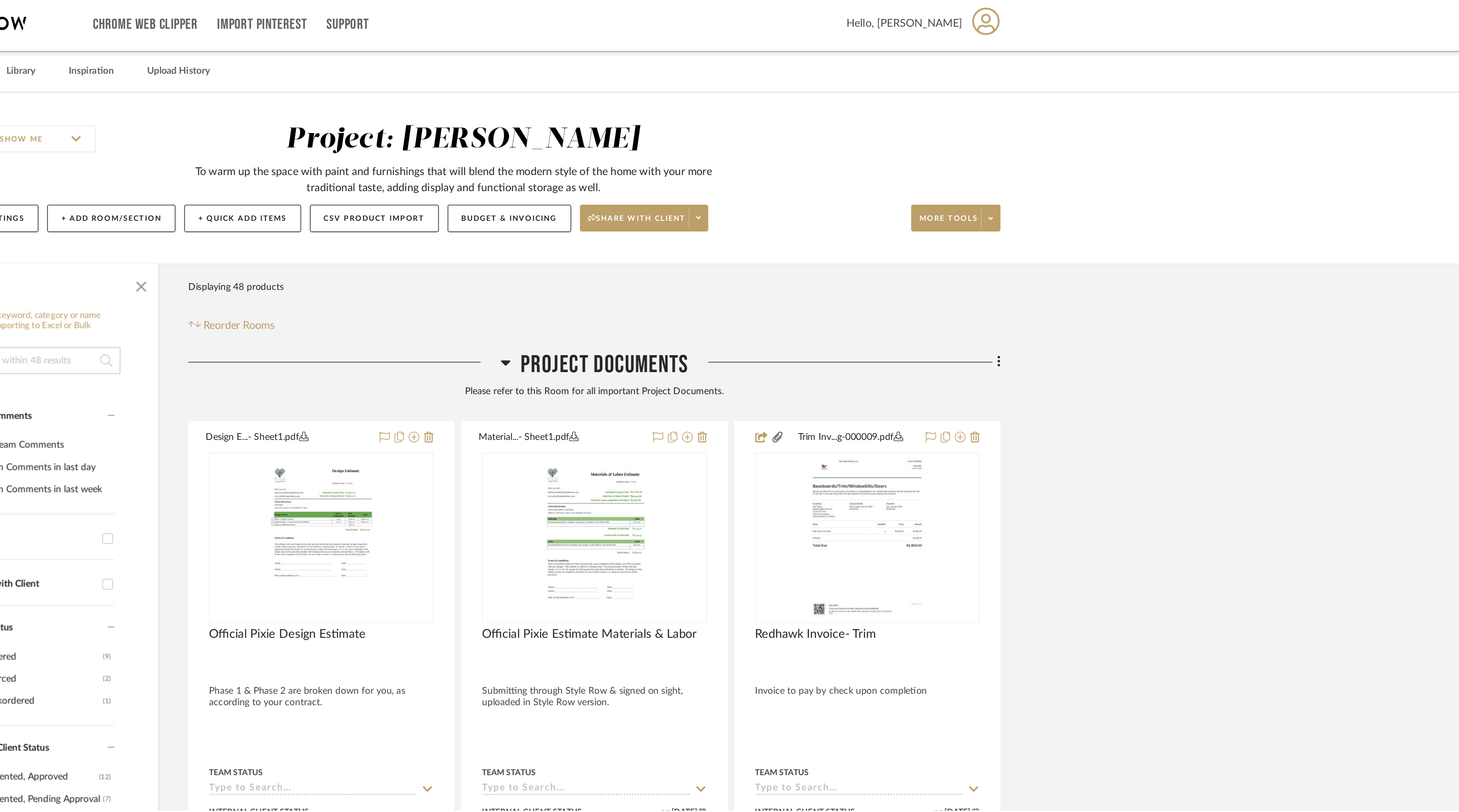
scroll to position [3600, 0]
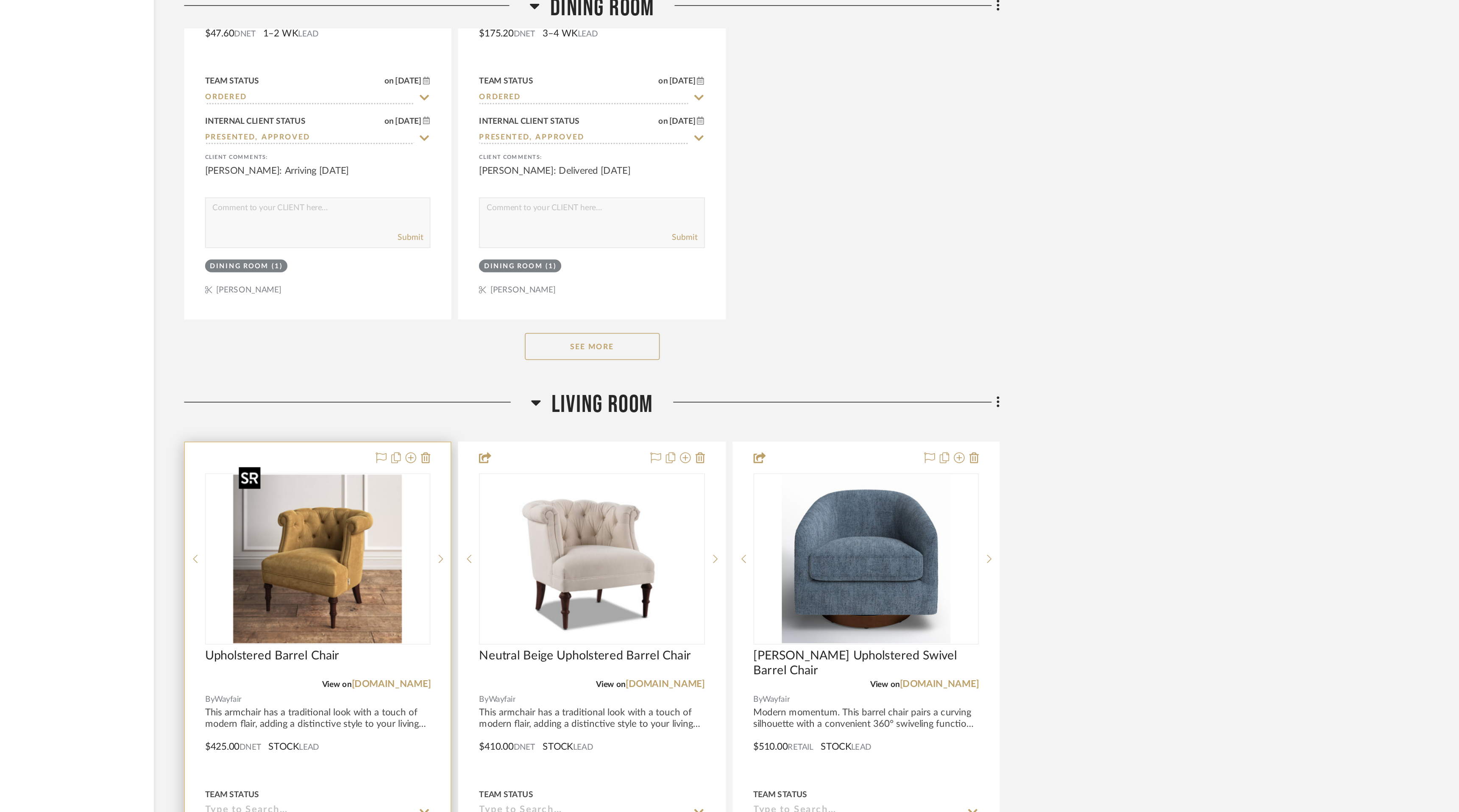
click at [629, 360] on img "0" at bounding box center [640, 355] width 106 height 106
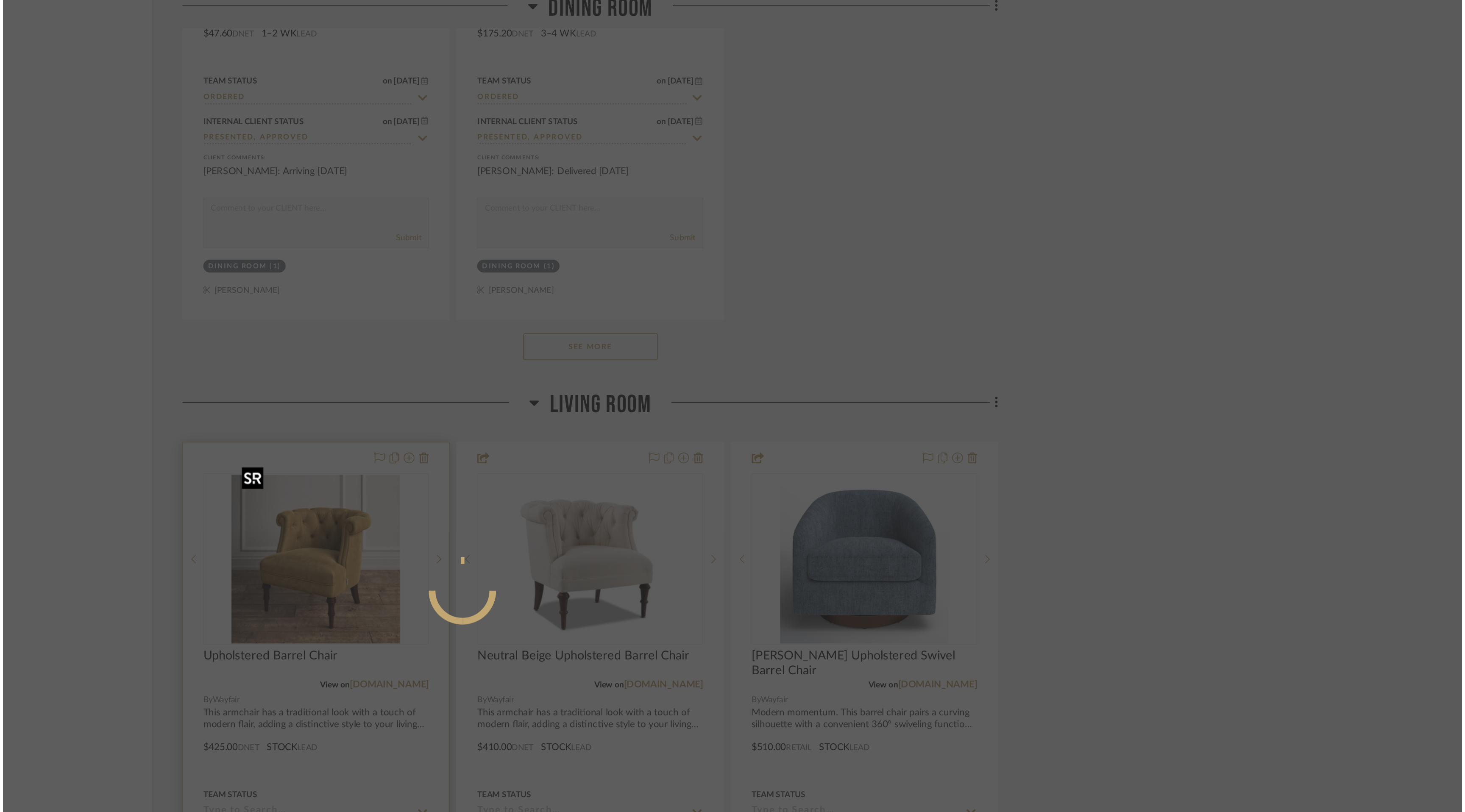
scroll to position [0, 0]
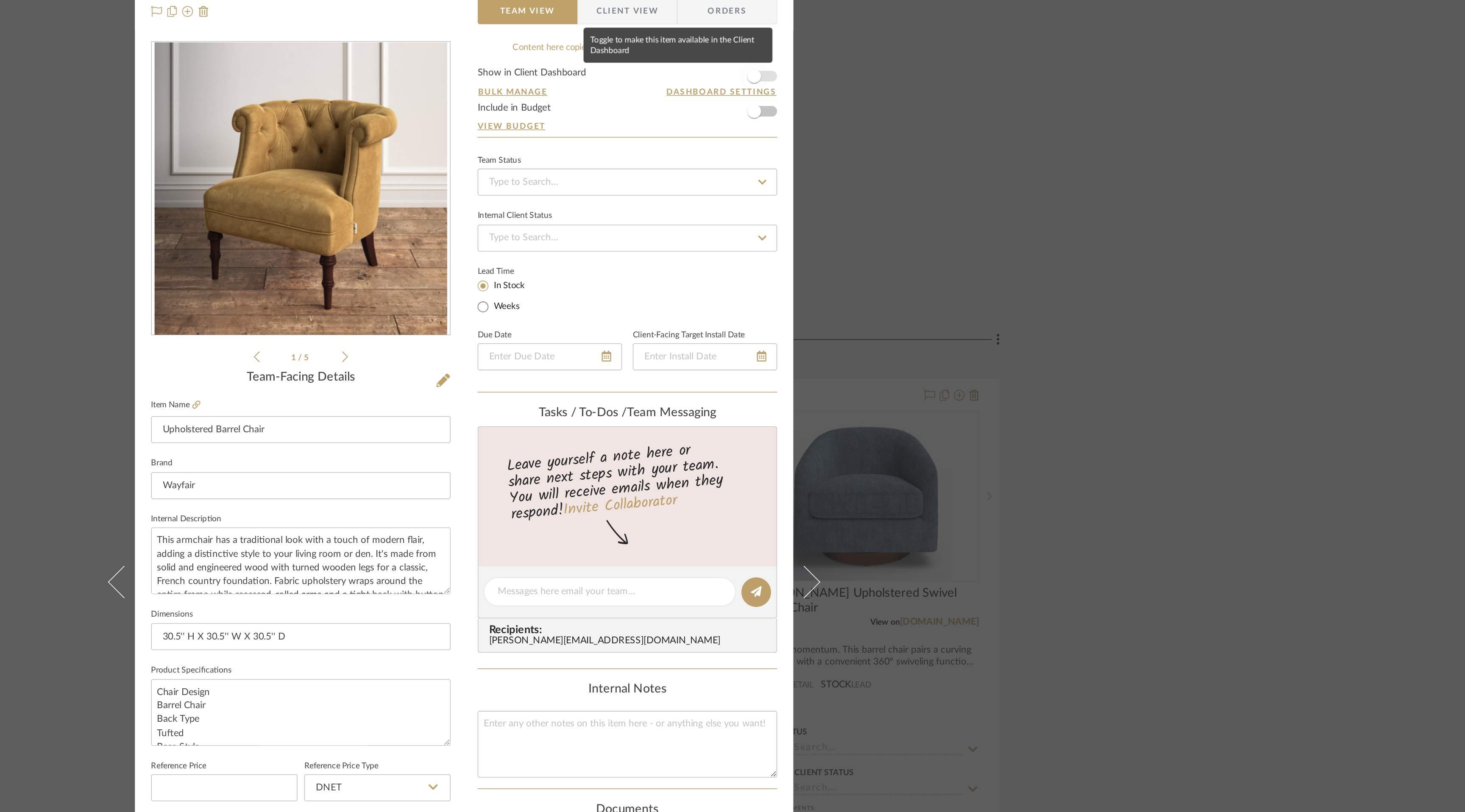
click at [921, 91] on span "button" at bounding box center [914, 91] width 18 height 18
click at [830, 46] on span "Client View" at bounding box center [835, 50] width 39 height 17
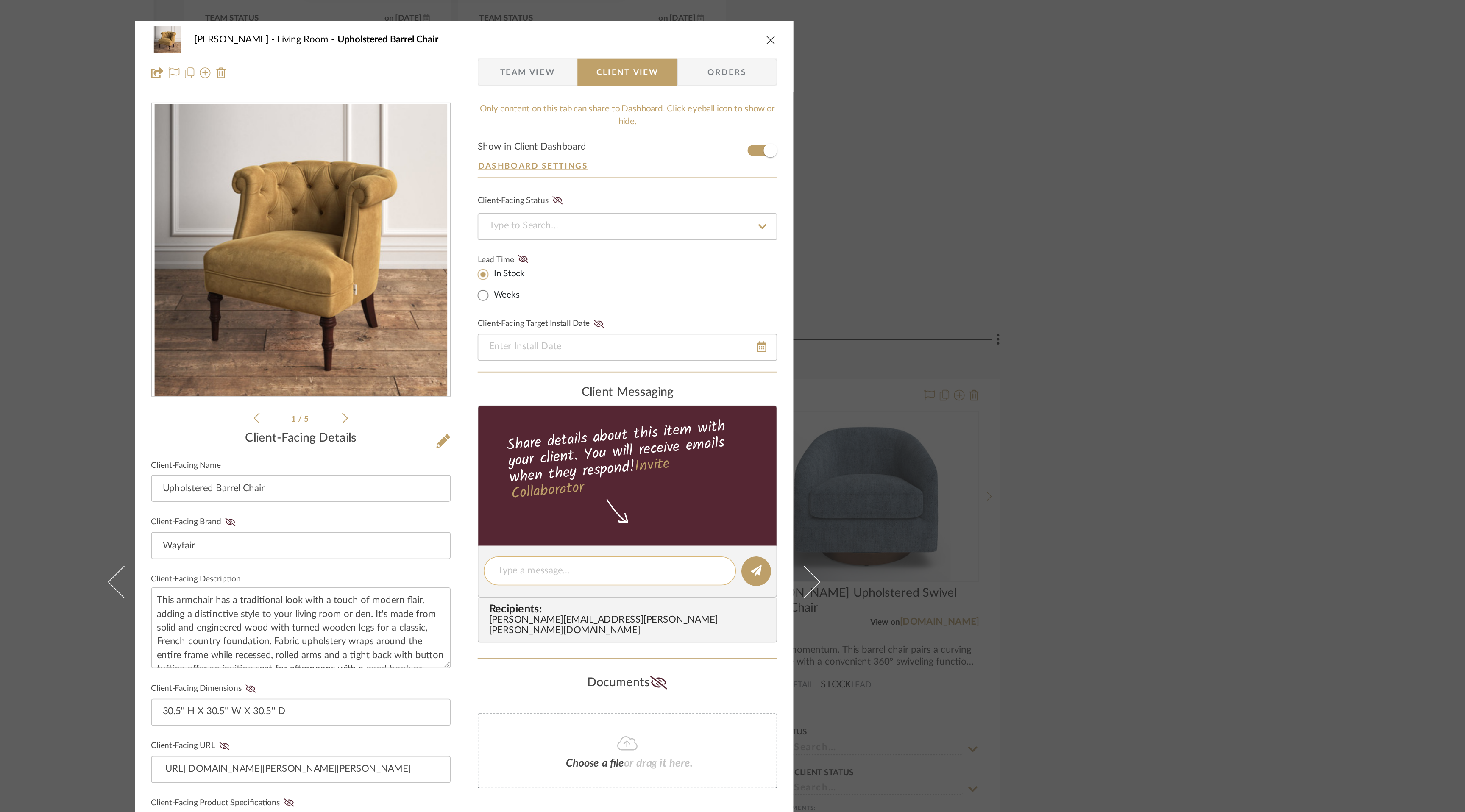
click at [794, 405] on textarea at bounding box center [824, 401] width 141 height 9
type textarea "Here is the yellow! I love the color!"
click at [914, 397] on button at bounding box center [916, 402] width 18 height 18
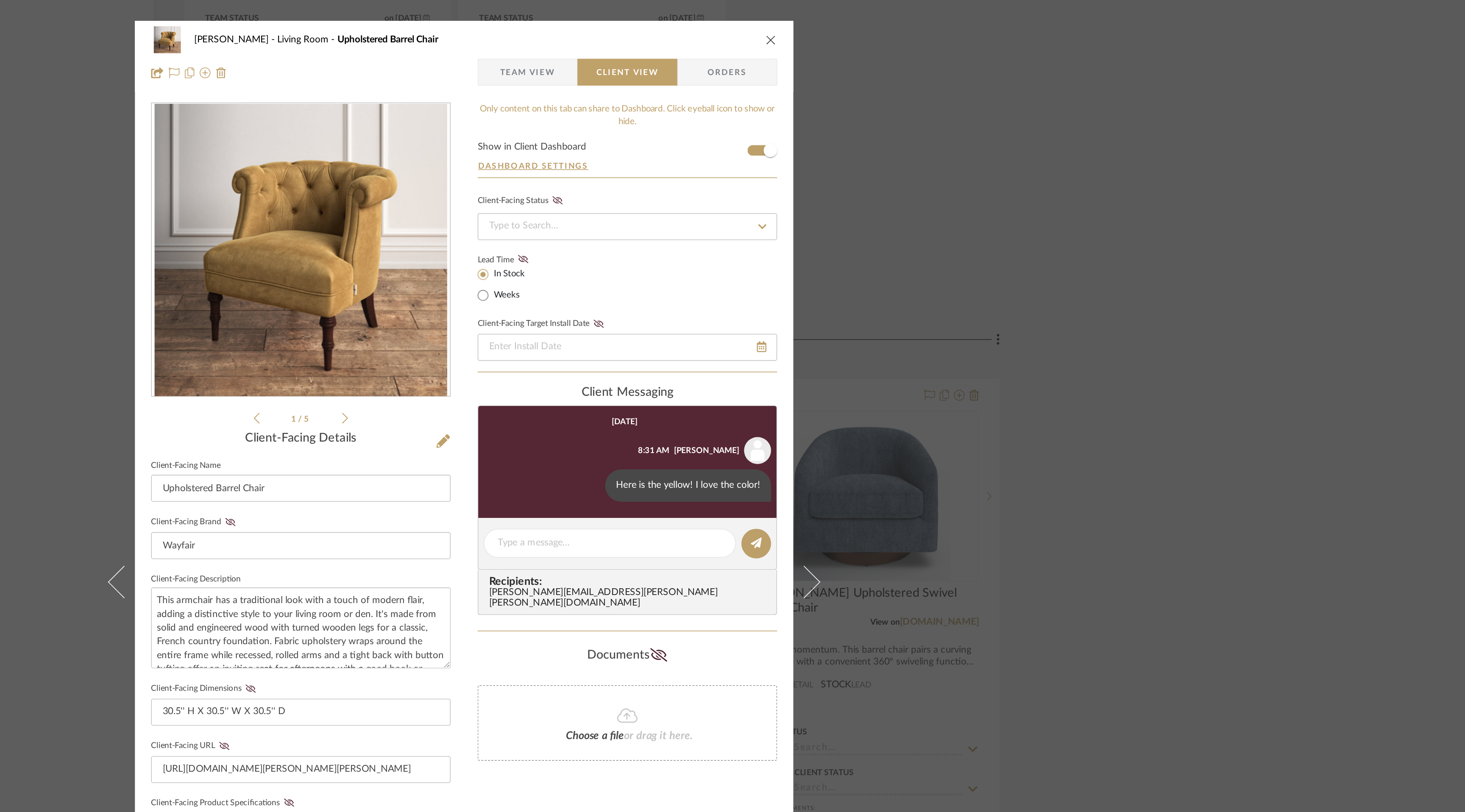
click at [924, 65] on icon "close" at bounding box center [925, 68] width 7 height 7
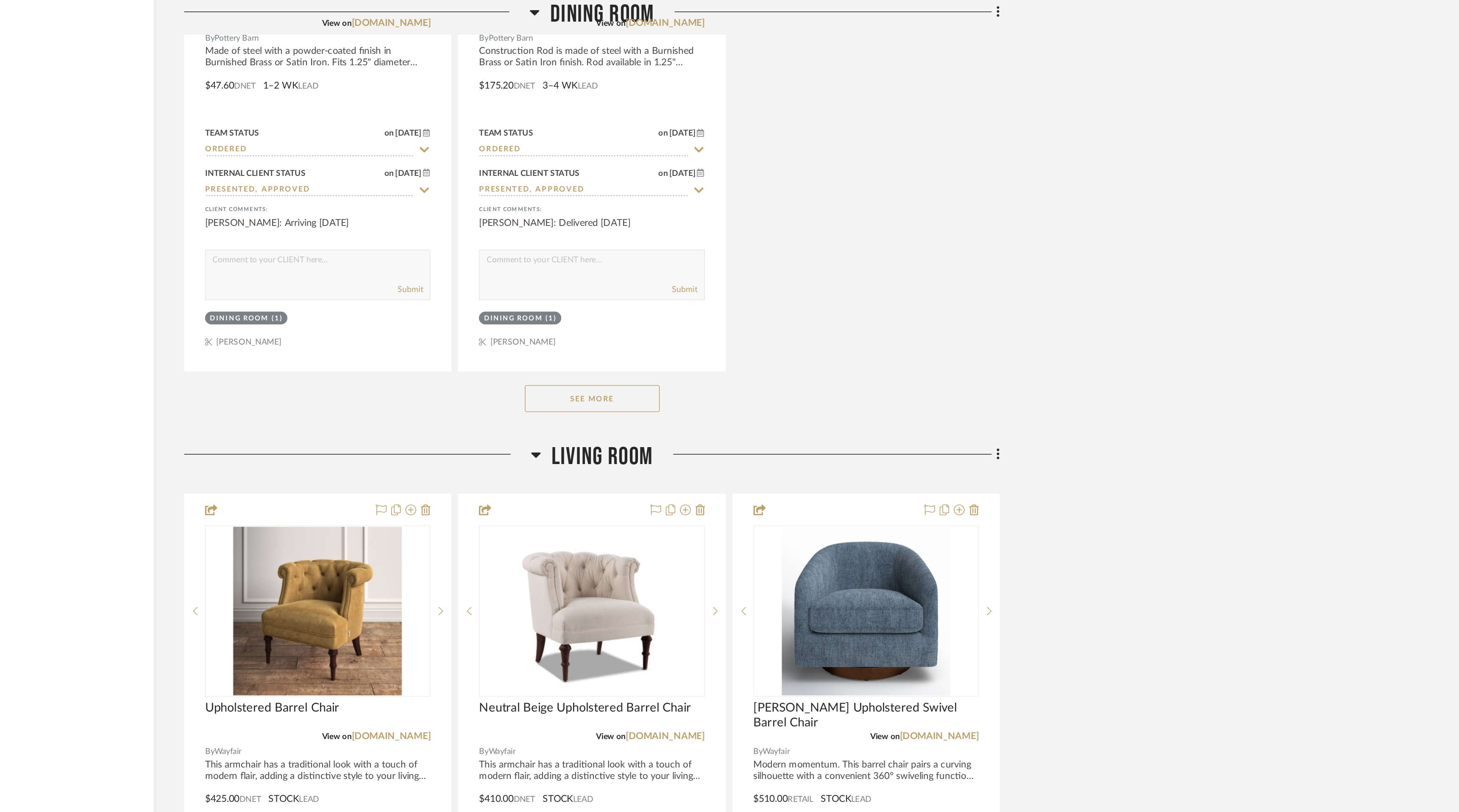
scroll to position [3555, 0]
